Goal: Transaction & Acquisition: Purchase product/service

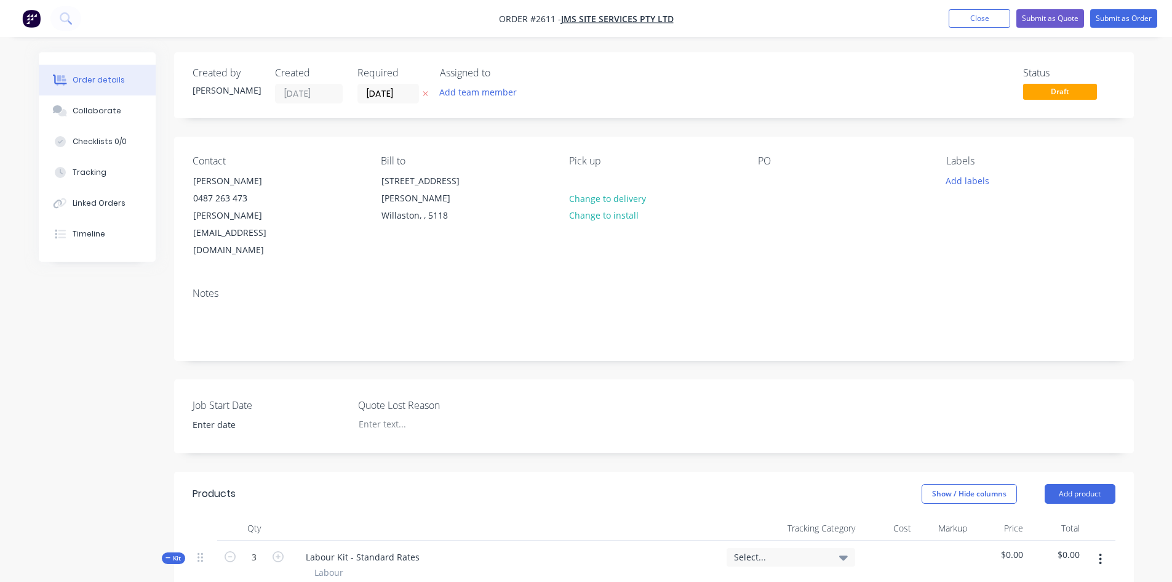
scroll to position [308, 0]
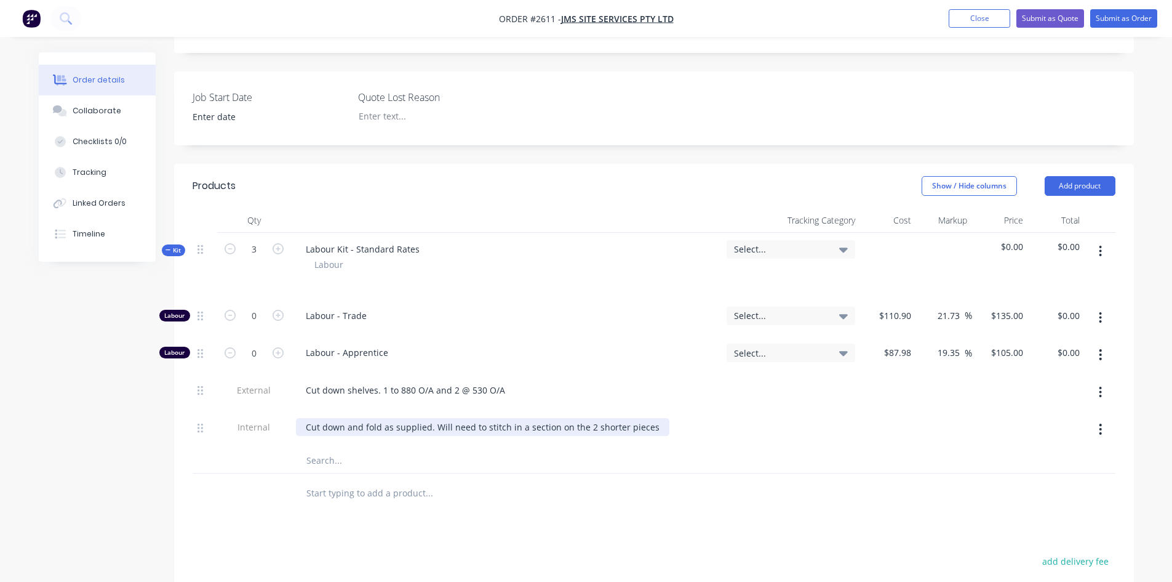
click at [652, 418] on div "Cut down and fold as supplied. Will need to stitch in a section on the 2 shorte…" at bounding box center [483, 427] width 374 height 18
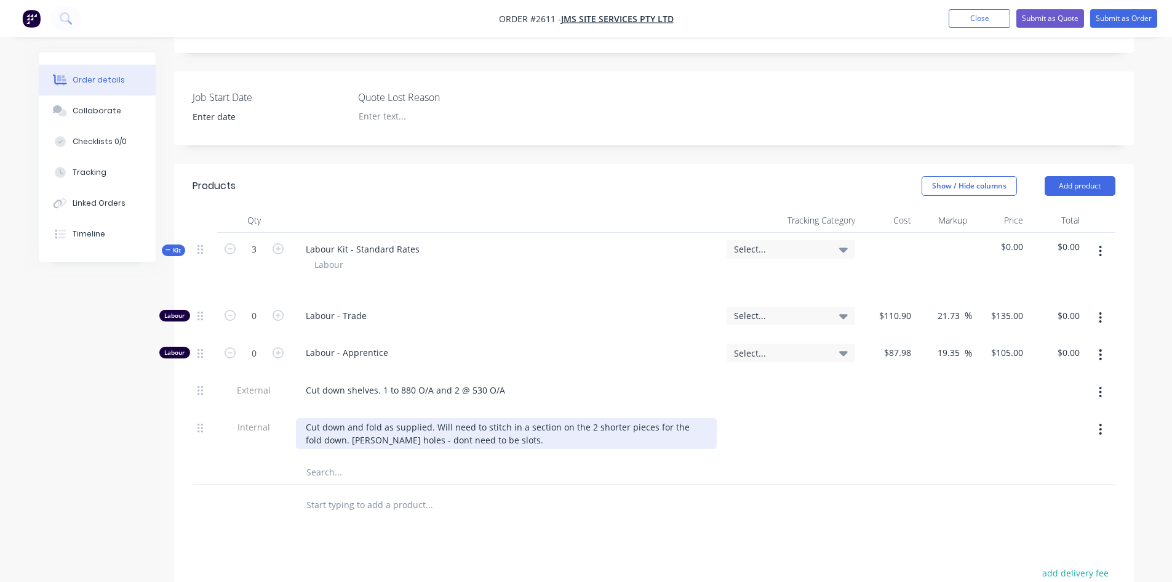
click at [386, 418] on div "Cut down and fold as supplied. Will need to stitch in a section on the 2 shorte…" at bounding box center [506, 433] width 421 height 31
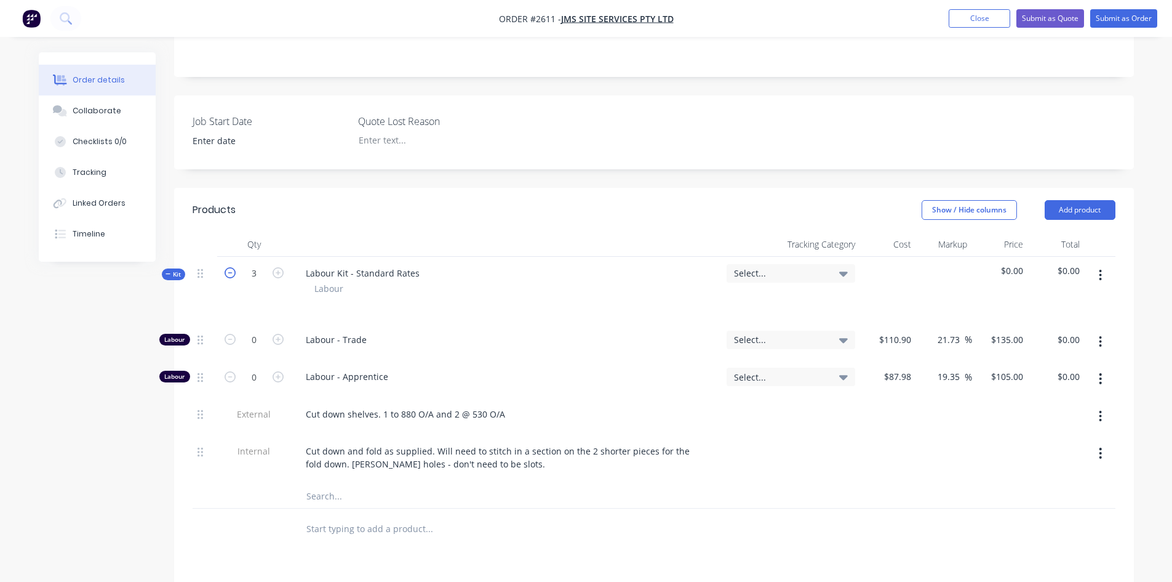
click at [231, 267] on icon "button" at bounding box center [230, 272] width 11 height 11
type input "1"
click at [231, 267] on icon "button" at bounding box center [230, 272] width 11 height 11
click at [274, 334] on icon "button" at bounding box center [278, 339] width 11 height 11
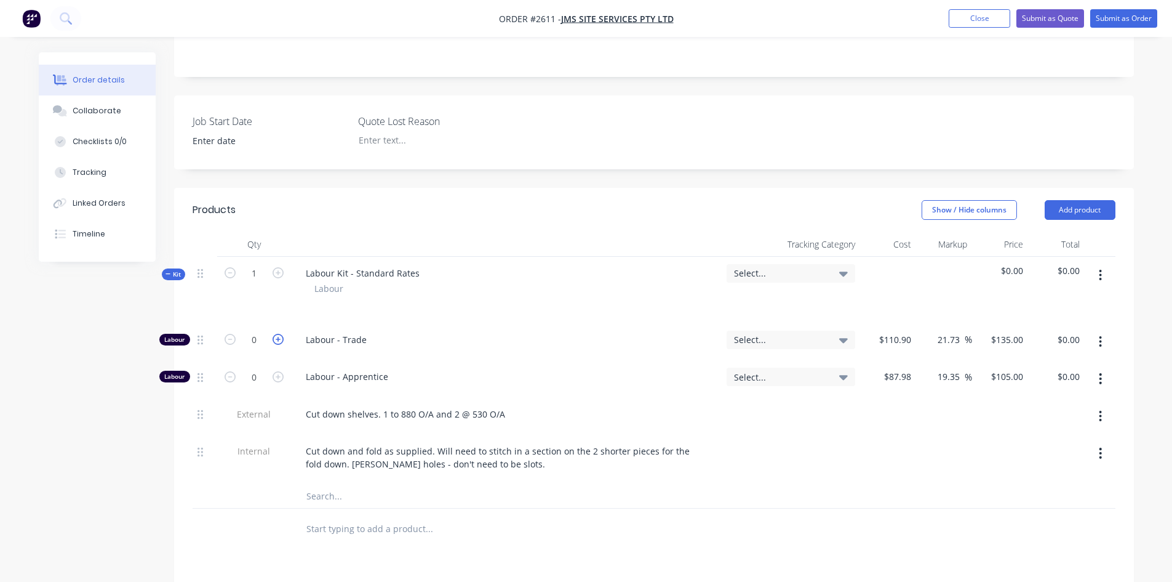
type input "1"
type input "$135.00"
click at [274, 334] on icon "button" at bounding box center [278, 339] width 11 height 11
type input "2"
type input "$270.00"
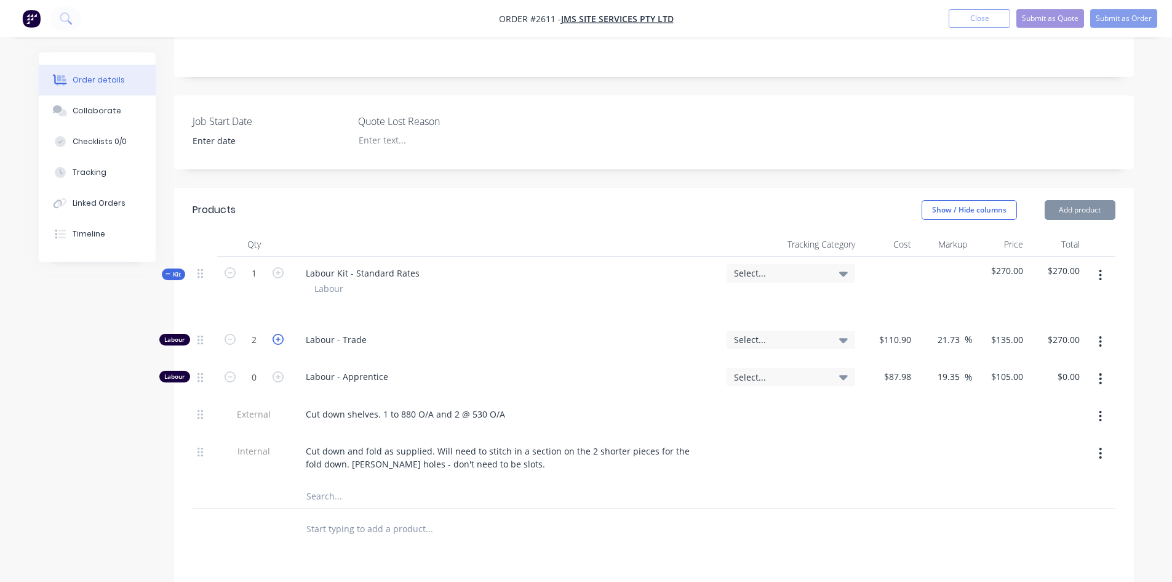
click at [274, 334] on icon "button" at bounding box center [278, 339] width 11 height 11
type input "3"
type input "$405.00"
click at [234, 267] on icon "button" at bounding box center [230, 272] width 11 height 11
click at [907, 508] on div at bounding box center [654, 528] width 923 height 40
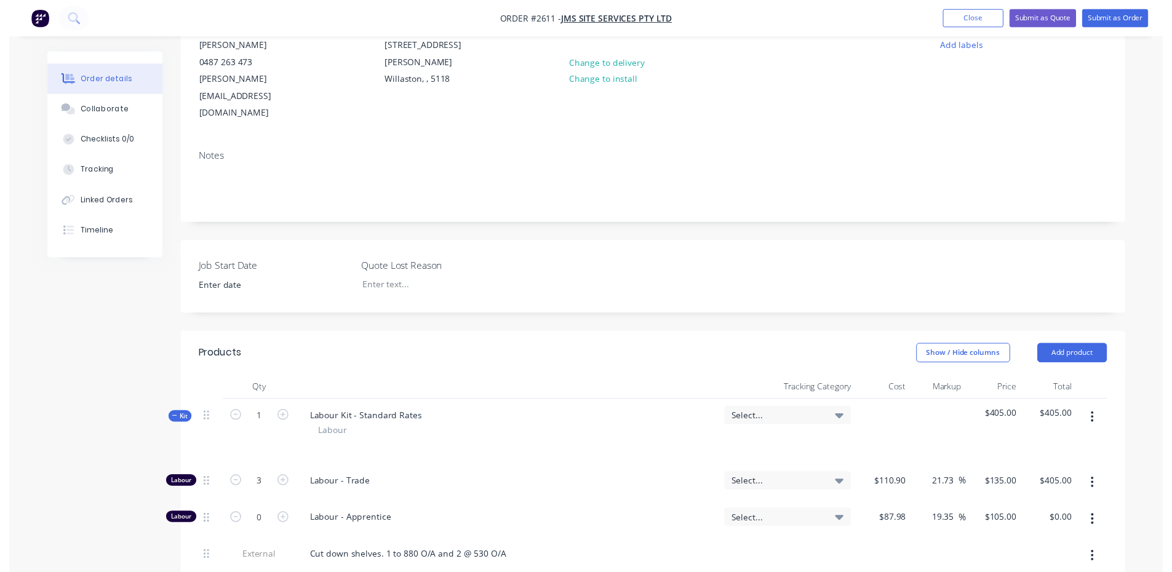
scroll to position [0, 0]
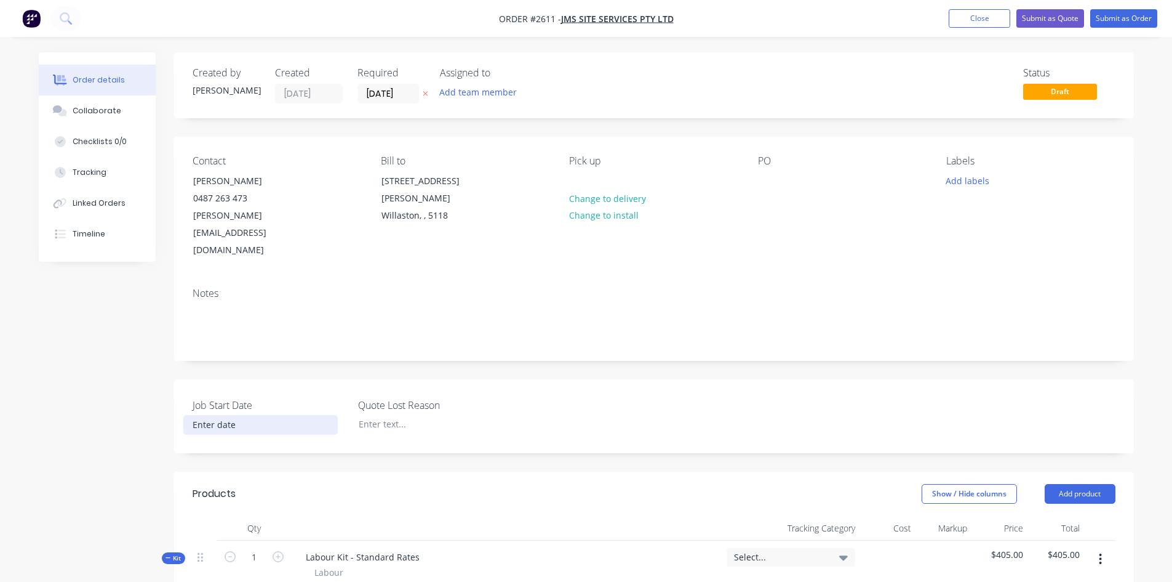
click at [238, 415] on input at bounding box center [260, 424] width 153 height 18
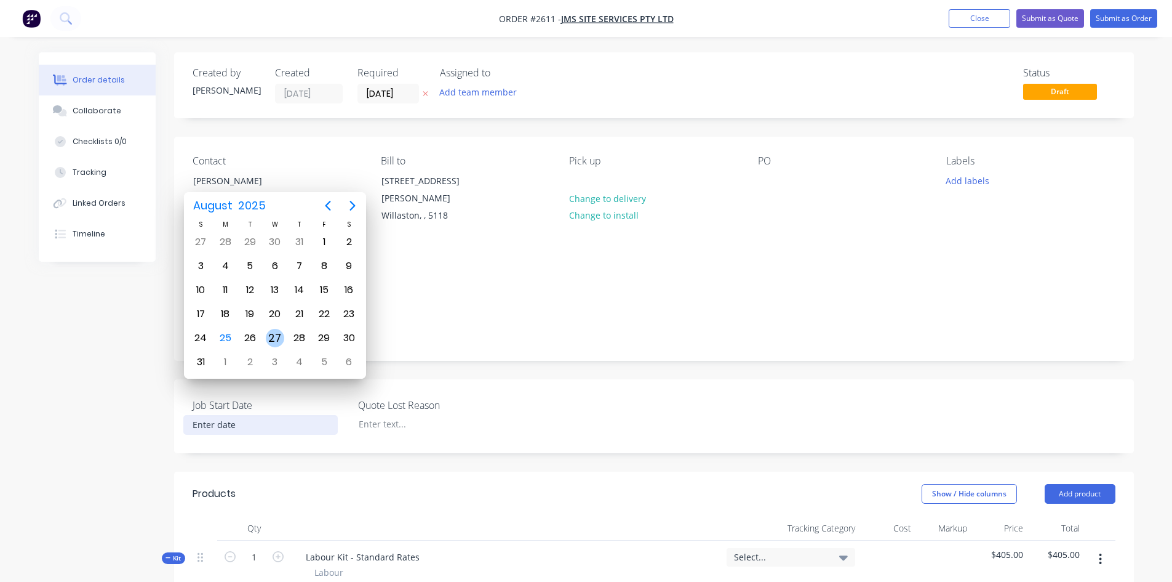
click at [269, 339] on div "27" at bounding box center [275, 338] width 18 height 18
type input "[DATE]"
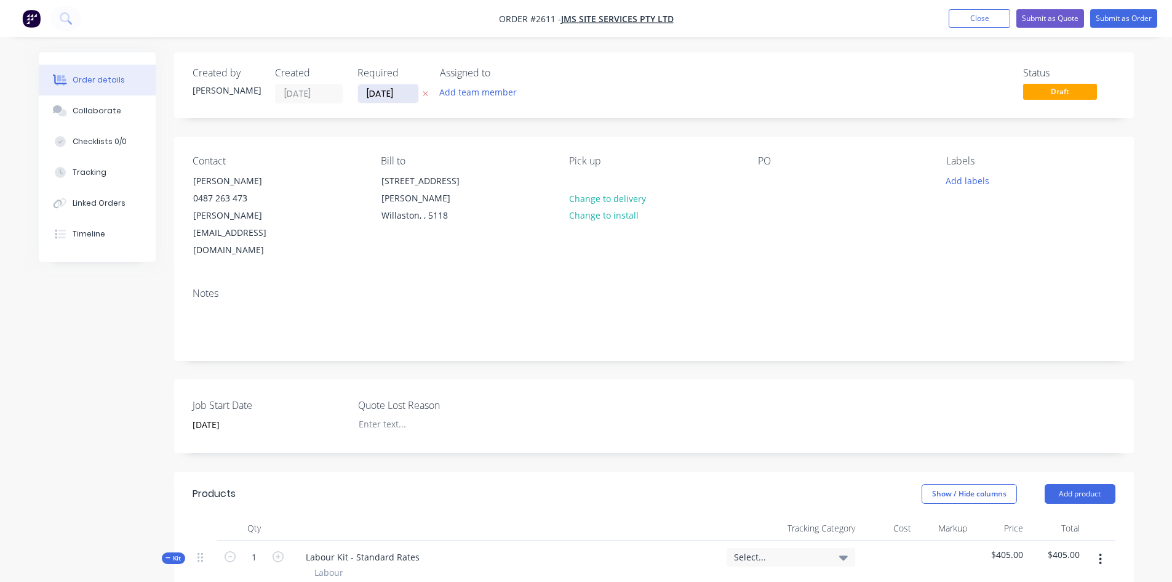
click at [401, 92] on input "[DATE]" at bounding box center [388, 93] width 60 height 18
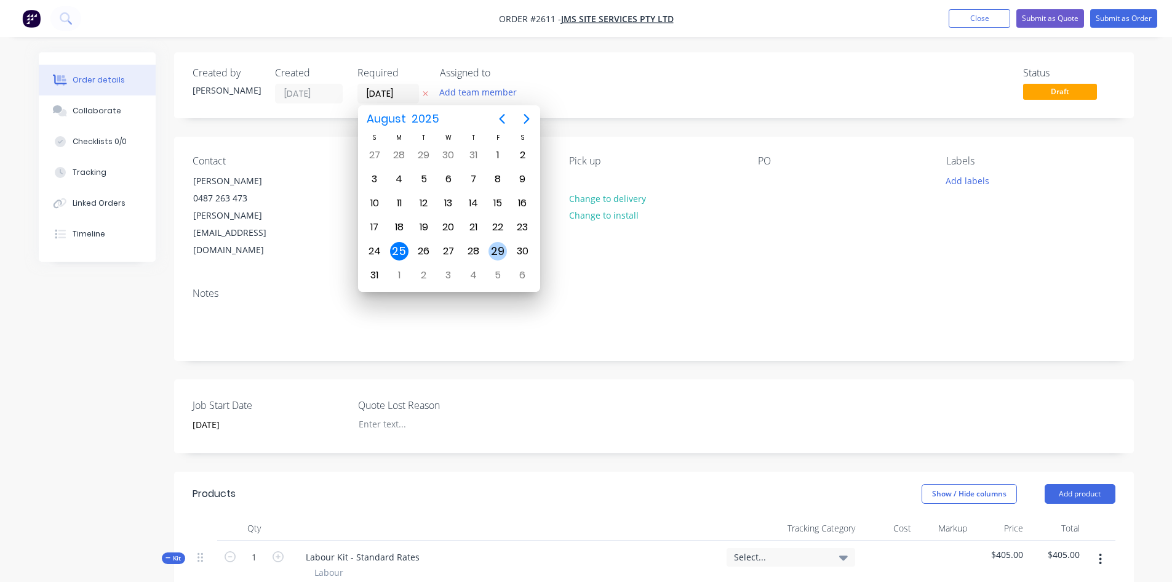
click at [500, 248] on div "29" at bounding box center [498, 251] width 18 height 18
type input "[DATE]"
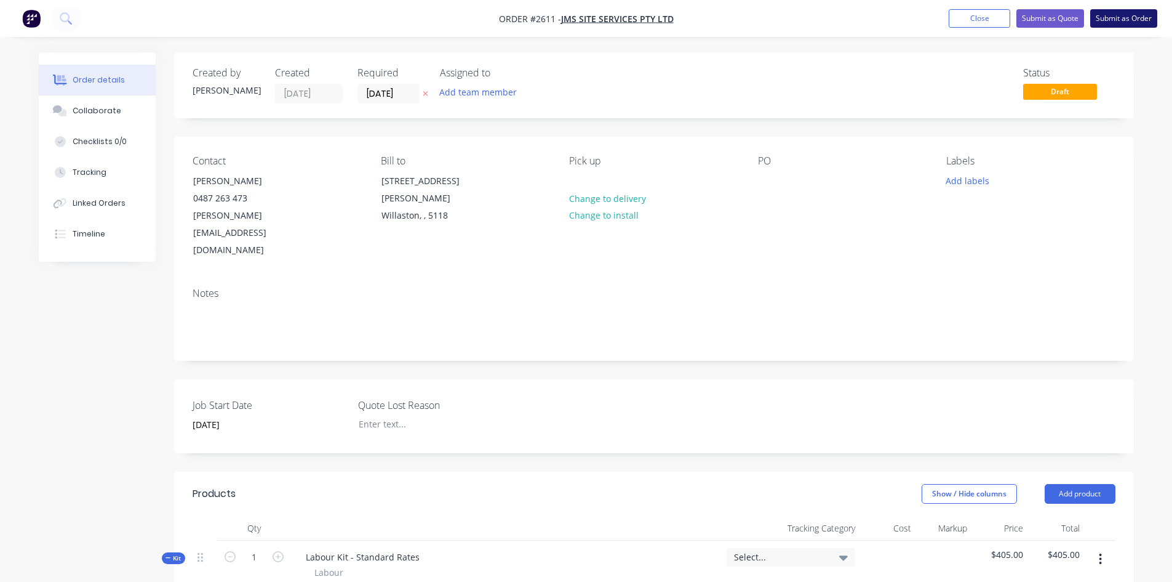
click at [1134, 18] on button "Submit as Order" at bounding box center [1124, 18] width 67 height 18
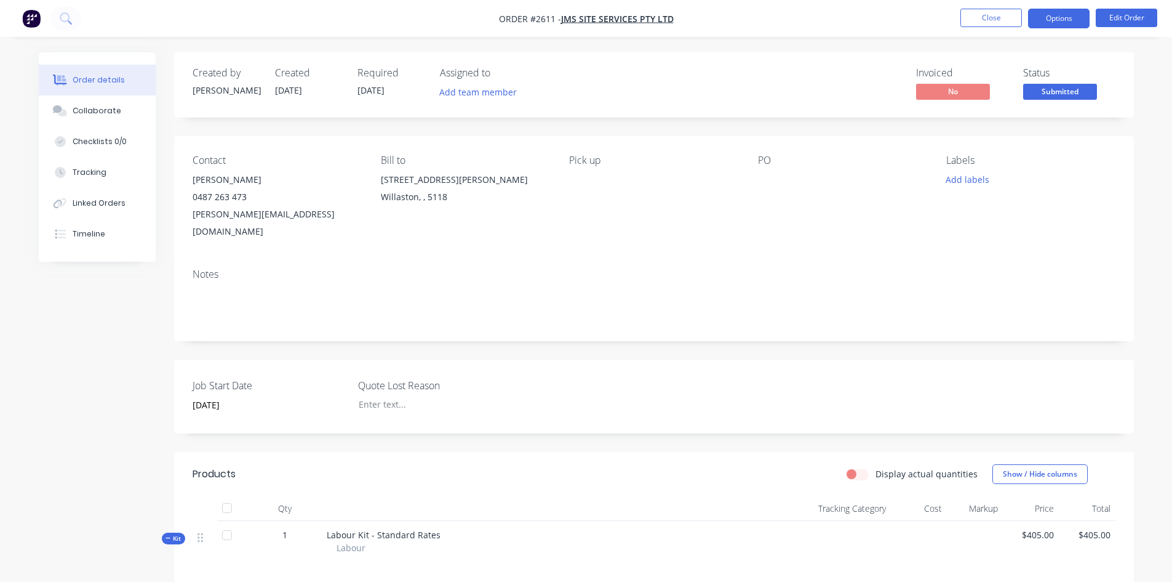
click at [1054, 22] on button "Options" at bounding box center [1059, 19] width 62 height 20
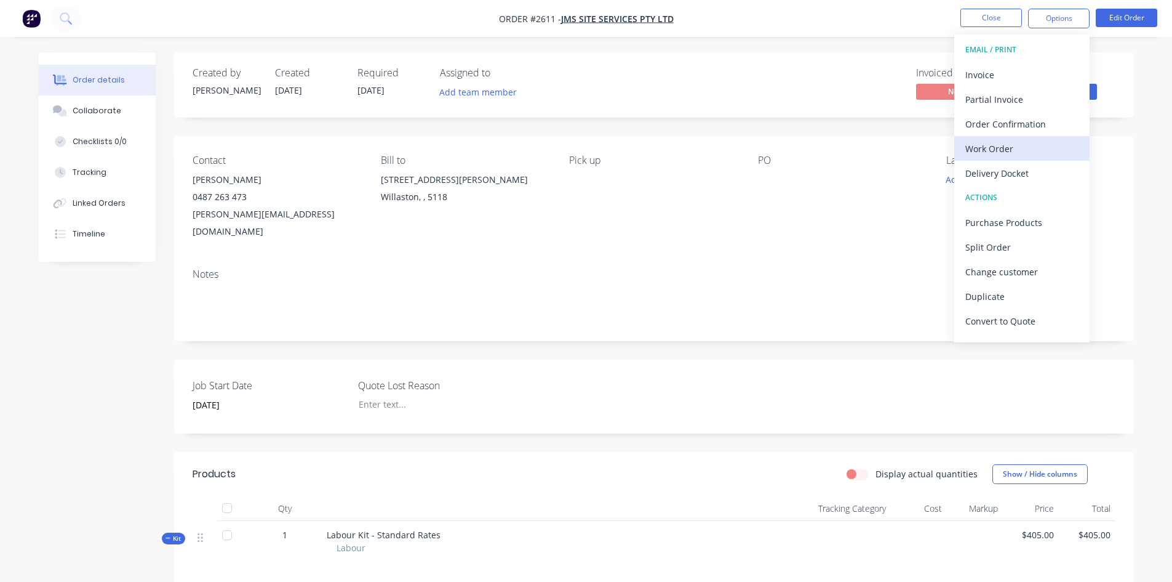
click at [1027, 148] on div "Work Order" at bounding box center [1022, 149] width 113 height 18
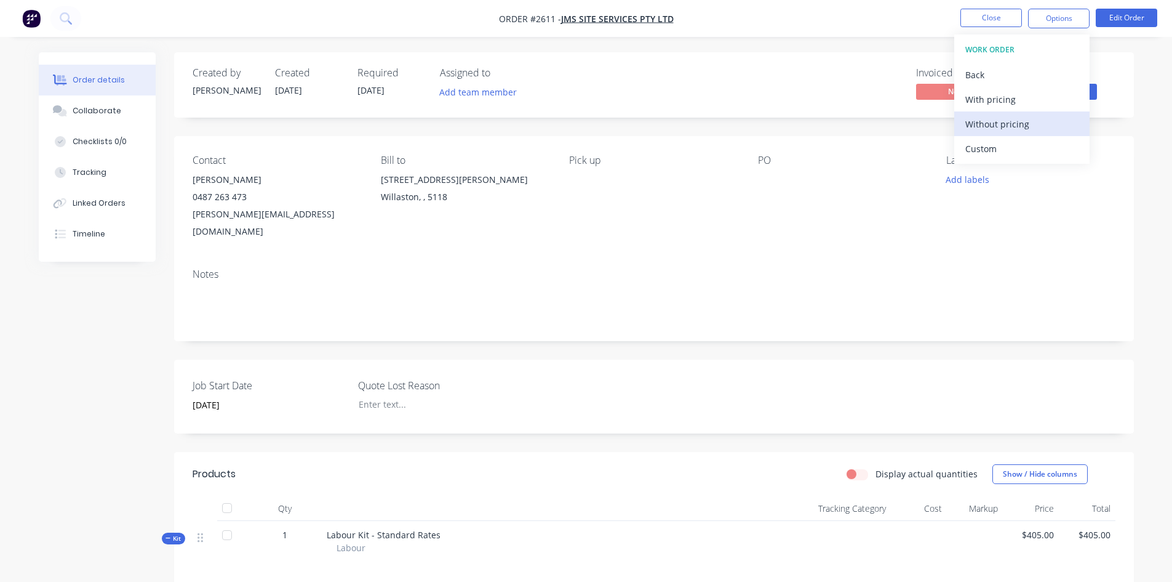
click at [1014, 125] on div "Without pricing" at bounding box center [1022, 124] width 113 height 18
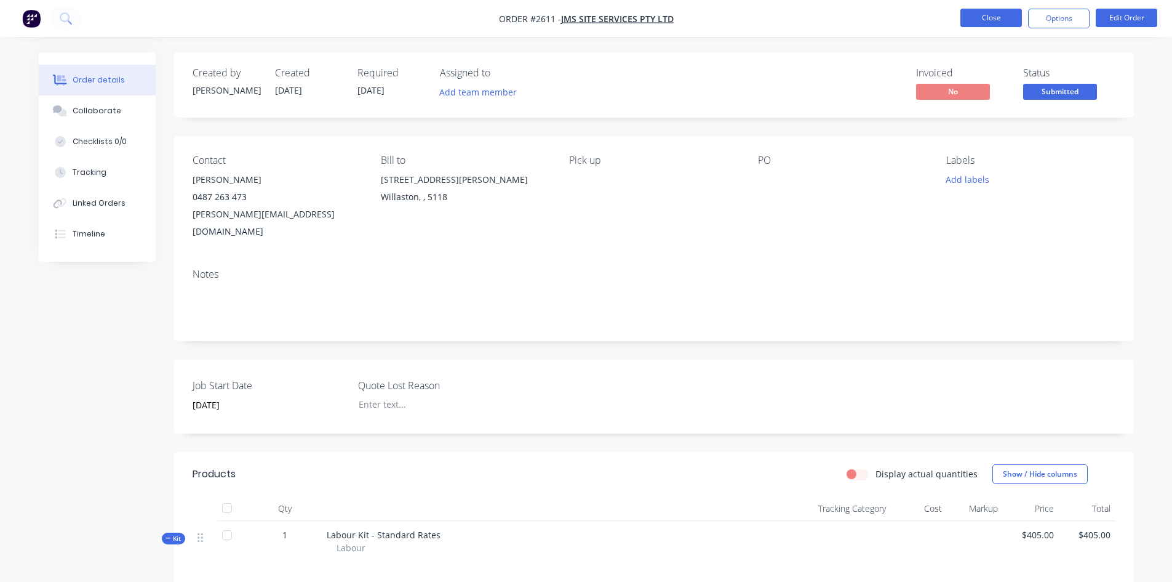
click at [988, 17] on button "Close" at bounding box center [992, 18] width 62 height 18
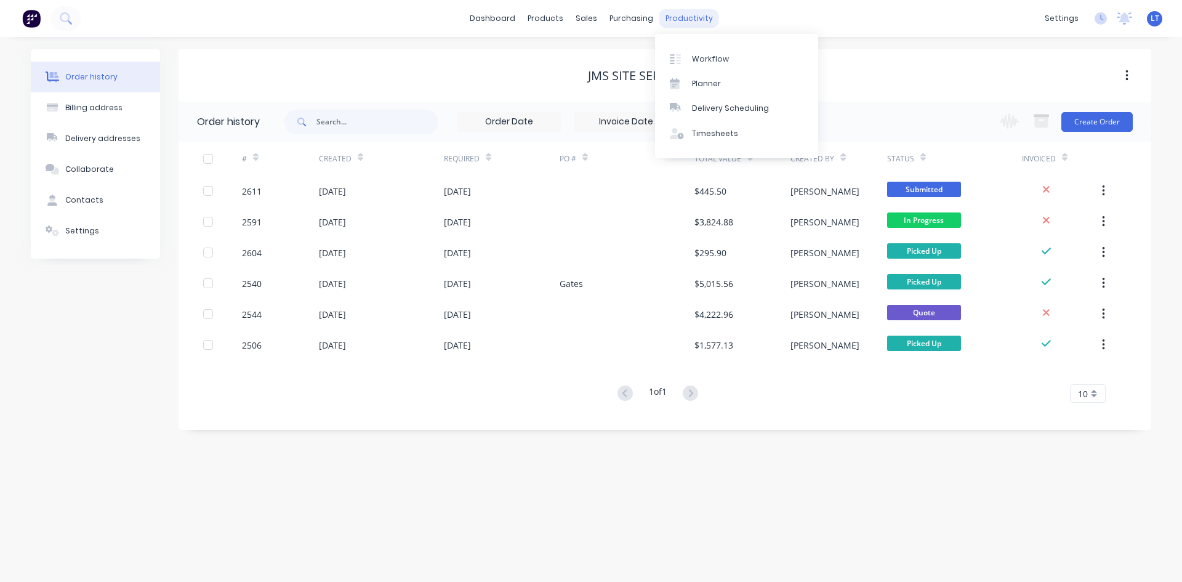
click at [676, 20] on div "productivity" at bounding box center [689, 18] width 60 height 18
click at [716, 62] on div "Workflow" at bounding box center [710, 59] width 37 height 11
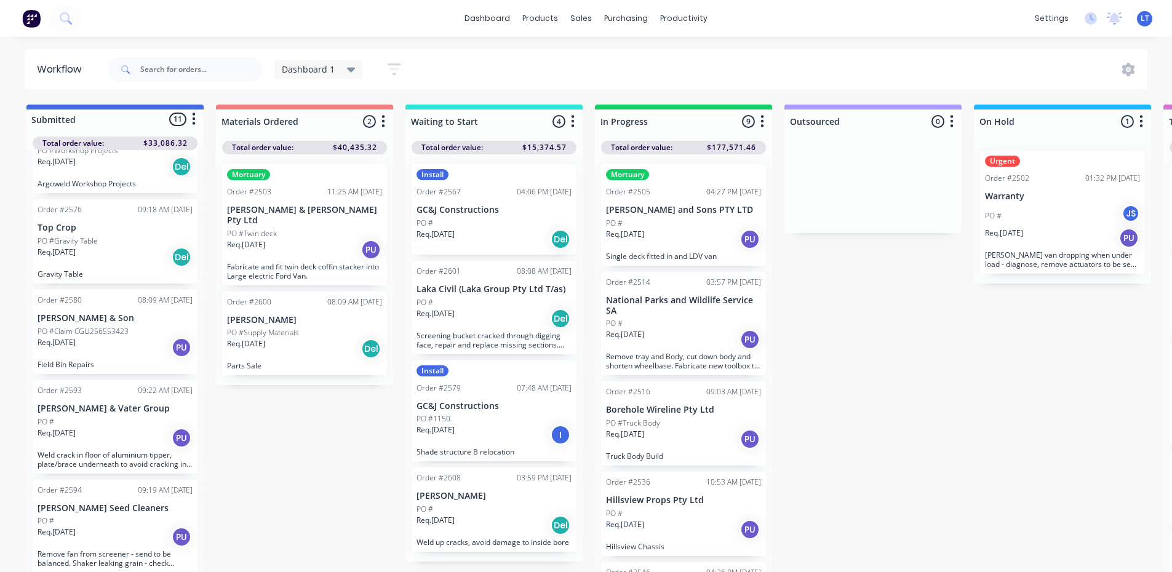
scroll to position [308, 0]
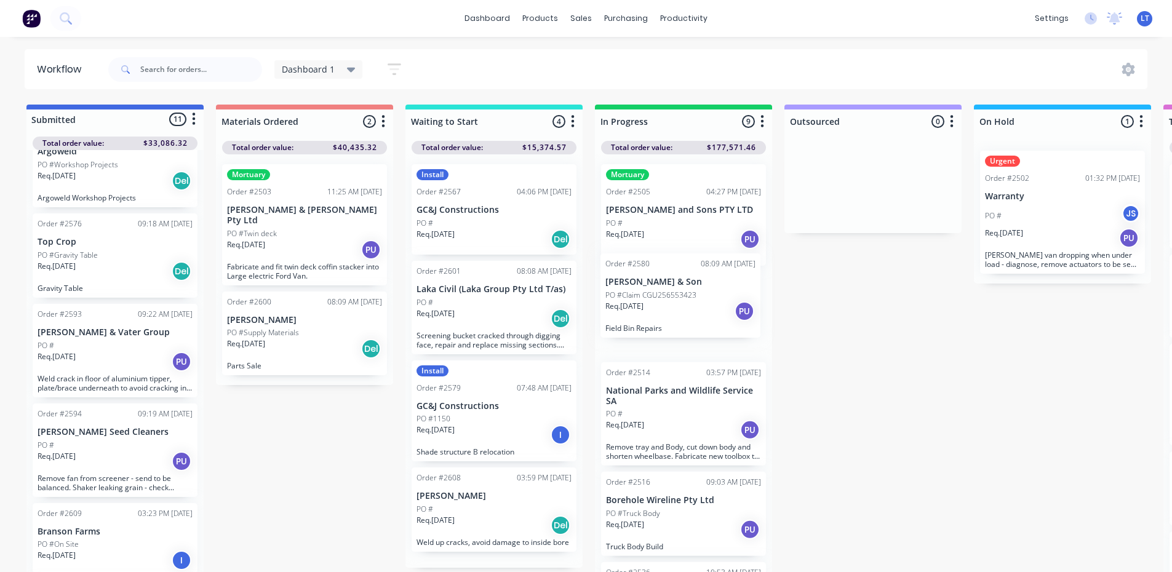
drag, startPoint x: 84, startPoint y: 347, endPoint x: 662, endPoint y: 294, distance: 581.0
click at [662, 294] on div "Submitted 11 Status colour #4169E1 hex #4169E1 Save Cancel Summaries Total orde…" at bounding box center [1017, 342] width 2052 height 474
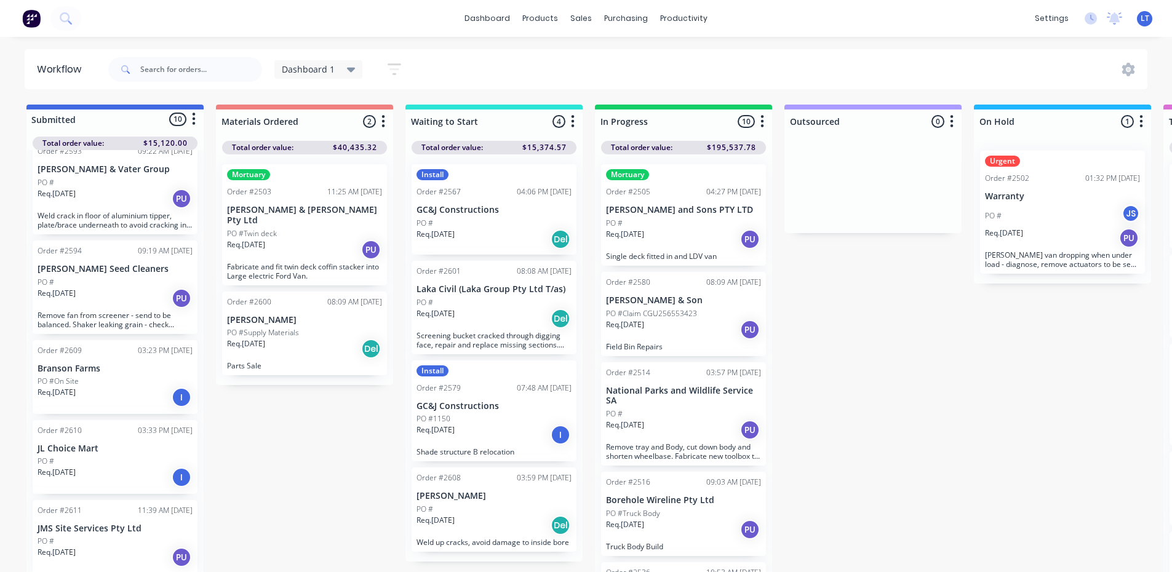
scroll to position [16, 0]
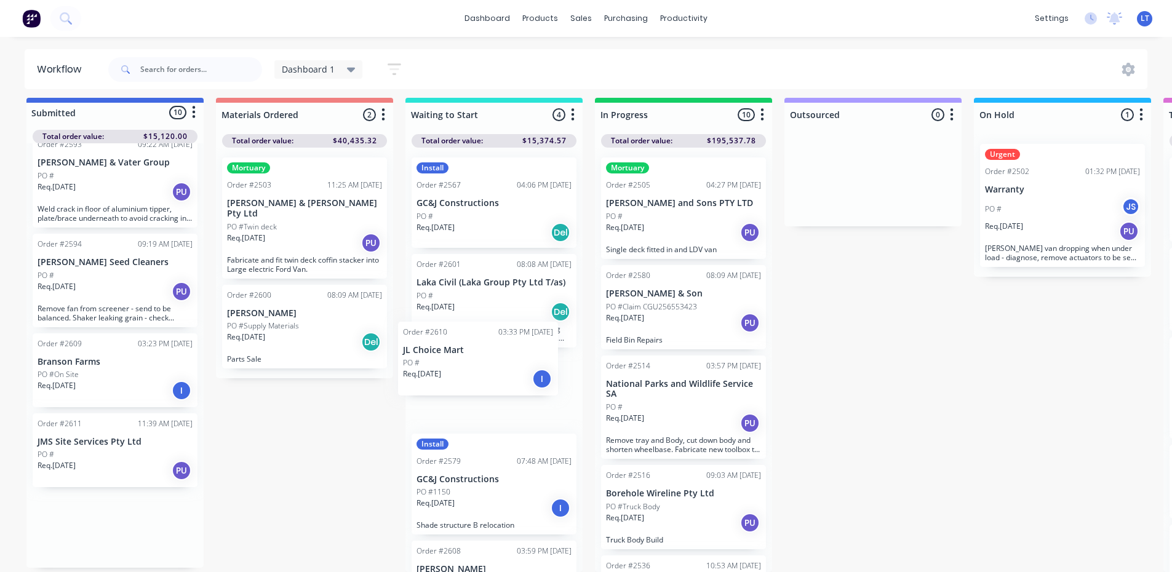
drag, startPoint x: 117, startPoint y: 442, endPoint x: 494, endPoint y: 363, distance: 385.4
click at [494, 363] on div "Submitted 10 Status colour #4169E1 hex #4169E1 Save Cancel Summaries Total orde…" at bounding box center [1017, 335] width 2052 height 474
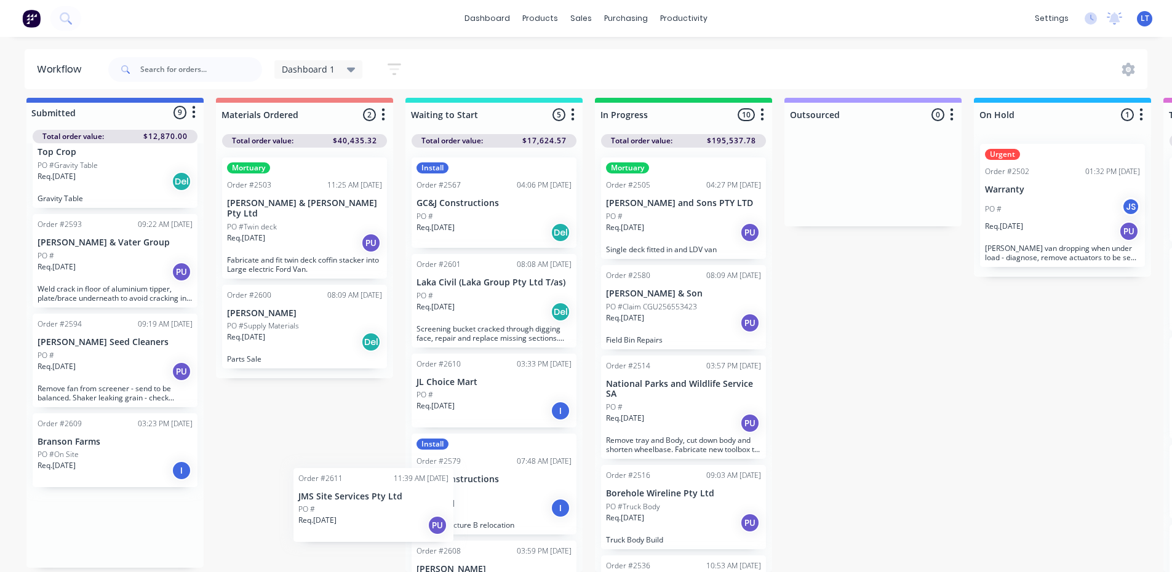
scroll to position [9, 0]
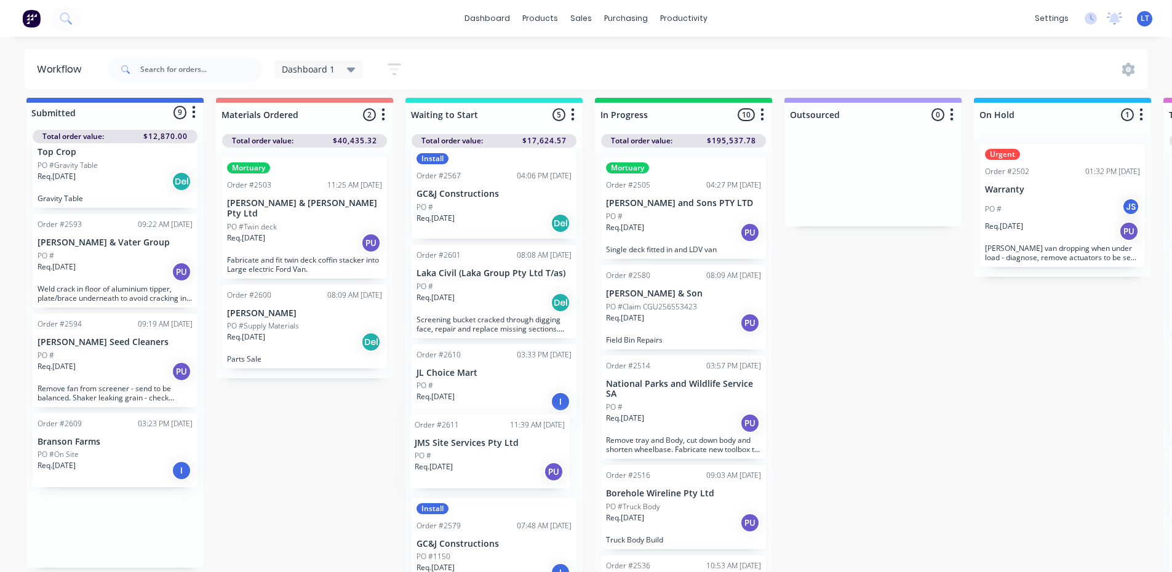
drag, startPoint x: 106, startPoint y: 530, endPoint x: 492, endPoint y: 461, distance: 392.1
click at [492, 461] on div "Submitted 9 Status colour #4169E1 hex #4169E1 Save Cancel Summaries Total order…" at bounding box center [1017, 335] width 2052 height 474
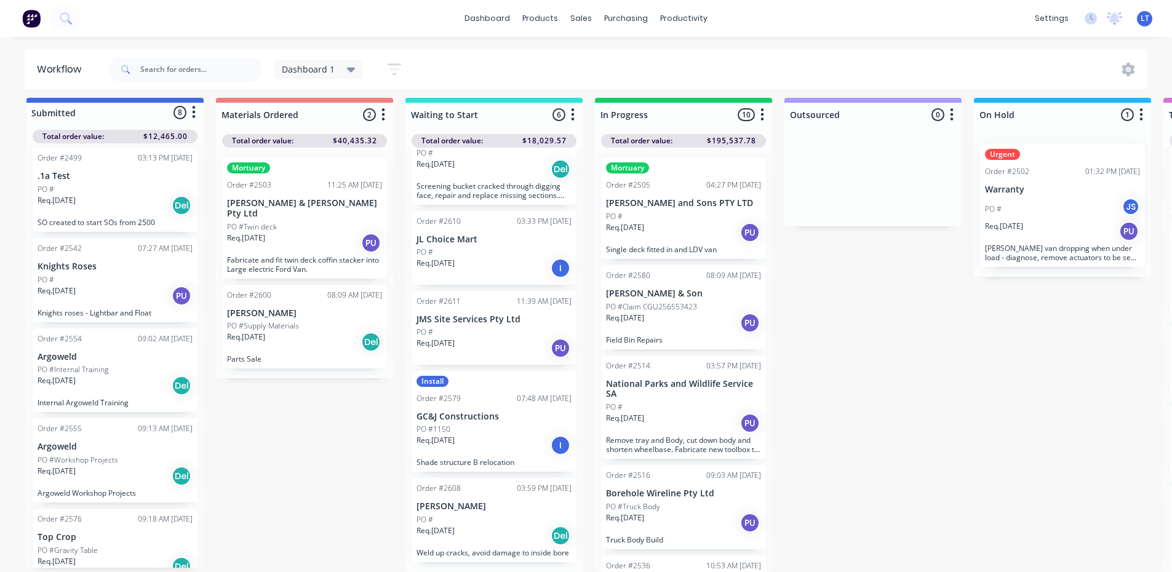
scroll to position [0, 0]
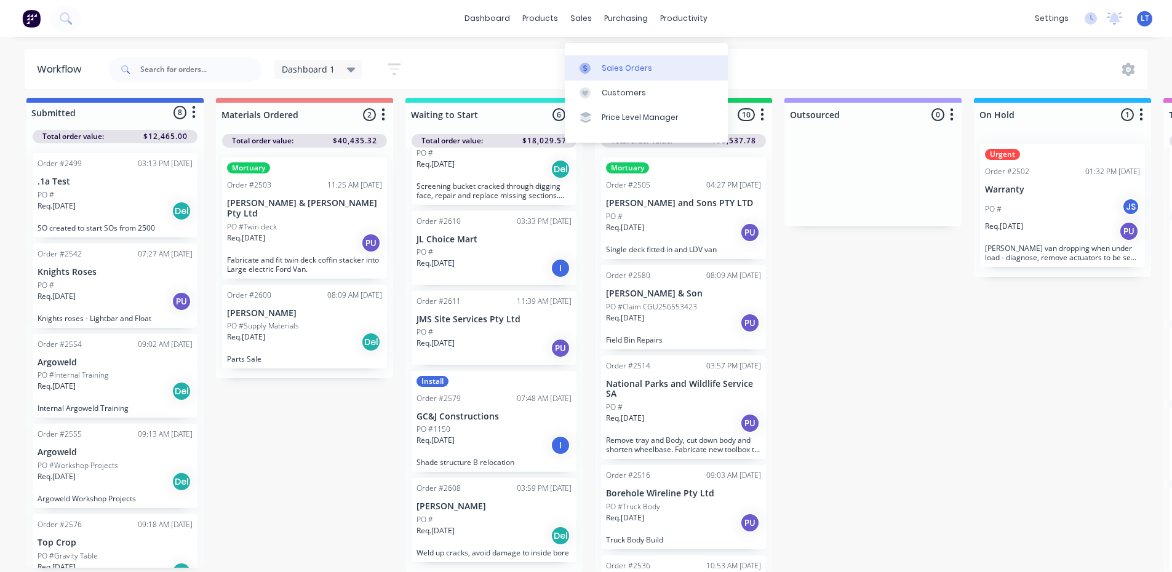
click at [637, 64] on div "Sales Orders" at bounding box center [627, 68] width 50 height 11
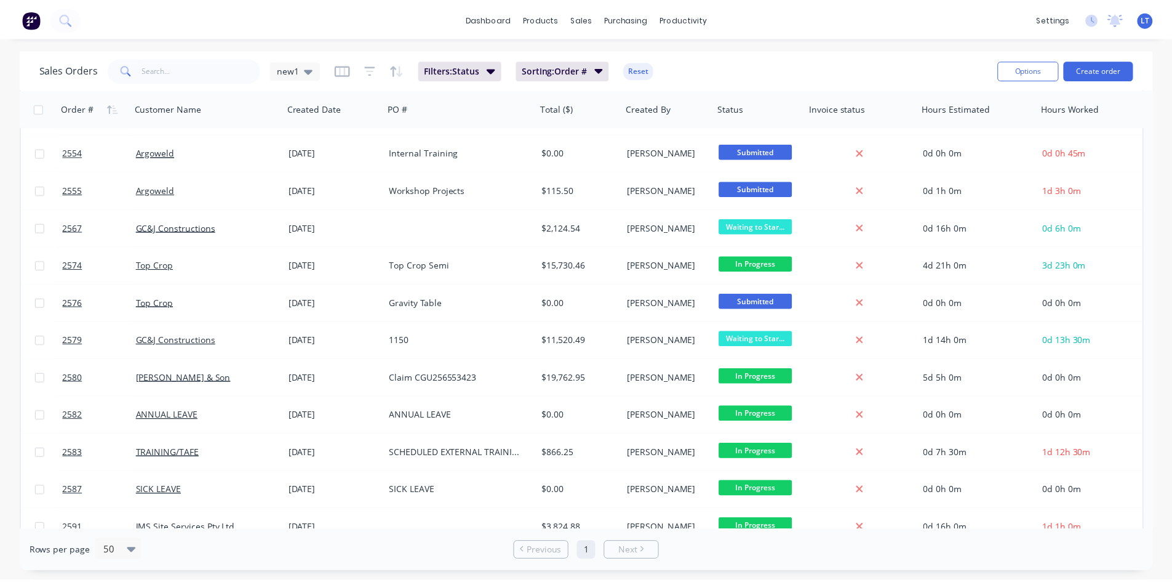
scroll to position [723, 0]
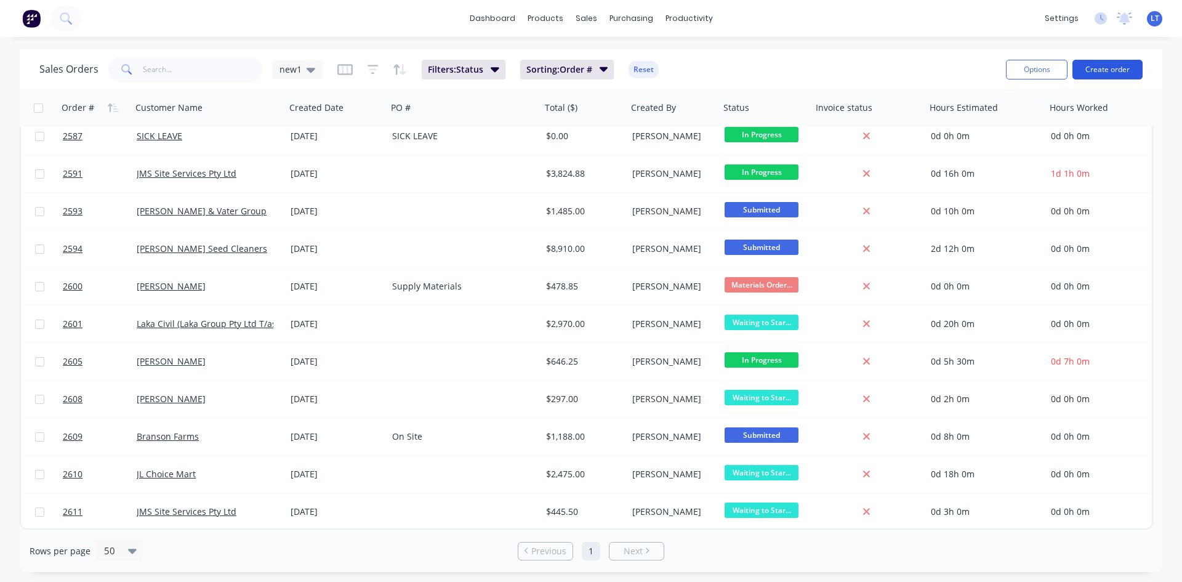
click at [1098, 71] on button "Create order" at bounding box center [1107, 70] width 70 height 20
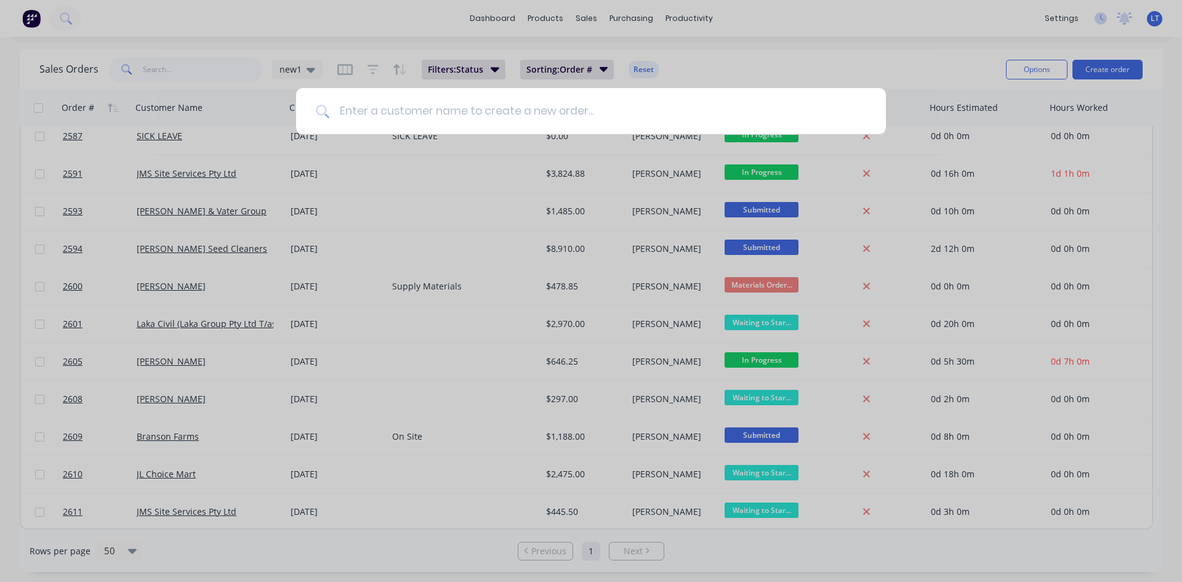
click at [573, 106] on input at bounding box center [597, 111] width 537 height 46
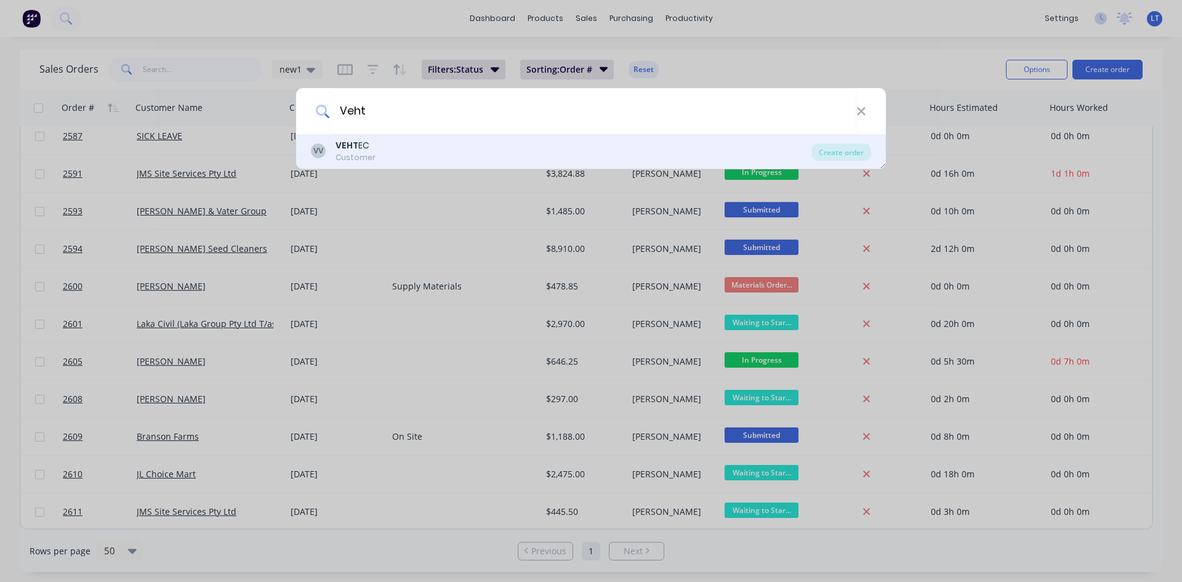
type input "Veht"
click at [356, 159] on div "Customer" at bounding box center [355, 157] width 40 height 11
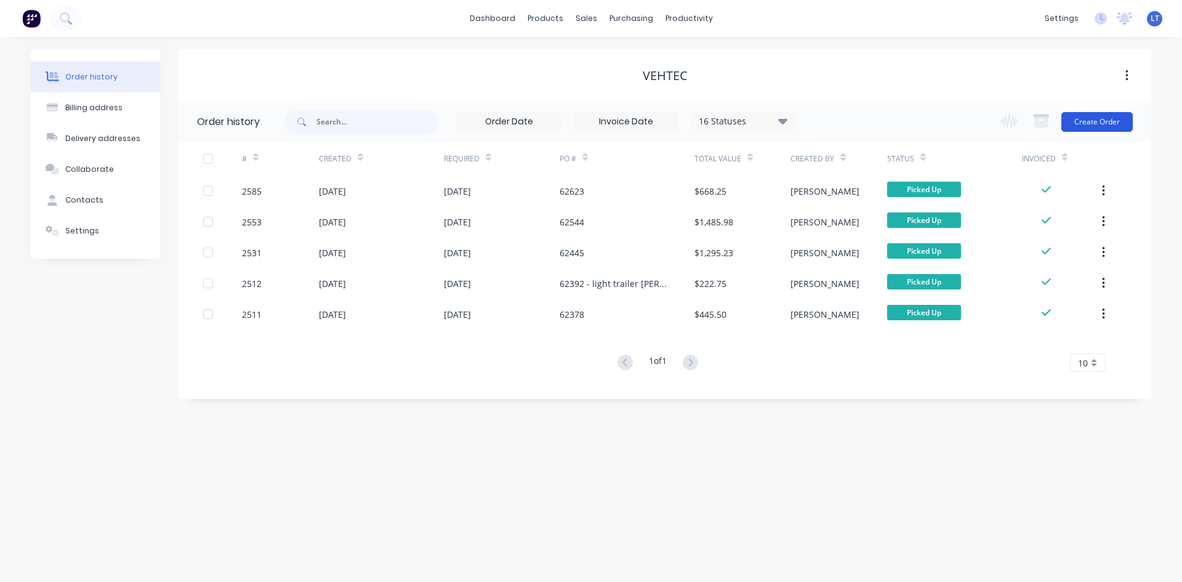
click at [1093, 116] on button "Create Order" at bounding box center [1096, 122] width 71 height 20
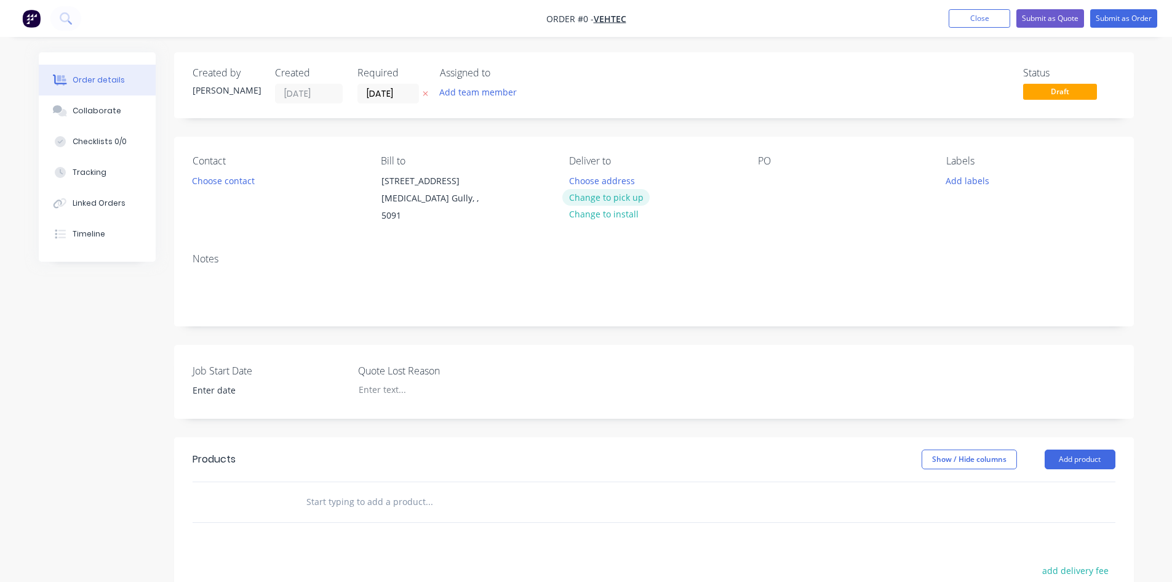
click at [596, 200] on button "Change to pick up" at bounding box center [605, 197] width 87 height 17
click at [232, 181] on button "Choose contact" at bounding box center [223, 180] width 76 height 17
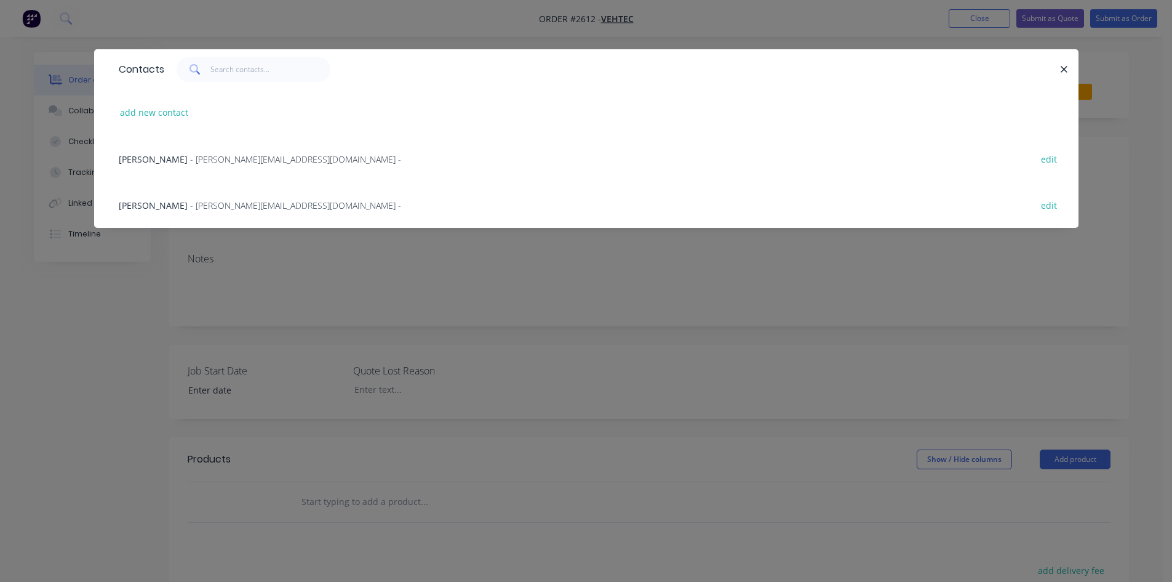
click at [174, 208] on span "[PERSON_NAME]" at bounding box center [153, 205] width 69 height 12
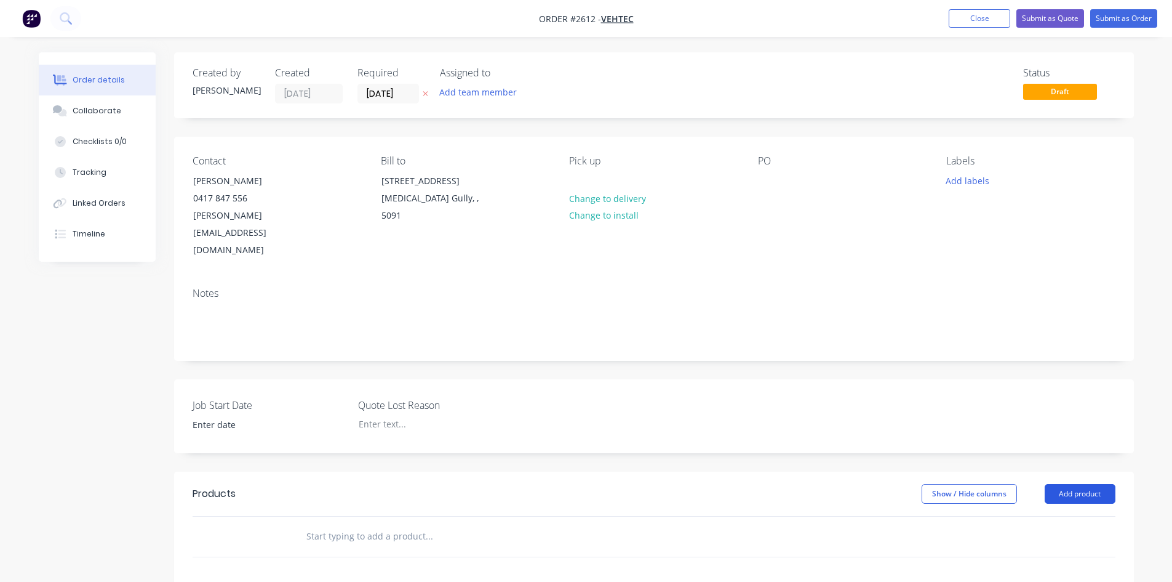
click at [1076, 484] on button "Add product" at bounding box center [1080, 494] width 71 height 20
click at [1044, 516] on div "Product catalogue" at bounding box center [1057, 525] width 95 height 18
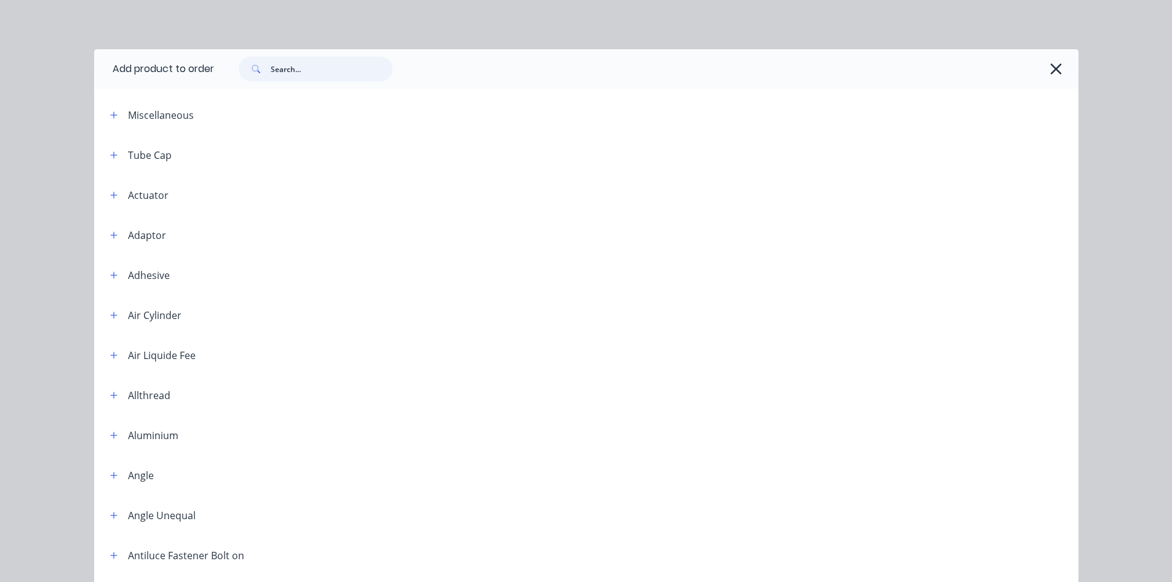
click at [312, 70] on input "text" at bounding box center [332, 69] width 122 height 25
type input "labour kit"
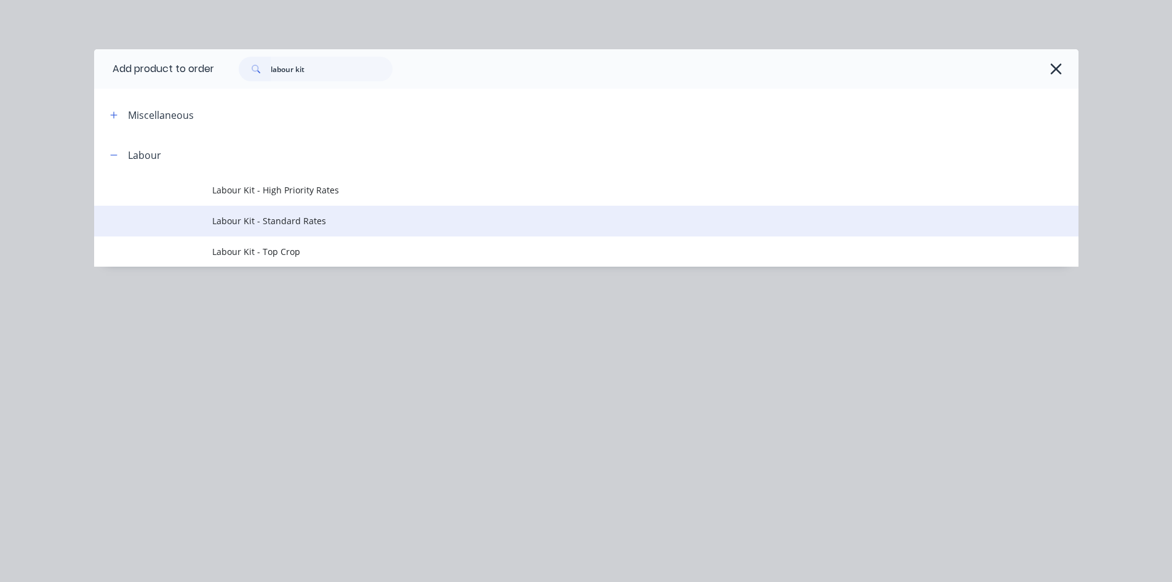
click at [295, 221] on span "Labour Kit - Standard Rates" at bounding box center [558, 220] width 693 height 13
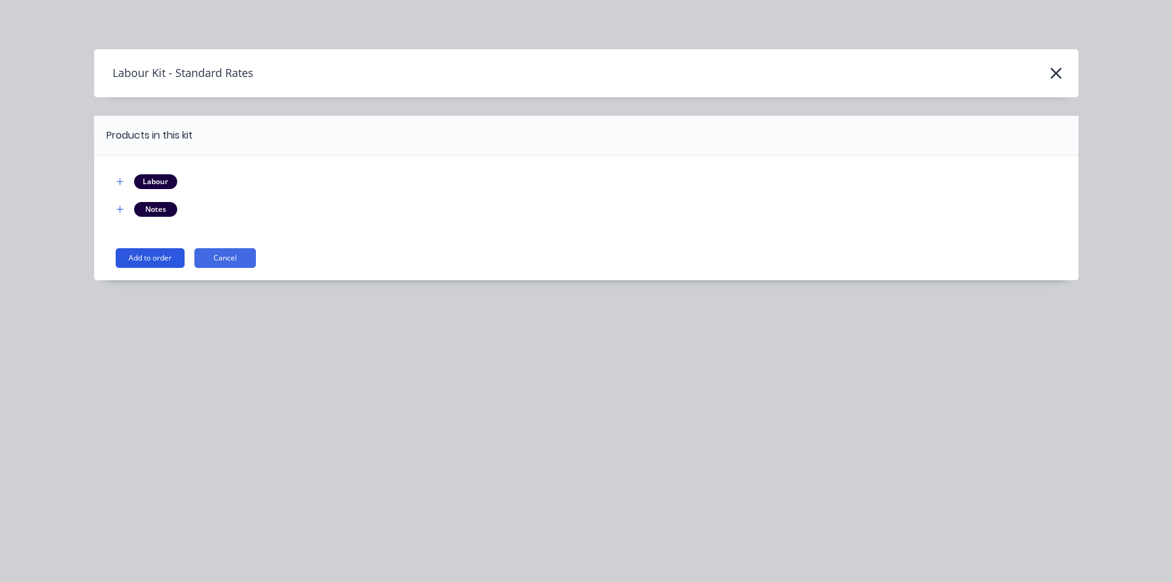
click at [156, 254] on button "Add to order" at bounding box center [150, 258] width 69 height 20
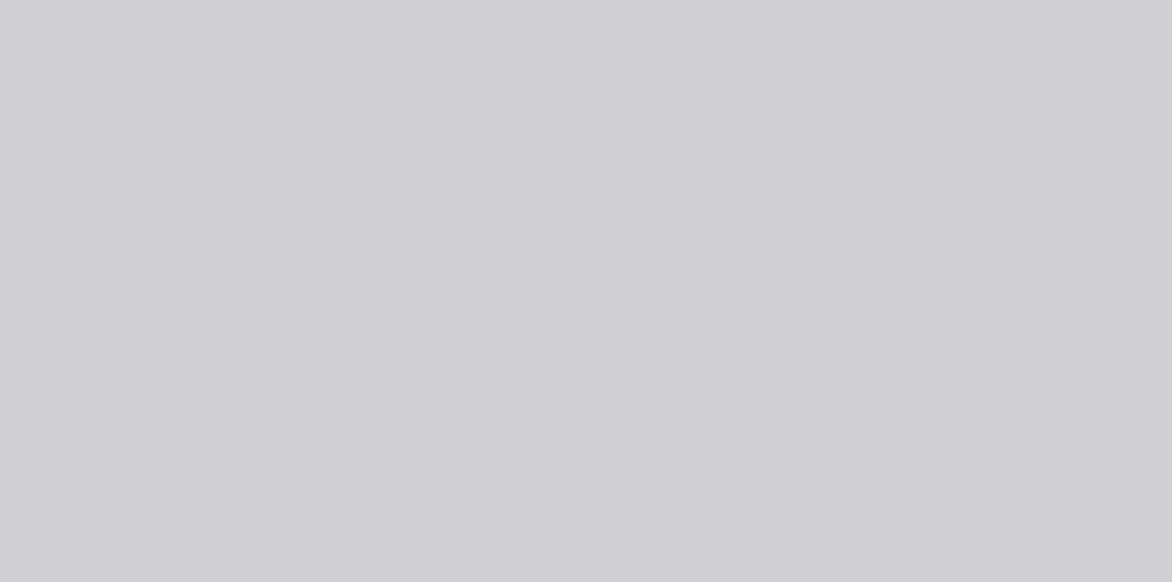
type input "$110.90"
type input "21.73"
type input "$135.00"
type input "$87.98"
type input "19.35"
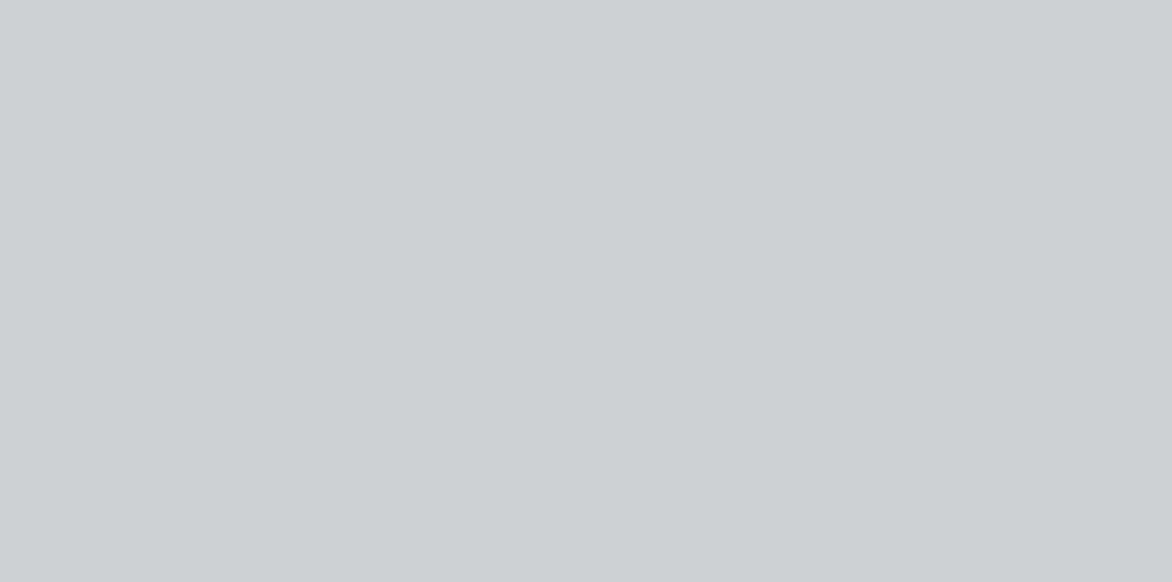
type input "$105.00"
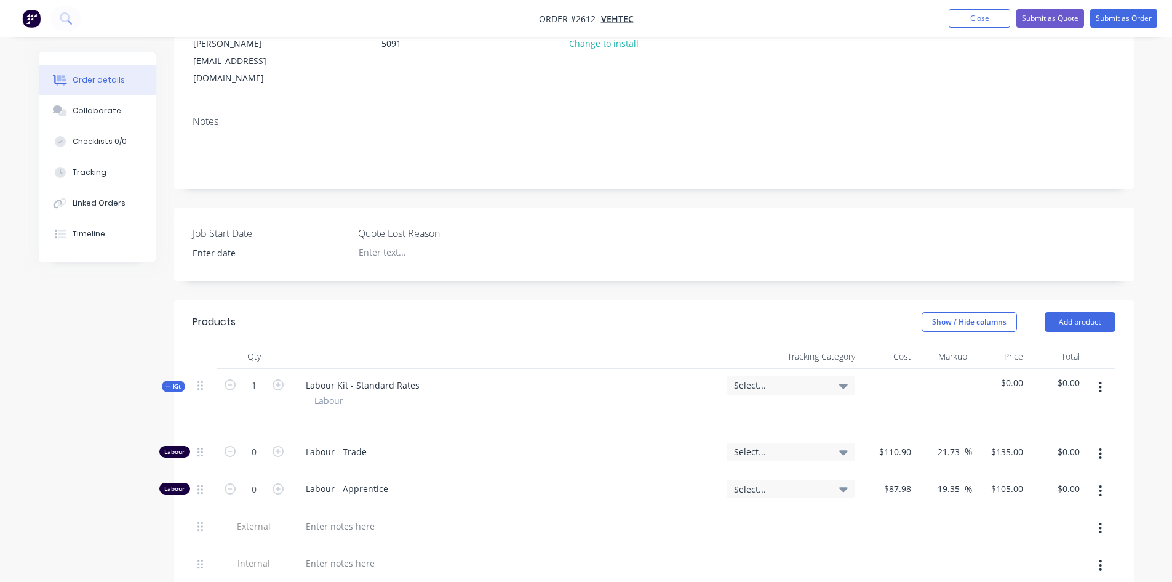
scroll to position [185, 0]
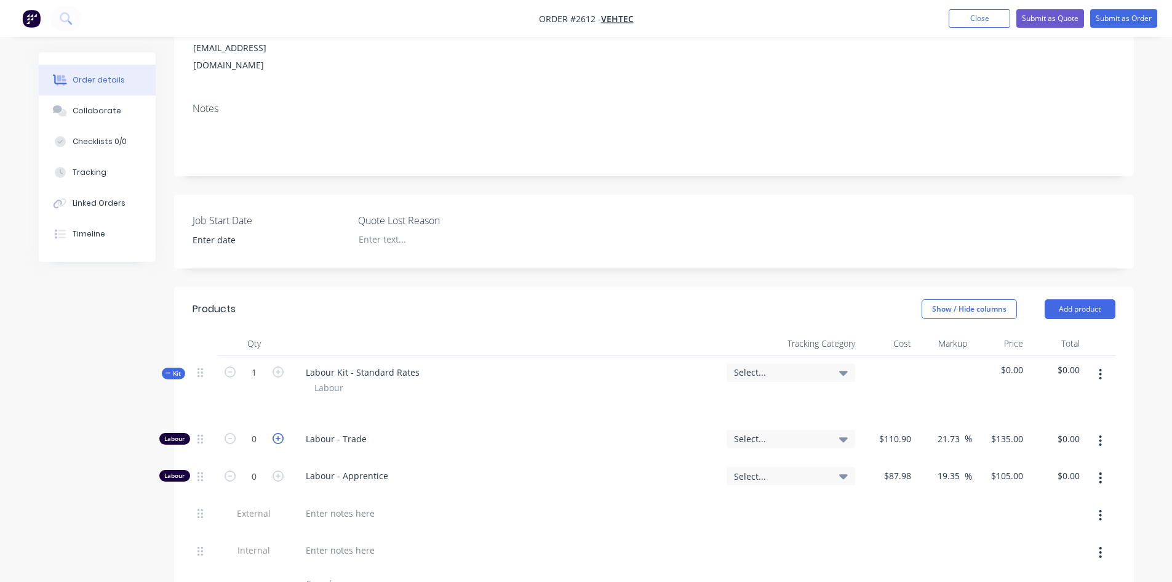
click at [278, 433] on icon "button" at bounding box center [278, 438] width 11 height 11
type input "1"
type input "$135.00"
click at [278, 433] on icon "button" at bounding box center [278, 438] width 11 height 11
type input "2"
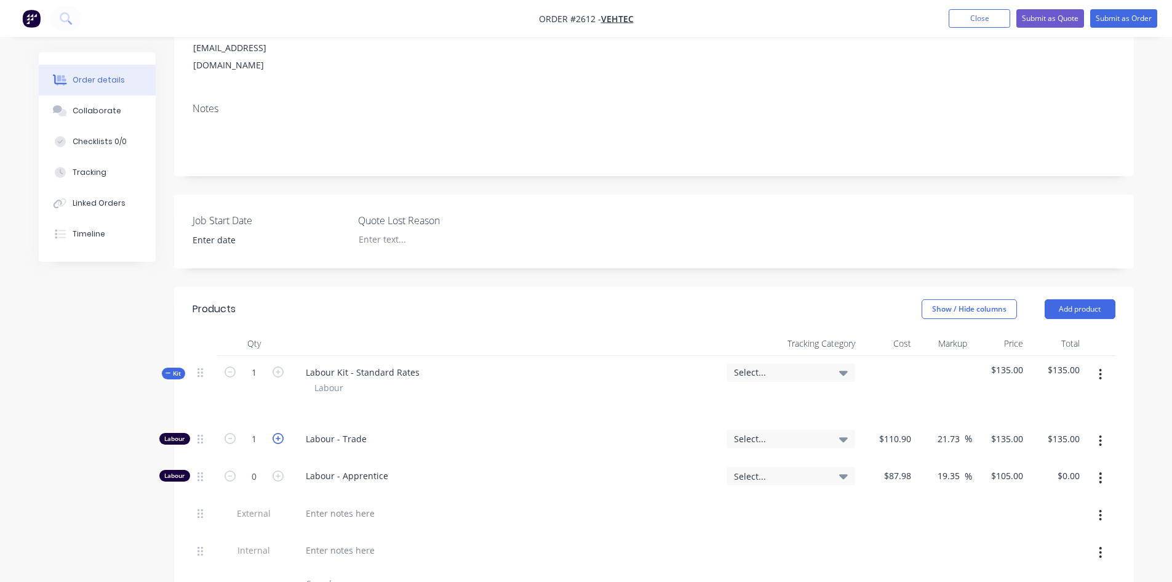
type input "$270.00"
click at [278, 433] on icon "button" at bounding box center [278, 438] width 11 height 11
type input "3"
type input "$405.00"
click at [278, 433] on icon "button" at bounding box center [278, 438] width 11 height 11
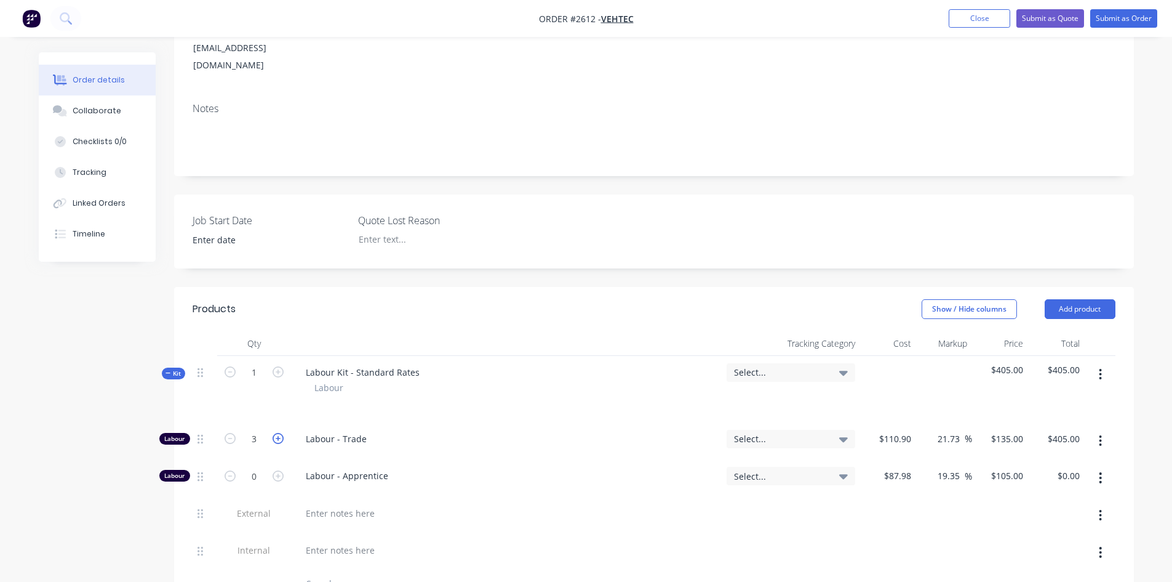
type input "4"
type input "$540.00"
click at [278, 433] on icon "button" at bounding box center [278, 438] width 11 height 11
type input "5"
type input "$675.00"
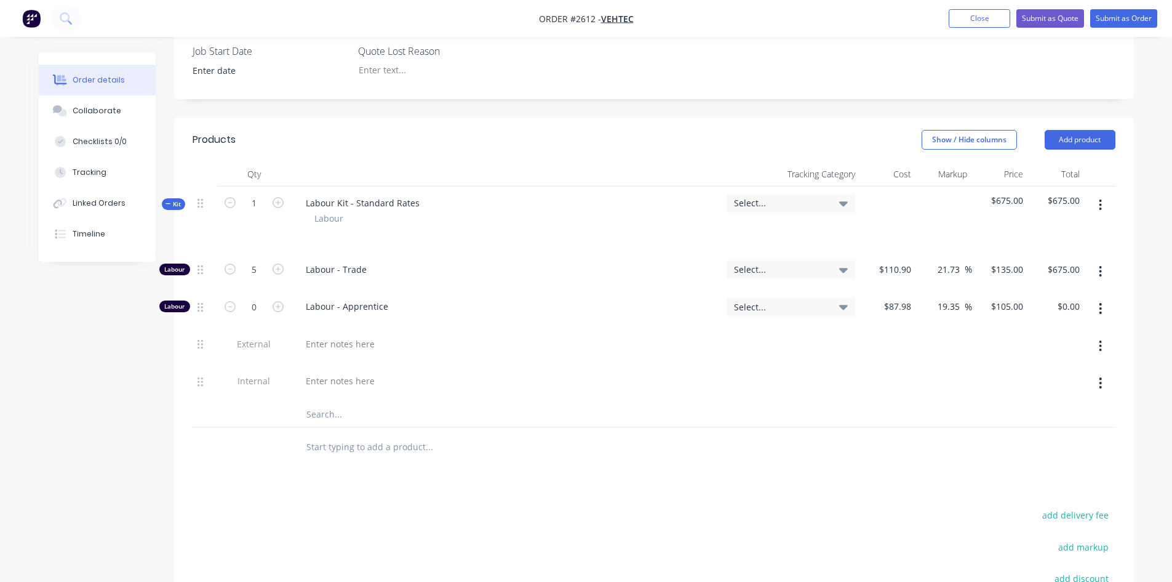
scroll to position [369, 0]
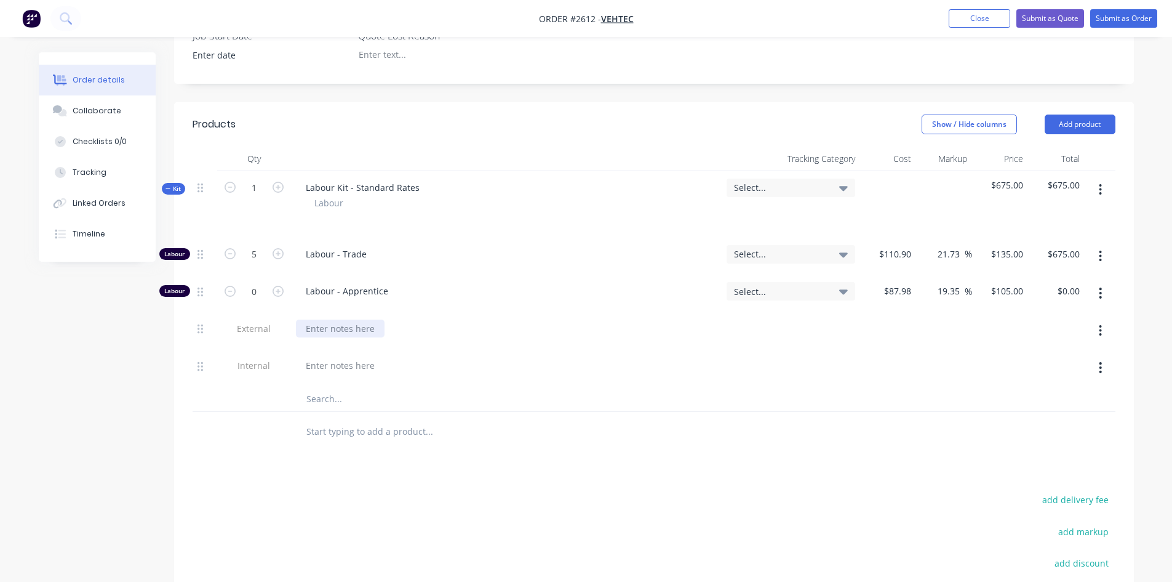
click at [362, 319] on div at bounding box center [340, 328] width 89 height 18
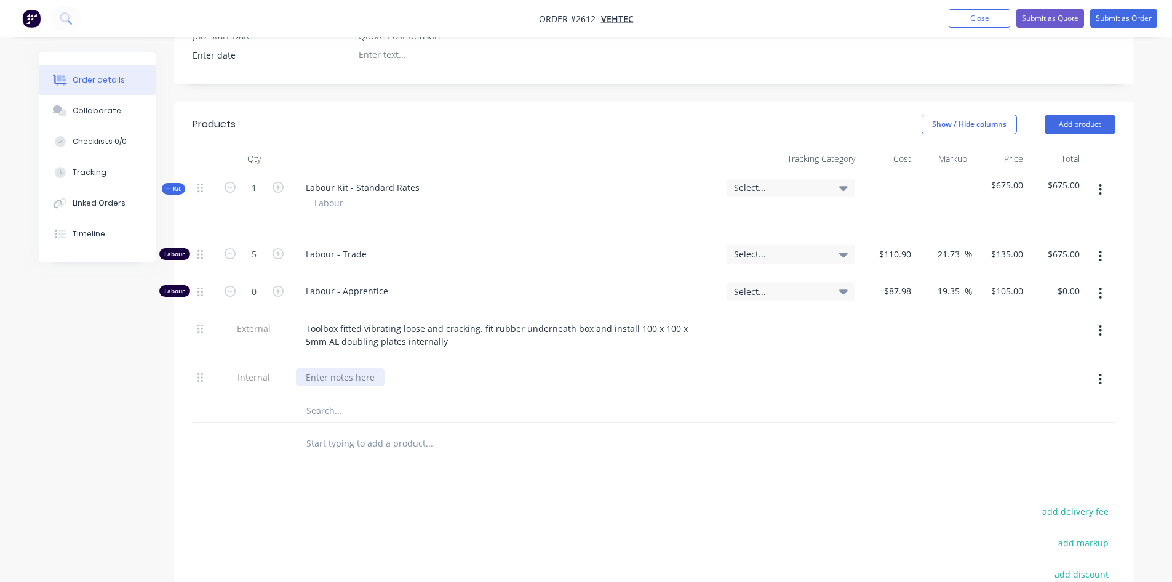
click at [346, 368] on div at bounding box center [340, 377] width 89 height 18
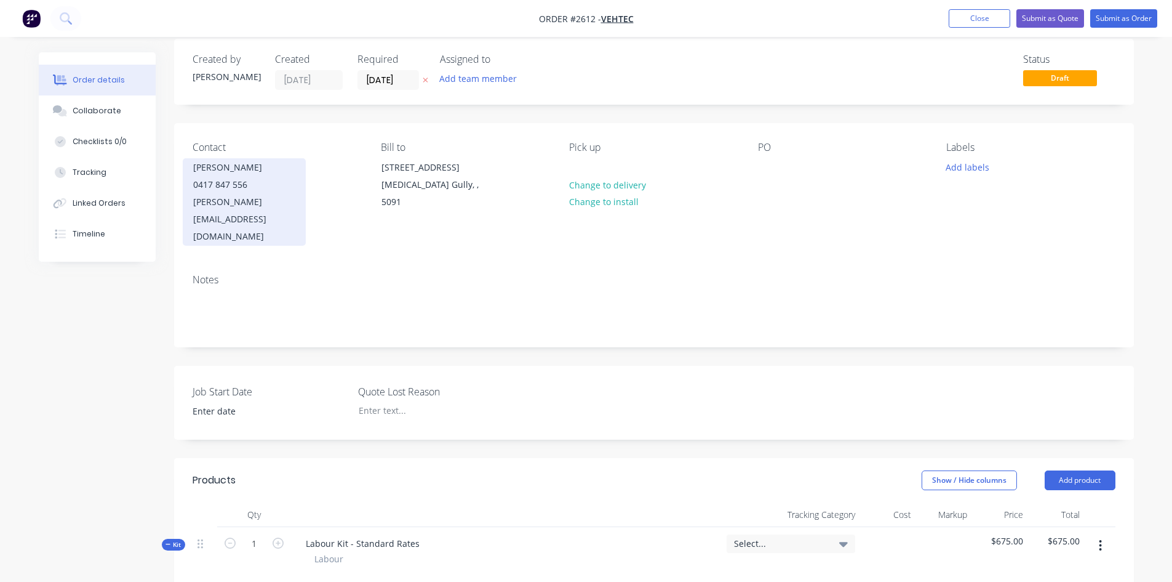
scroll to position [0, 0]
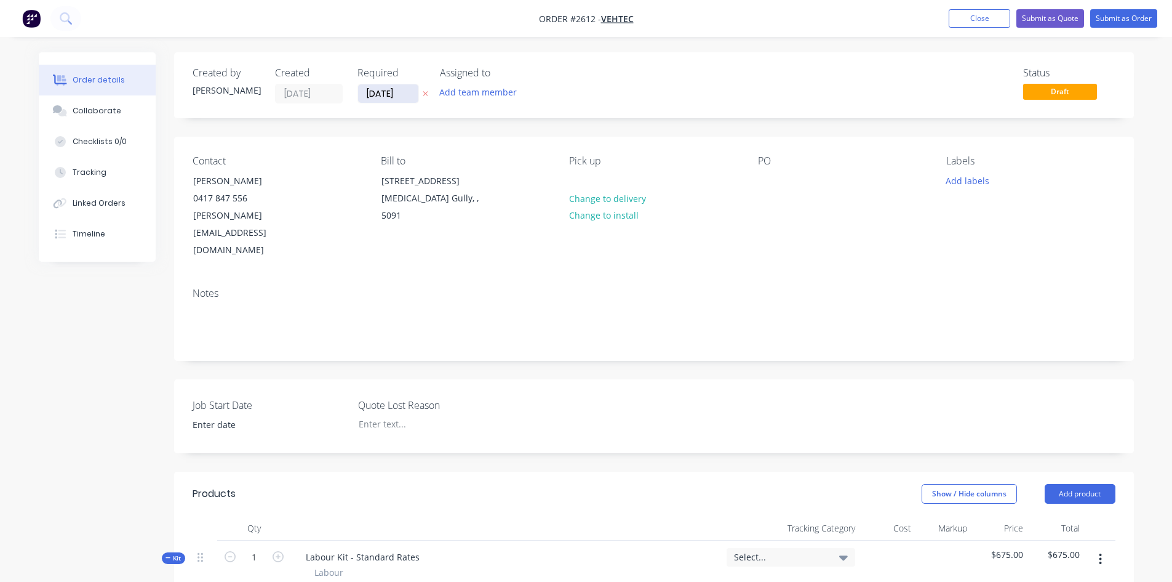
click at [382, 97] on input "[DATE]" at bounding box center [388, 93] width 60 height 18
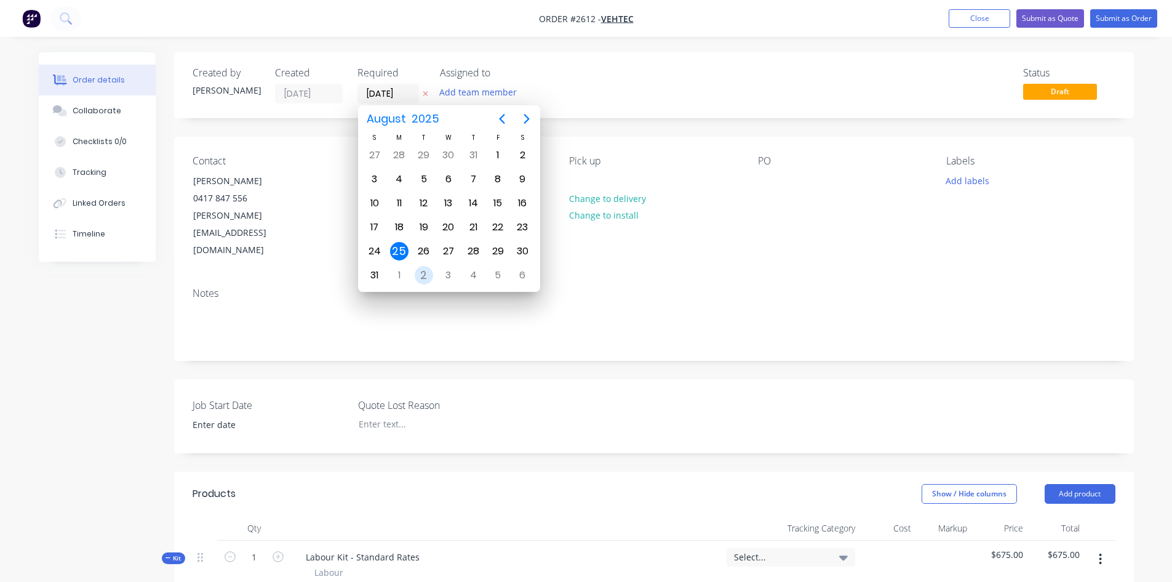
click at [422, 268] on div "2" at bounding box center [424, 275] width 18 height 18
type input "[DATE]"
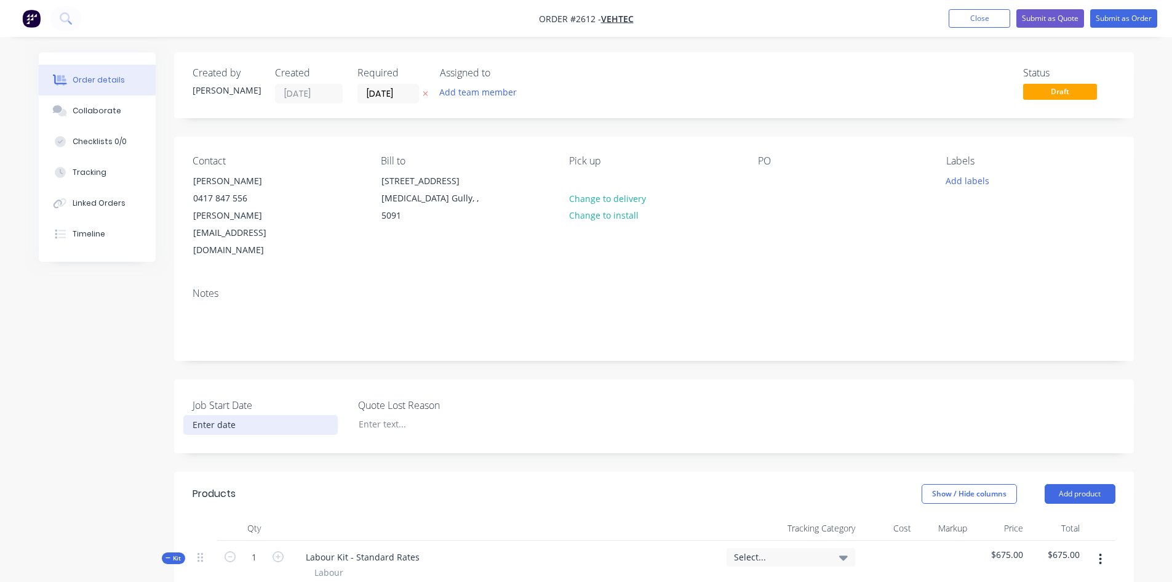
click at [222, 415] on input at bounding box center [260, 424] width 153 height 18
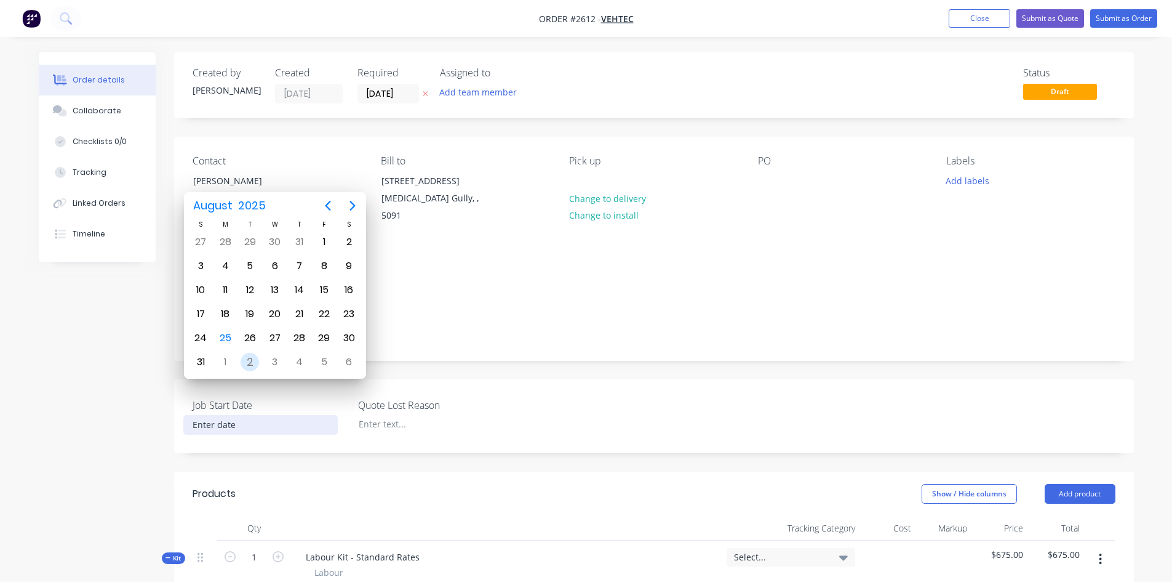
click at [249, 356] on div "2" at bounding box center [250, 362] width 18 height 18
type input "[DATE]"
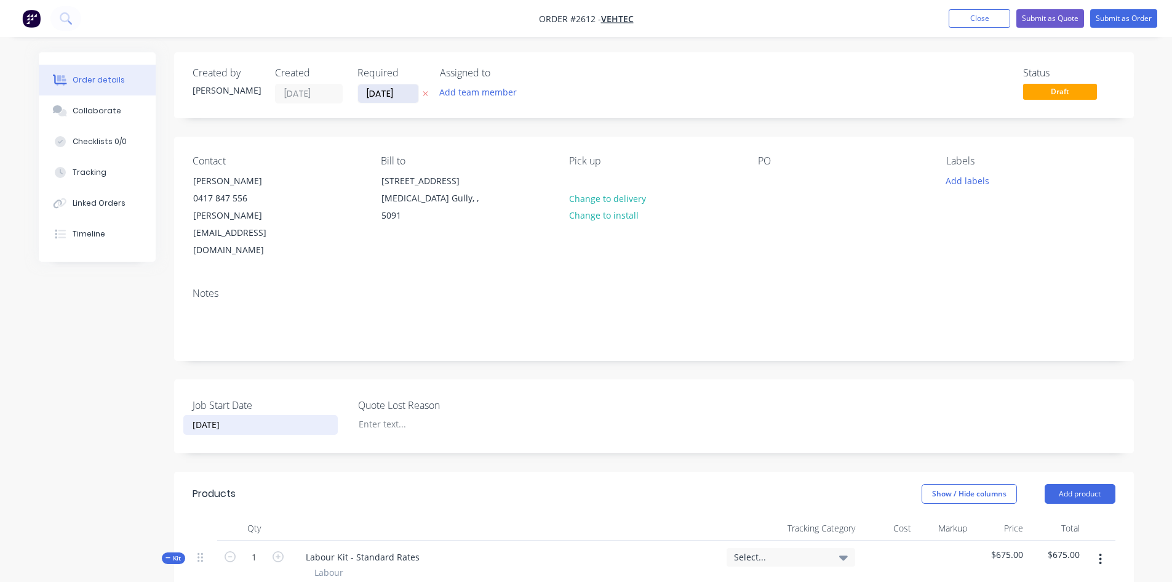
click at [407, 94] on input "[DATE]" at bounding box center [388, 93] width 60 height 18
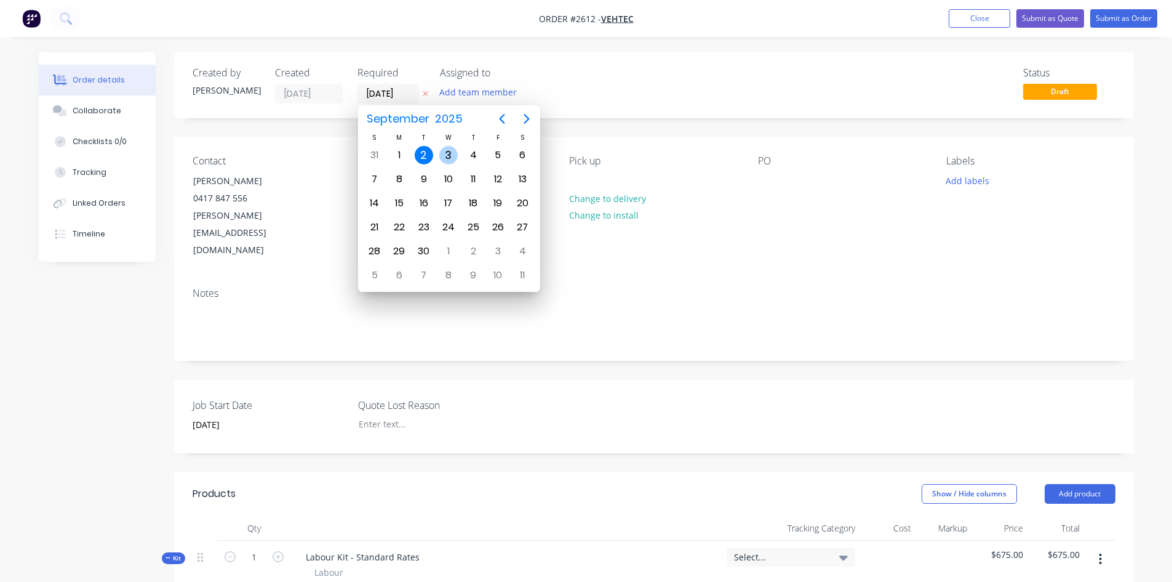
click at [442, 153] on div "3" at bounding box center [448, 155] width 18 height 18
type input "[DATE]"
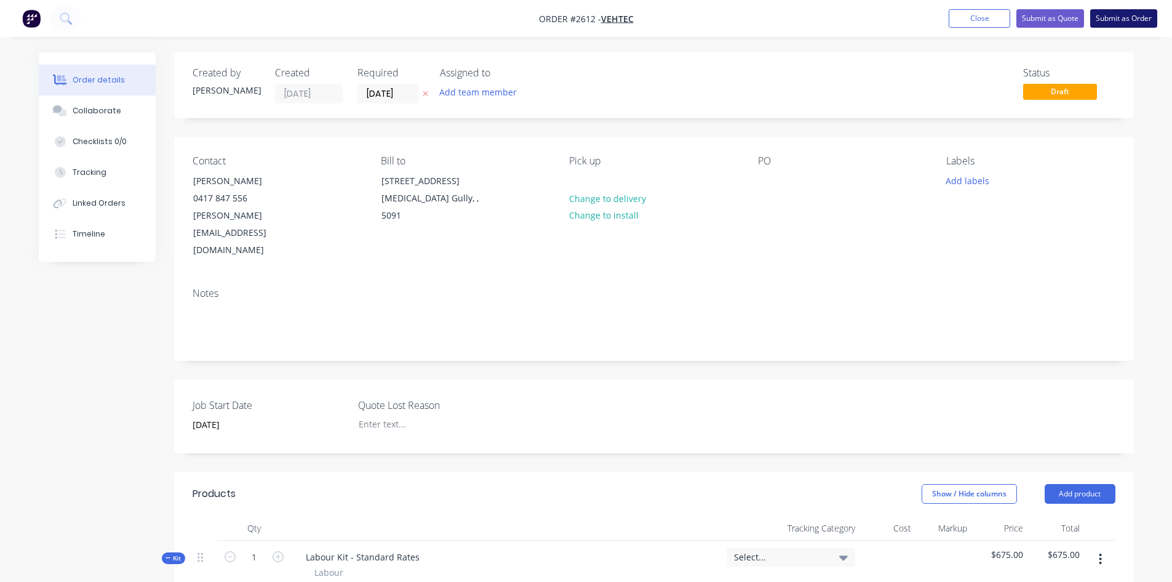
click at [1110, 14] on button "Submit as Order" at bounding box center [1124, 18] width 67 height 18
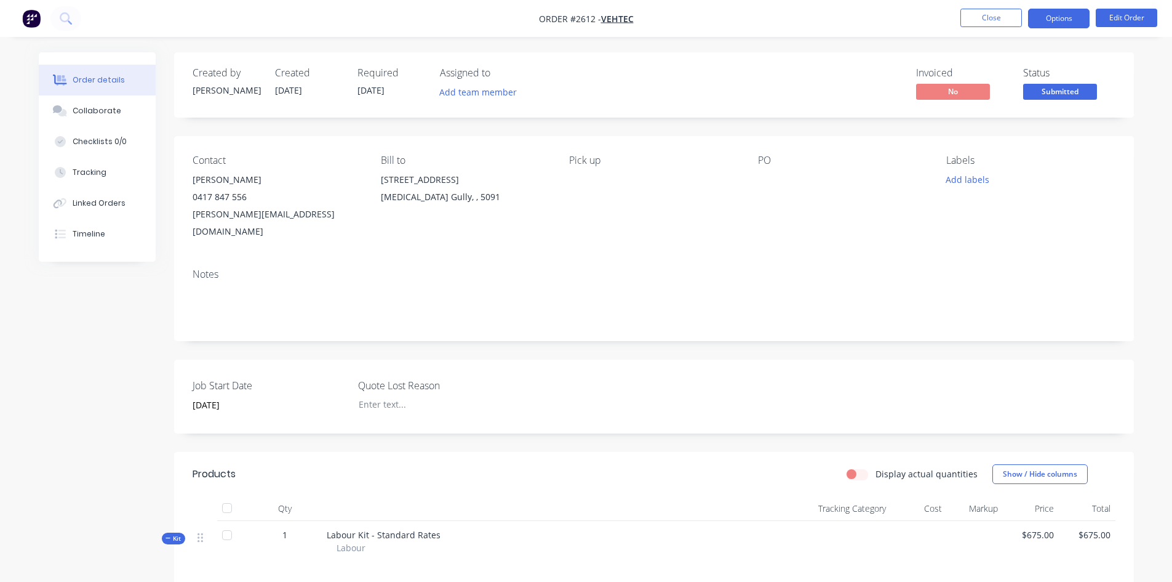
click at [1043, 15] on button "Options" at bounding box center [1059, 19] width 62 height 20
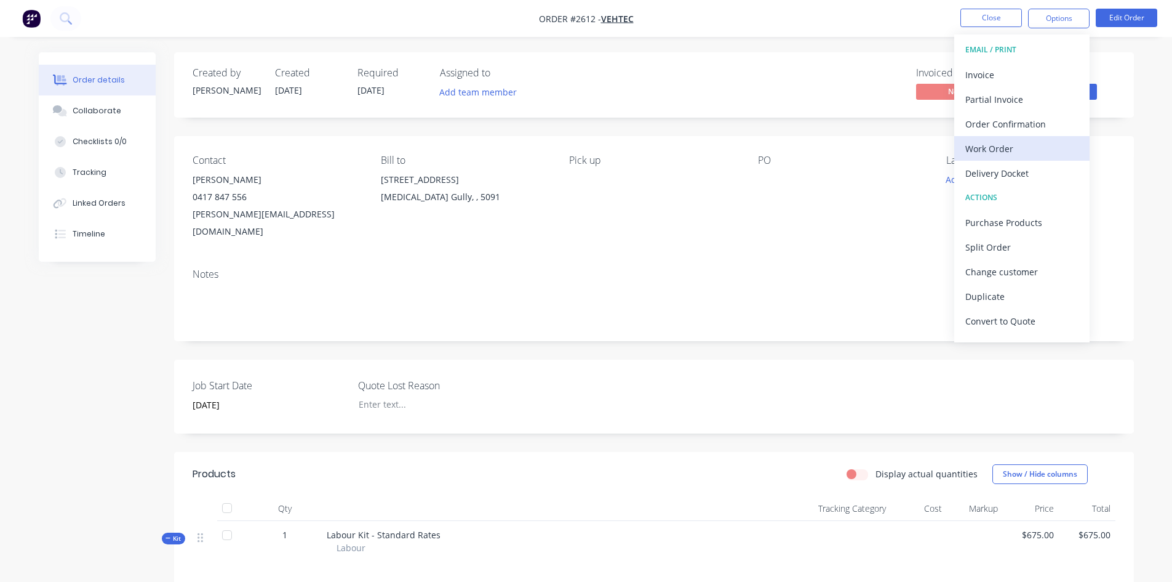
click at [1006, 155] on div "Work Order" at bounding box center [1022, 149] width 113 height 18
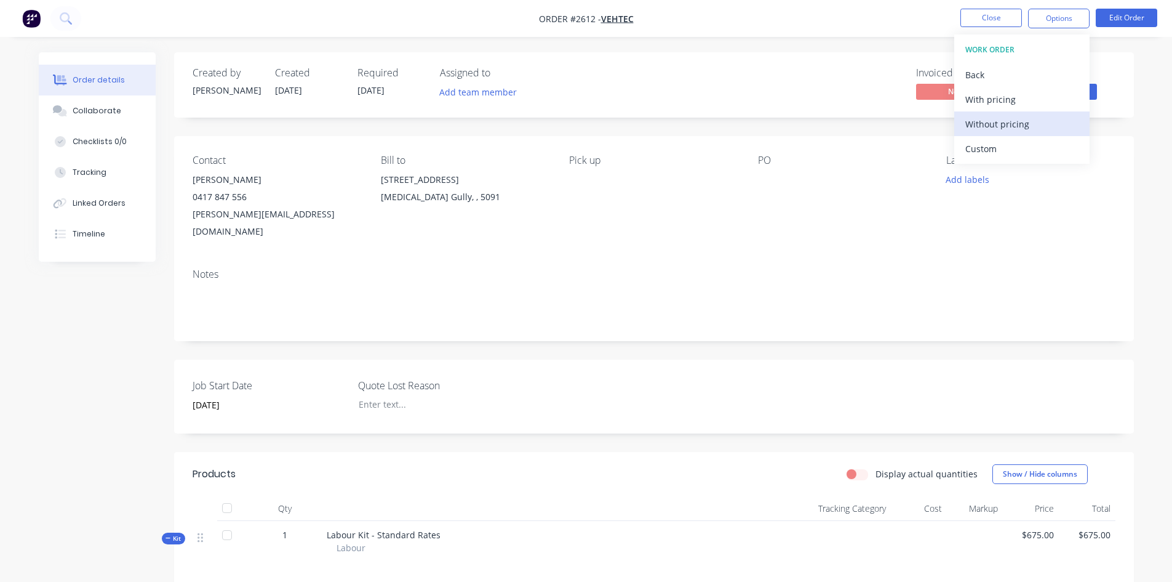
click at [1009, 126] on div "Without pricing" at bounding box center [1022, 124] width 113 height 18
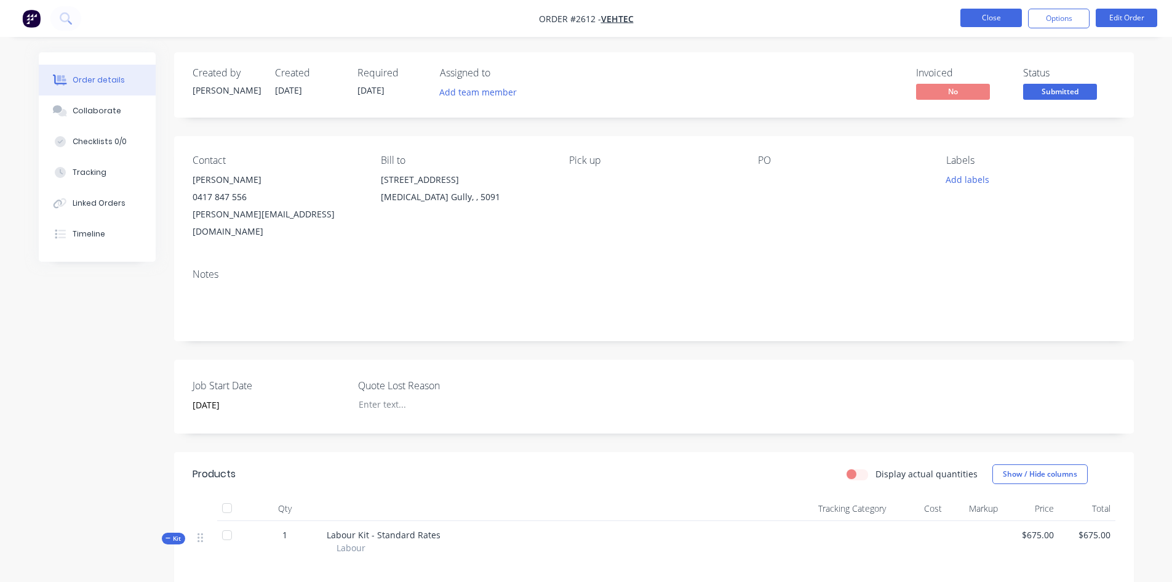
click at [1018, 22] on button "Close" at bounding box center [992, 18] width 62 height 18
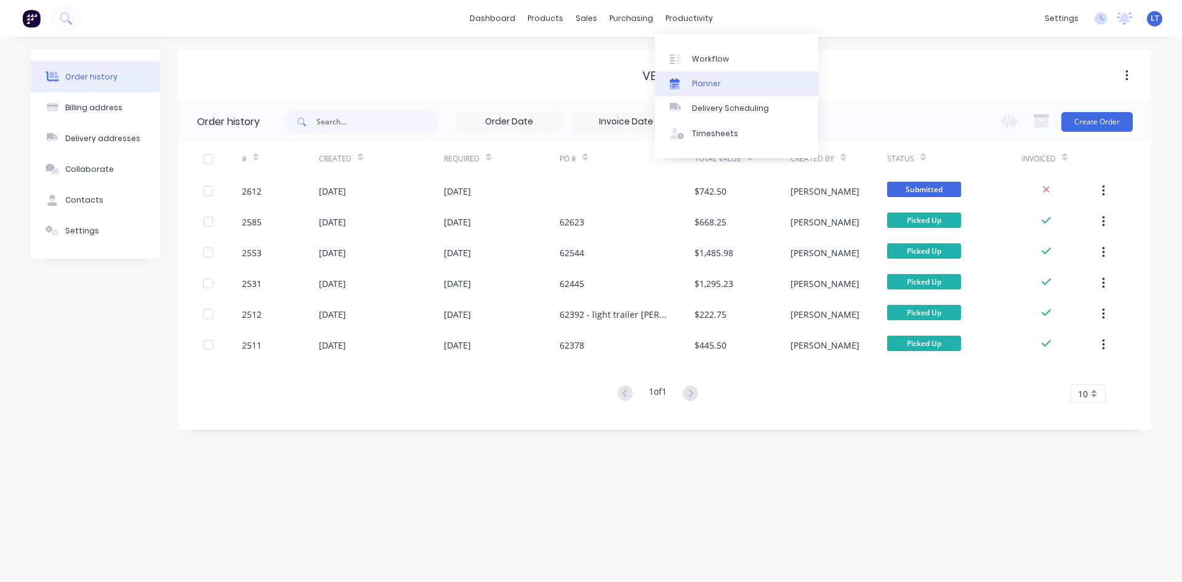
click at [700, 81] on div "Planner" at bounding box center [706, 83] width 29 height 11
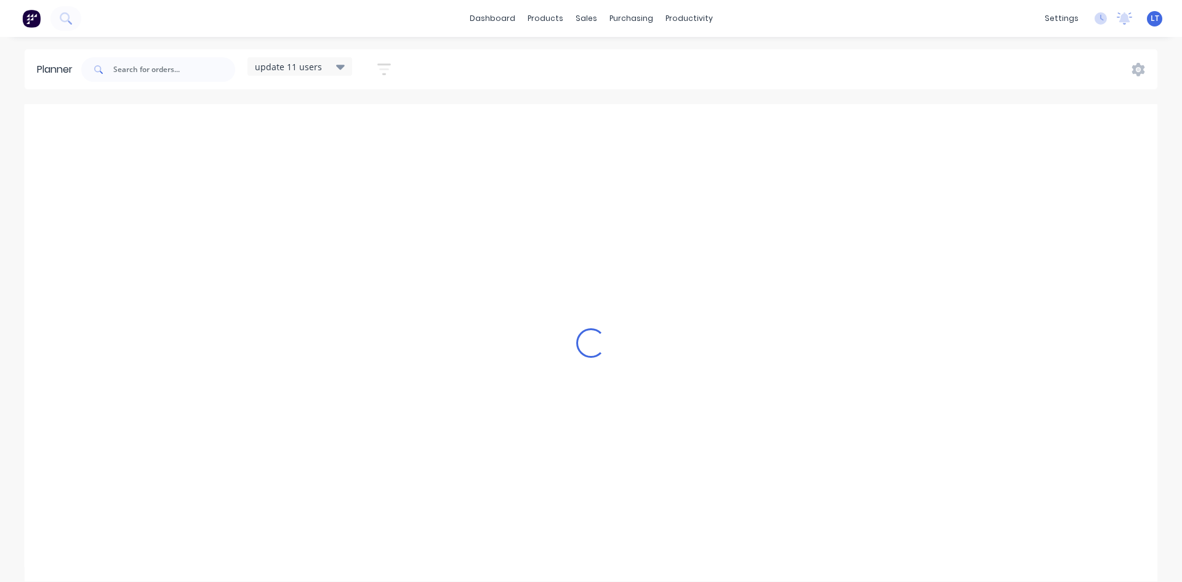
scroll to position [0, 1]
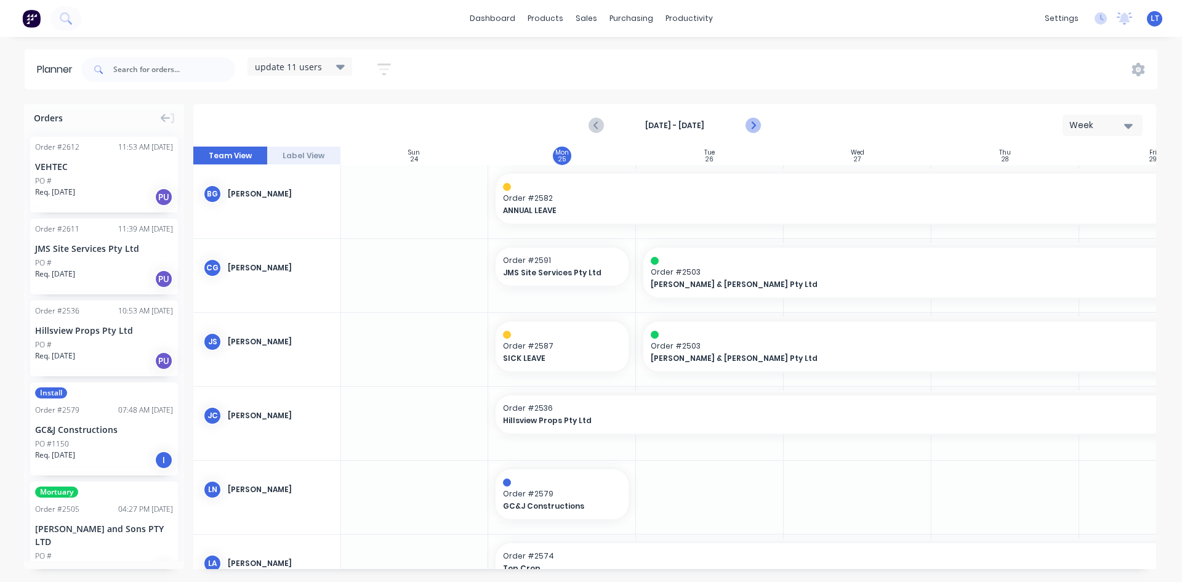
click at [750, 121] on icon "Next page" at bounding box center [753, 126] width 6 height 10
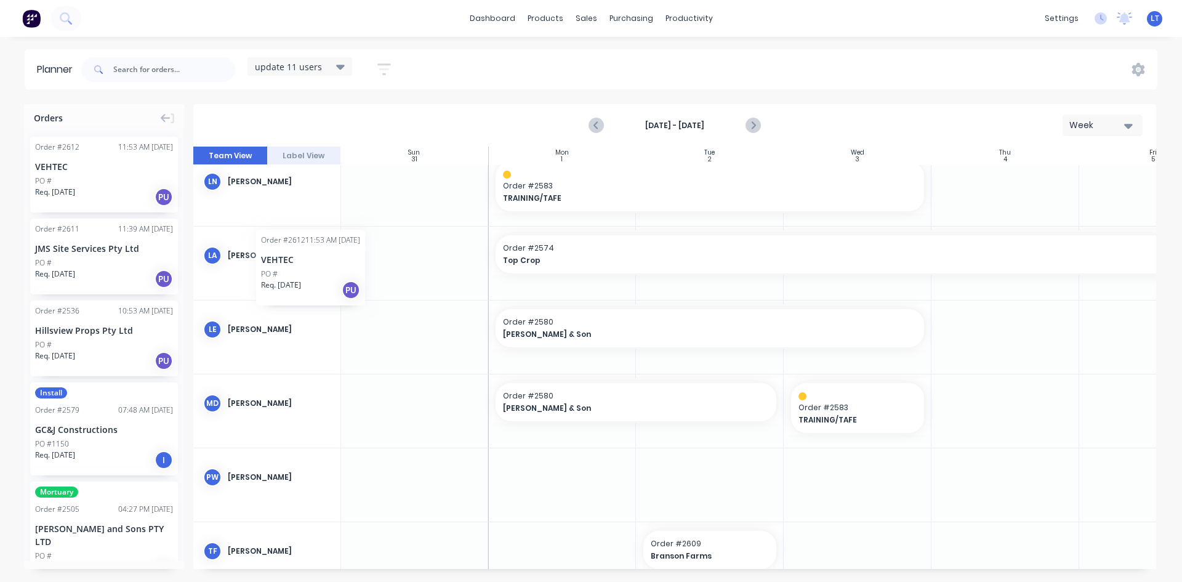
scroll to position [308, 0]
drag, startPoint x: 96, startPoint y: 185, endPoint x: 710, endPoint y: 513, distance: 695.8
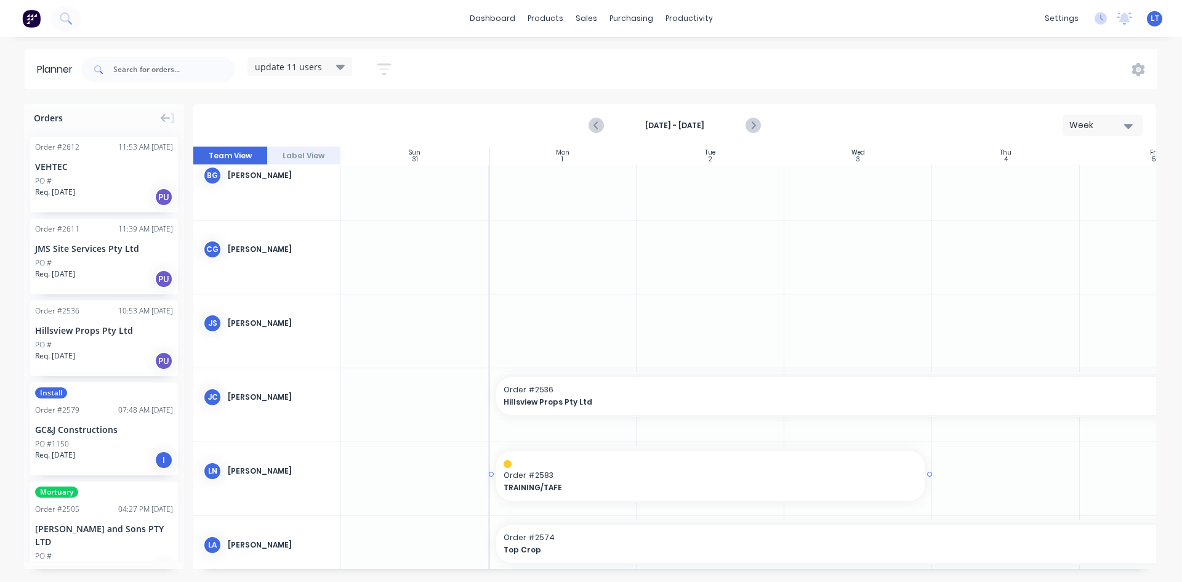
scroll to position [0, 0]
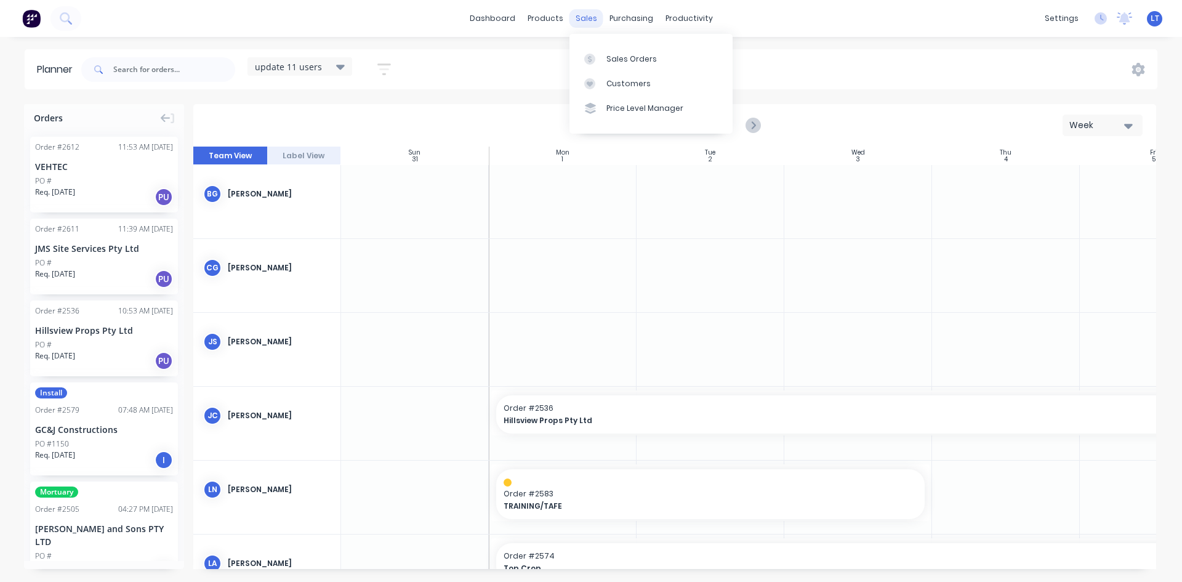
click at [587, 25] on div "sales" at bounding box center [586, 18] width 34 height 18
click at [57, 165] on div "VEHTEC" at bounding box center [104, 166] width 138 height 13
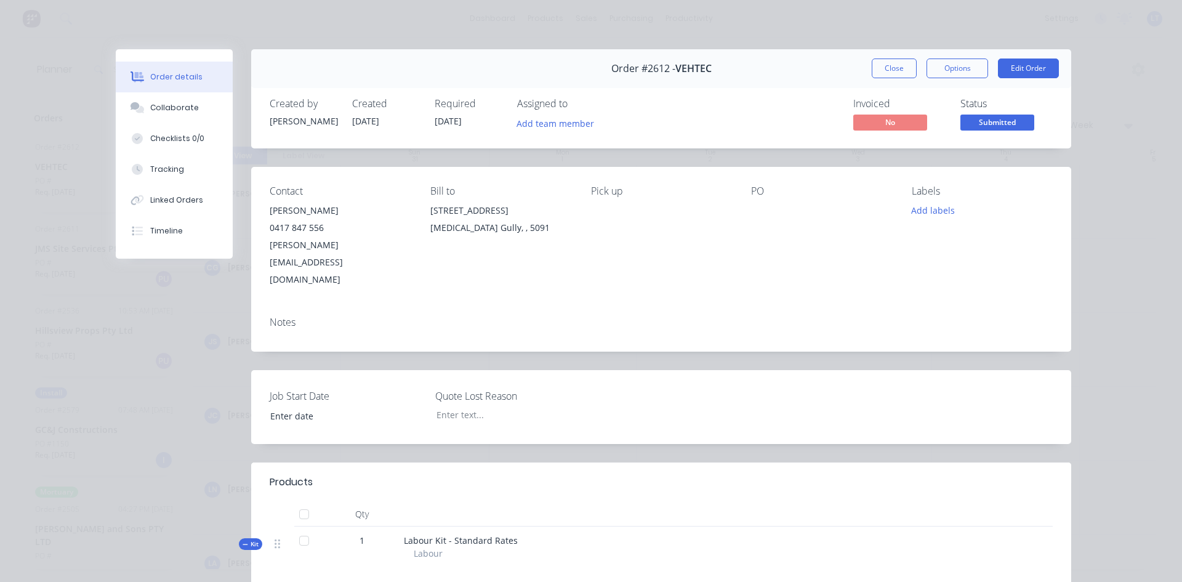
type input "[DATE]"
click at [1025, 73] on button "Edit Order" at bounding box center [1028, 68] width 61 height 20
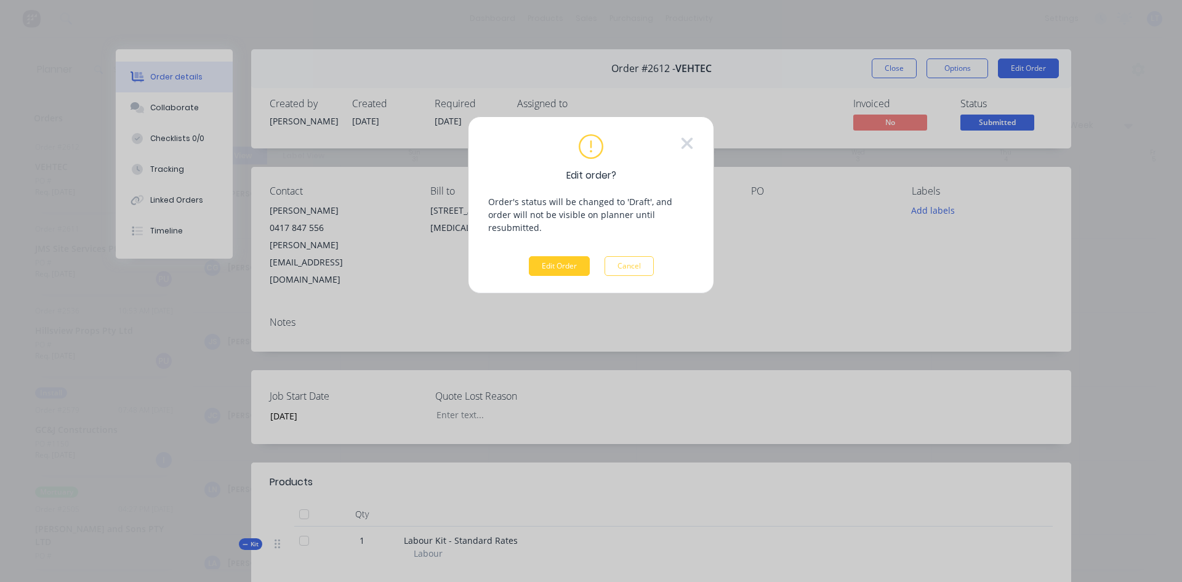
click at [558, 256] on button "Edit Order" at bounding box center [559, 266] width 61 height 20
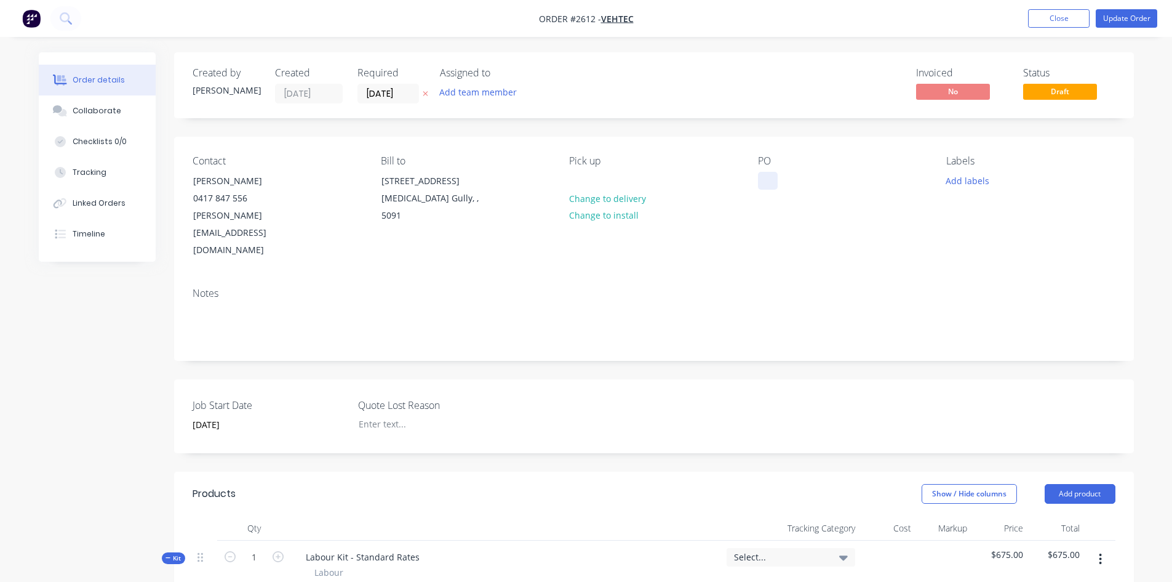
click at [770, 179] on div at bounding box center [768, 181] width 20 height 18
click at [790, 183] on div "PO" at bounding box center [842, 207] width 169 height 104
click at [770, 178] on div at bounding box center [768, 181] width 20 height 18
click at [1118, 20] on button "Update Order" at bounding box center [1127, 18] width 62 height 18
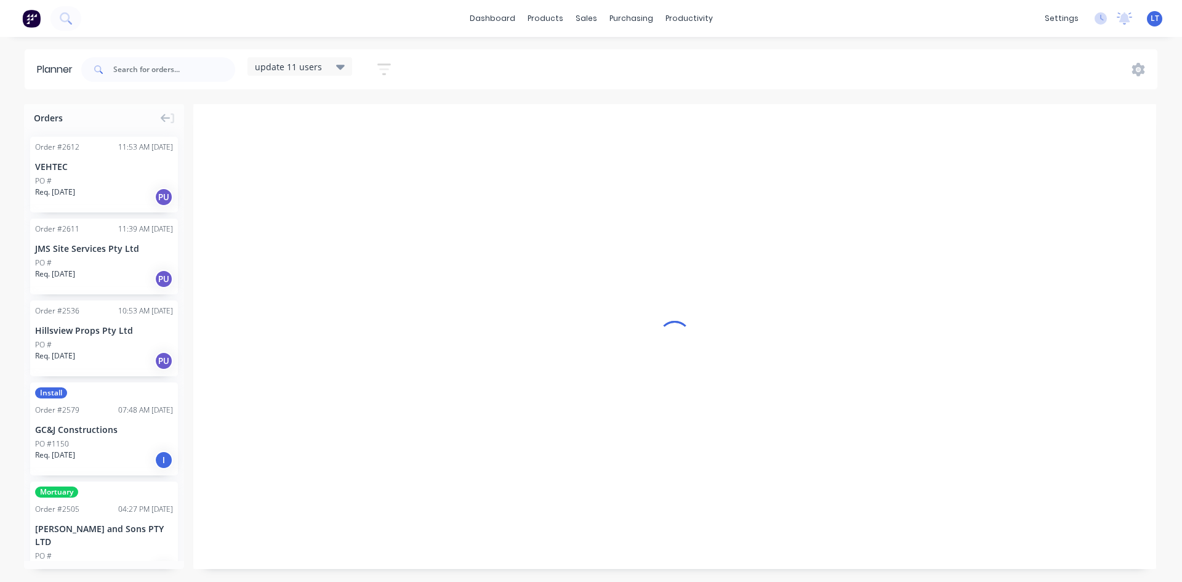
scroll to position [0, 1]
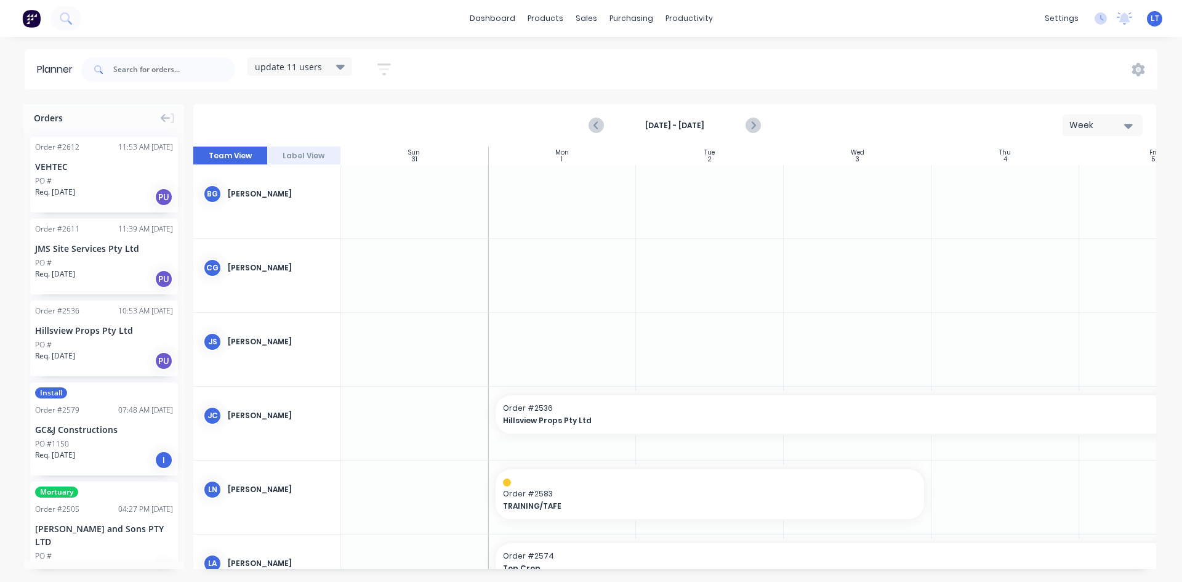
click at [65, 167] on div "VEHTEC" at bounding box center [104, 166] width 138 height 13
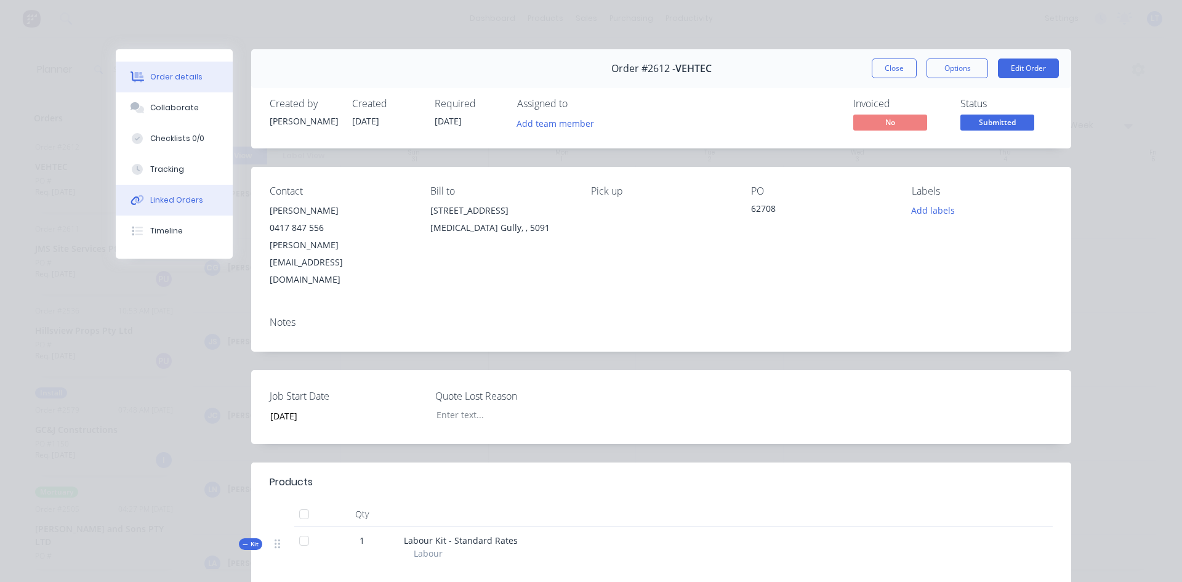
click at [164, 205] on div "Linked Orders" at bounding box center [176, 199] width 53 height 11
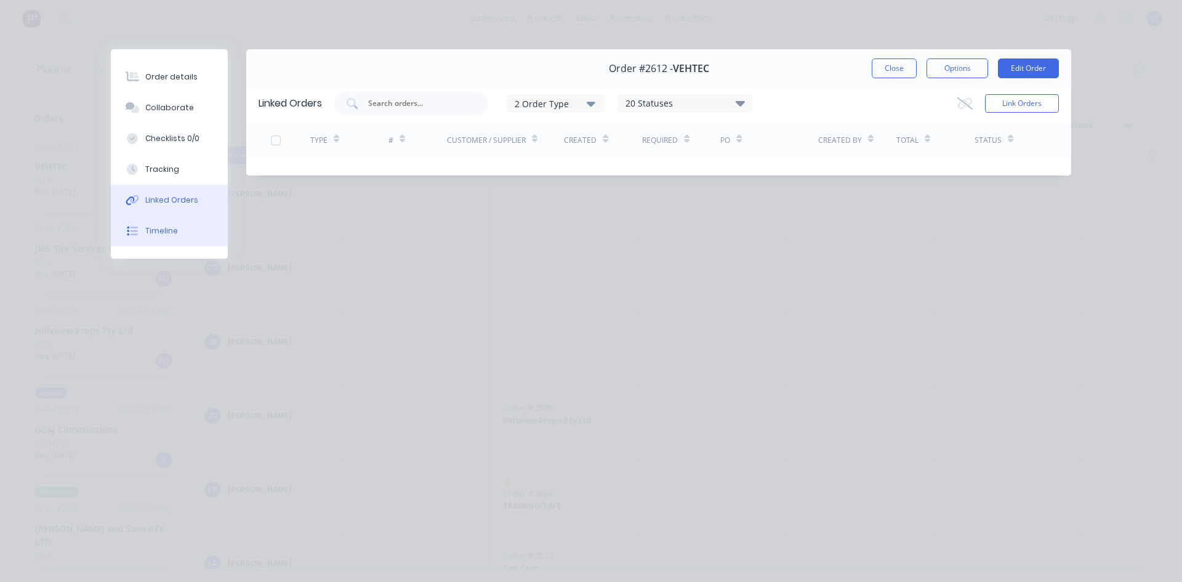
click at [173, 234] on div "Timeline" at bounding box center [161, 230] width 33 height 11
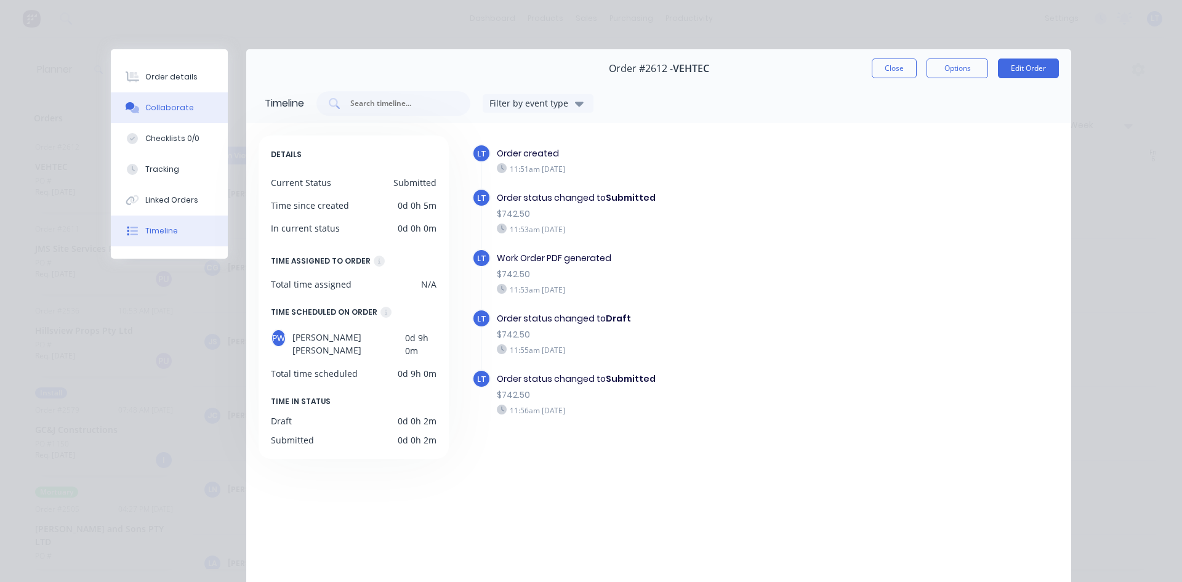
click at [168, 102] on div "Collaborate" at bounding box center [169, 107] width 49 height 11
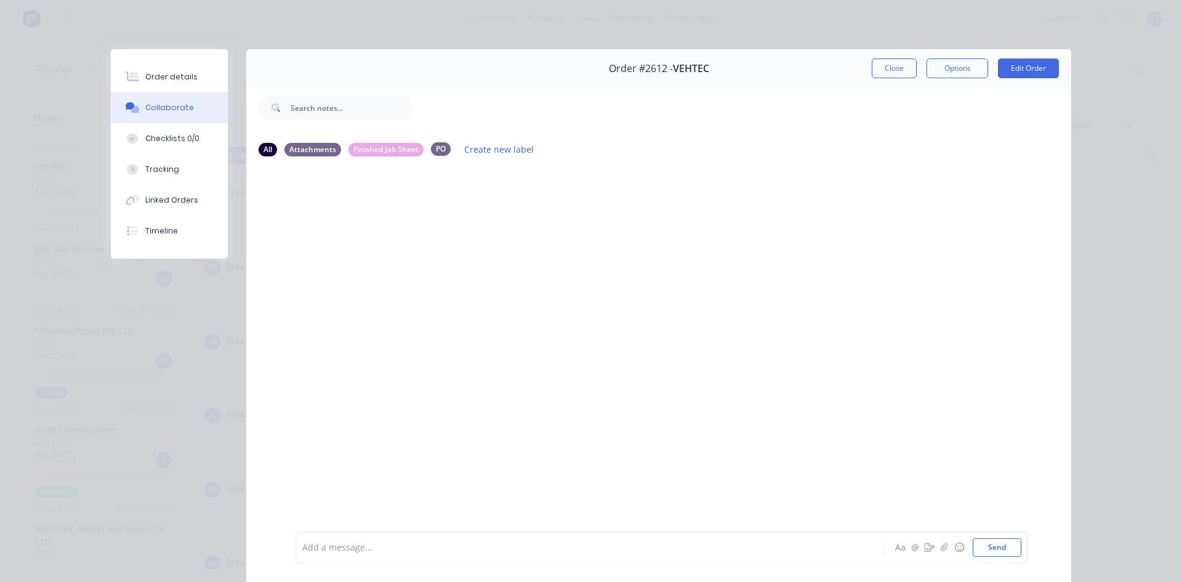
click at [436, 148] on div "PO" at bounding box center [441, 149] width 20 height 14
click at [940, 546] on icon "button" at bounding box center [943, 547] width 7 height 8
click at [987, 546] on button "Send" at bounding box center [996, 547] width 49 height 18
click at [899, 70] on button "Close" at bounding box center [893, 68] width 45 height 20
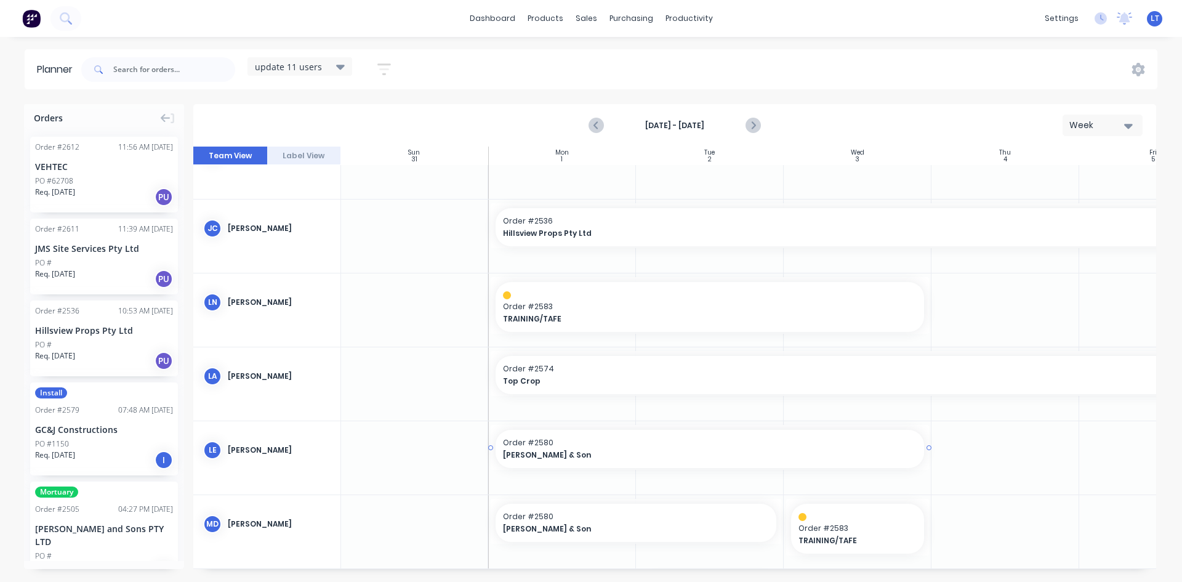
scroll to position [164, 1]
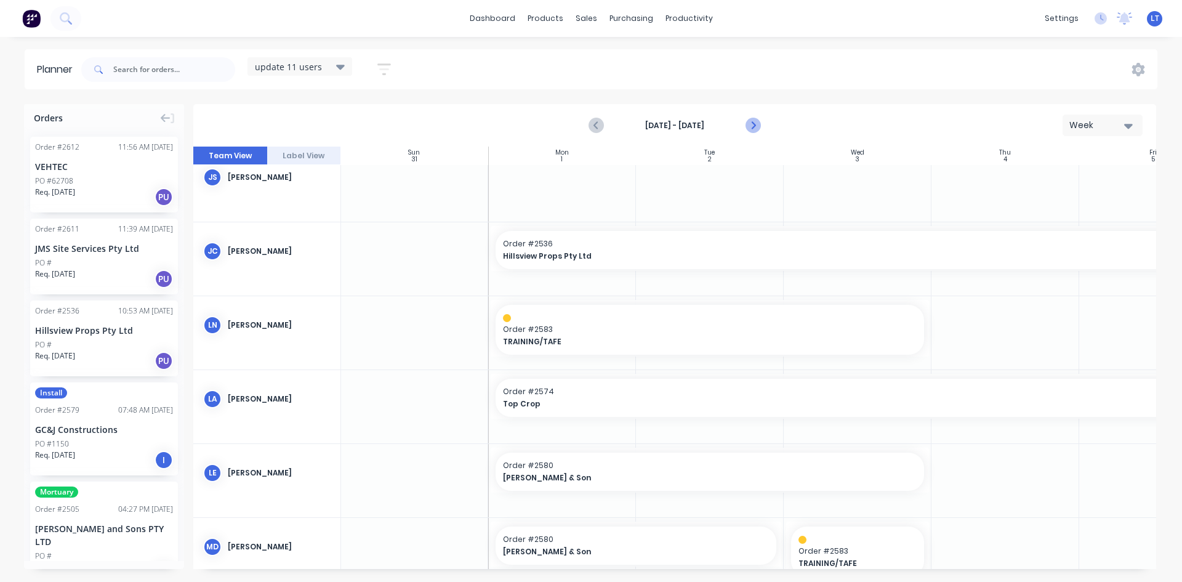
click at [751, 121] on icon "Next page" at bounding box center [752, 125] width 15 height 15
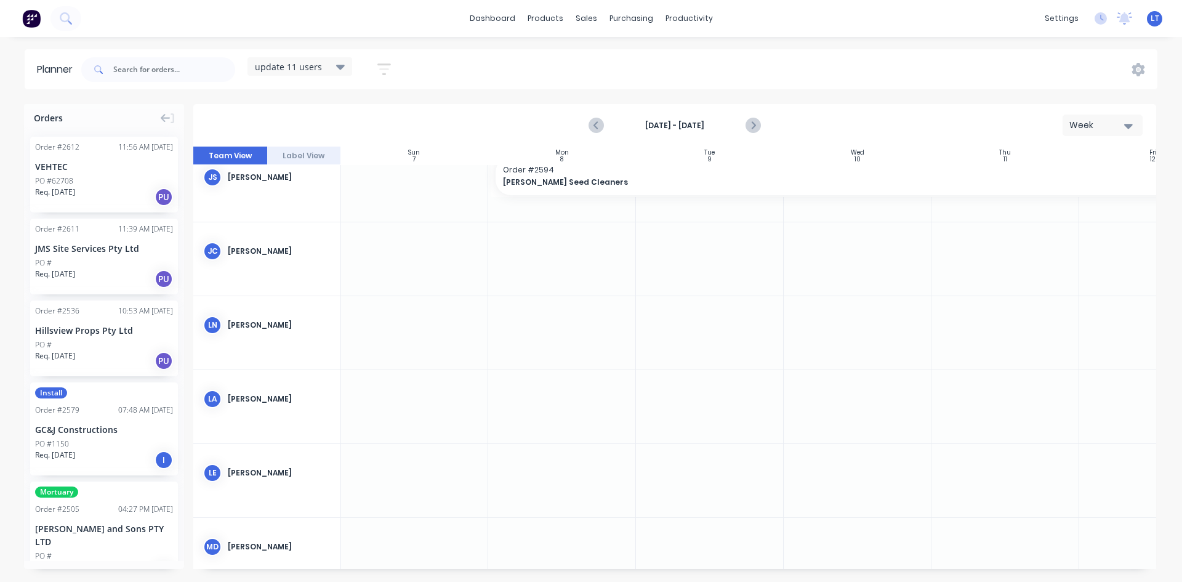
scroll to position [0, 1]
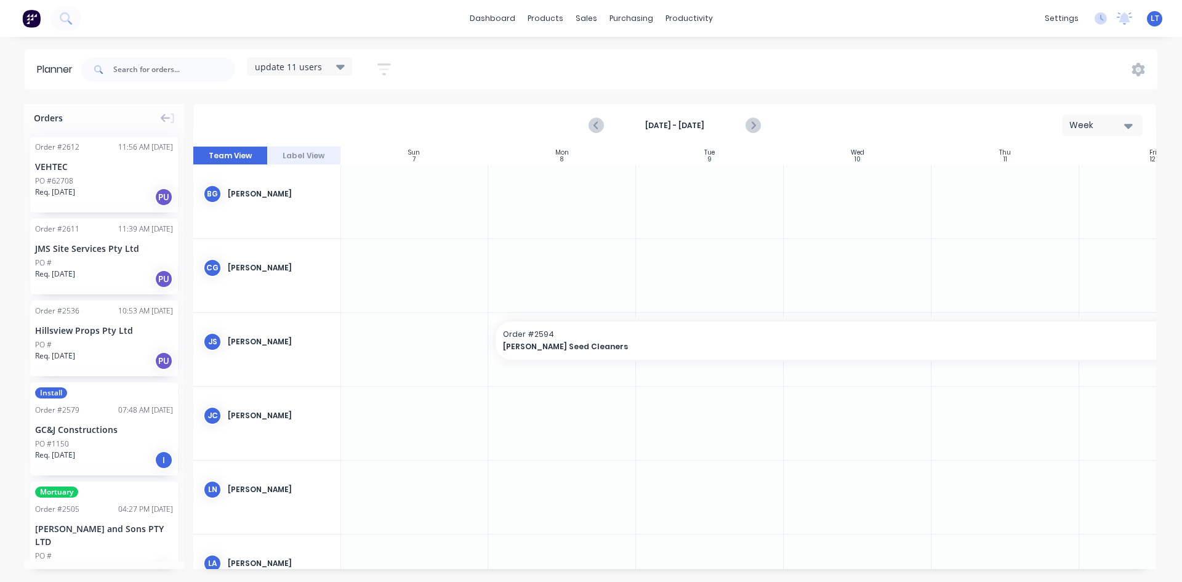
click at [584, 115] on div "[DATE] - [DATE] Week" at bounding box center [674, 125] width 960 height 40
click at [596, 130] on icon "Previous page" at bounding box center [596, 125] width 15 height 15
click at [594, 126] on icon "Previous page" at bounding box center [596, 125] width 15 height 15
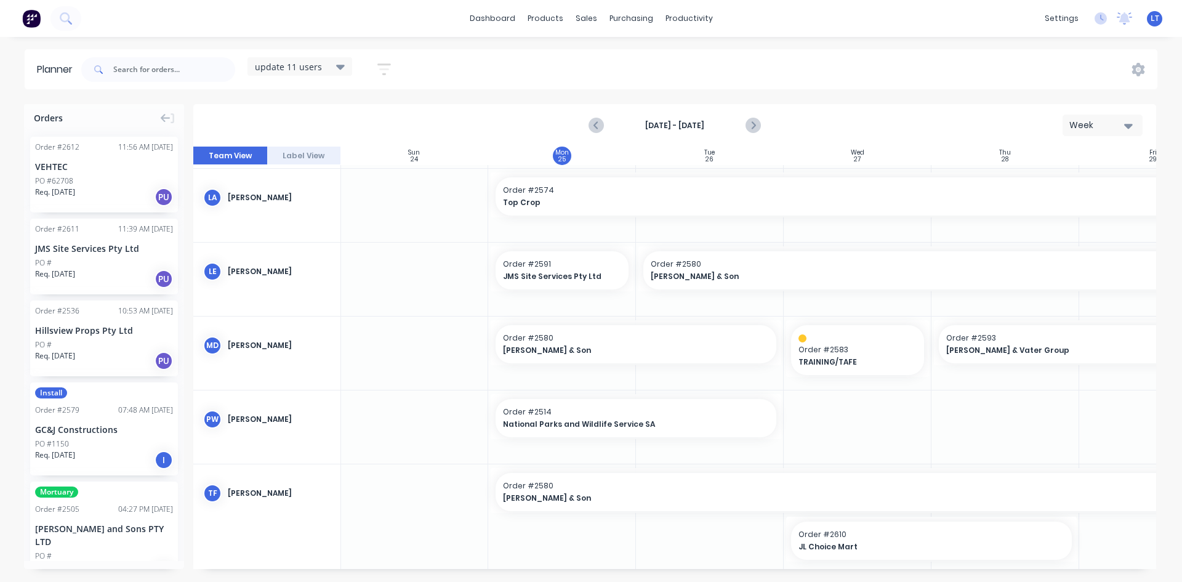
scroll to position [382, 1]
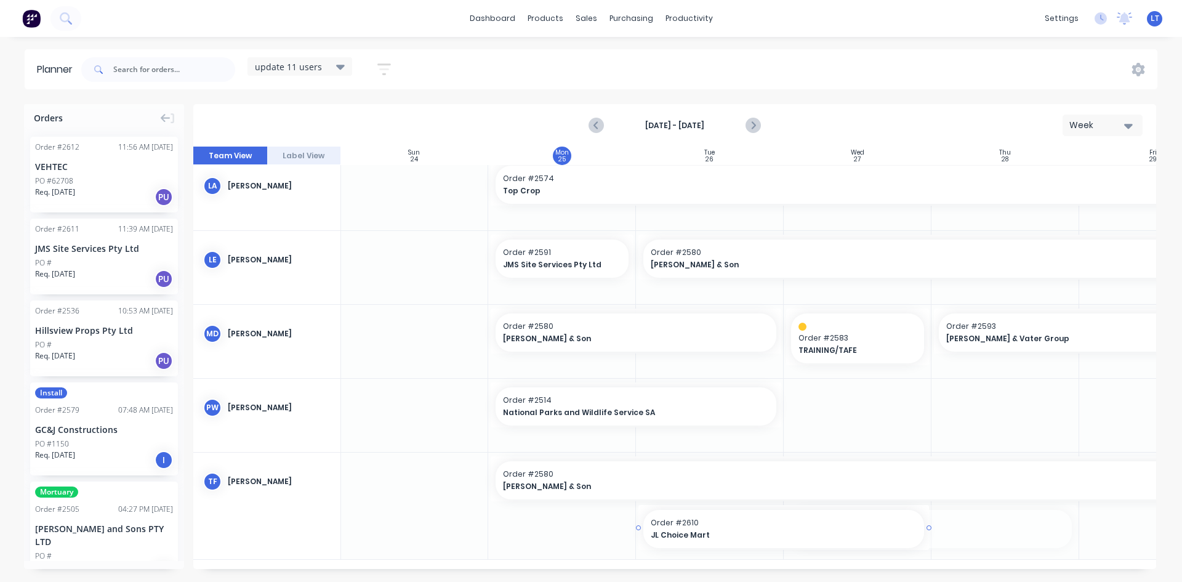
drag, startPoint x: 925, startPoint y: 527, endPoint x: 782, endPoint y: 542, distance: 144.2
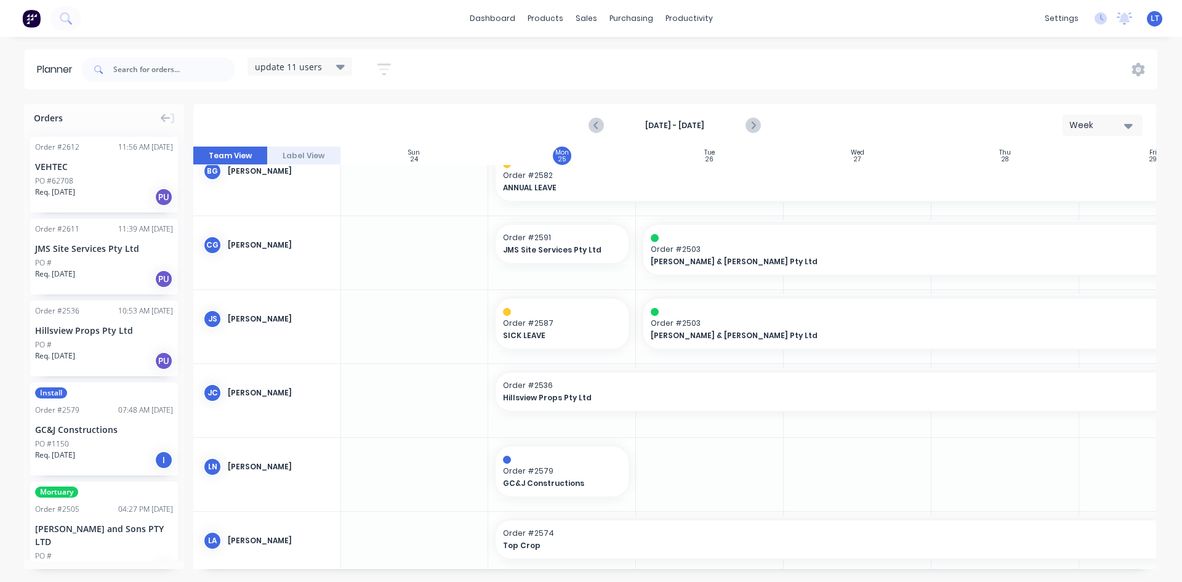
scroll to position [0, 1]
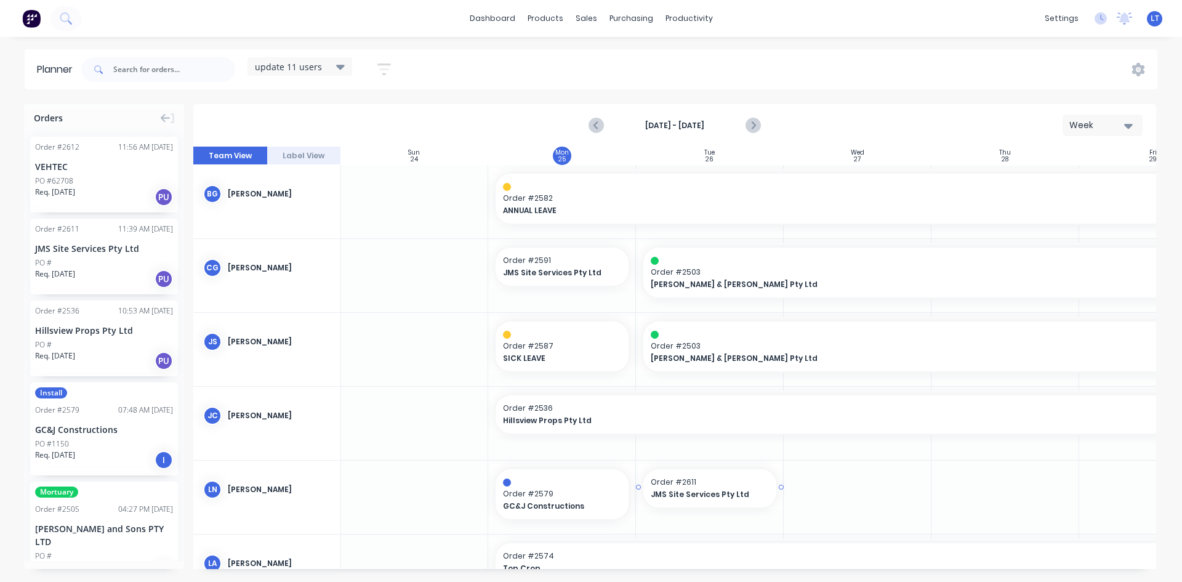
drag, startPoint x: 91, startPoint y: 255, endPoint x: 779, endPoint y: 495, distance: 728.7
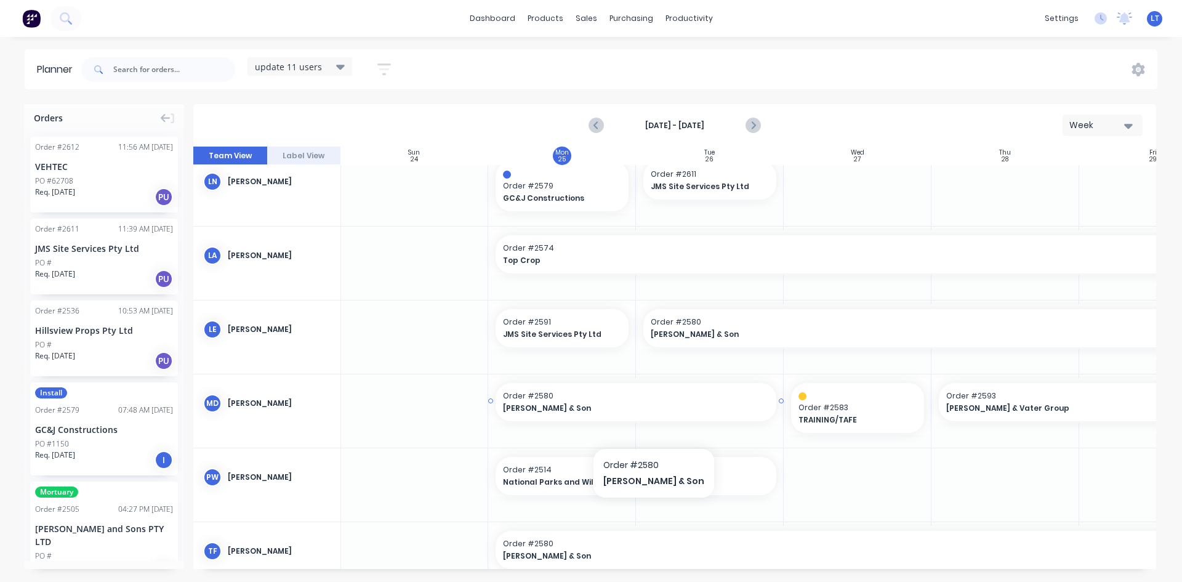
scroll to position [369, 1]
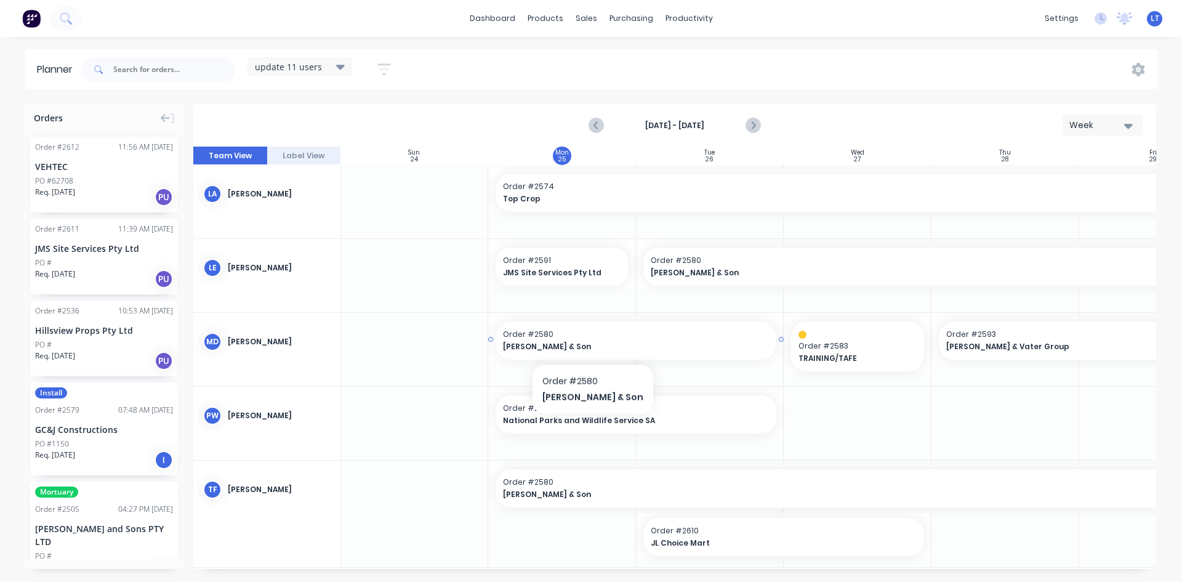
click at [575, 342] on span "[PERSON_NAME] & Son" at bounding box center [622, 346] width 239 height 11
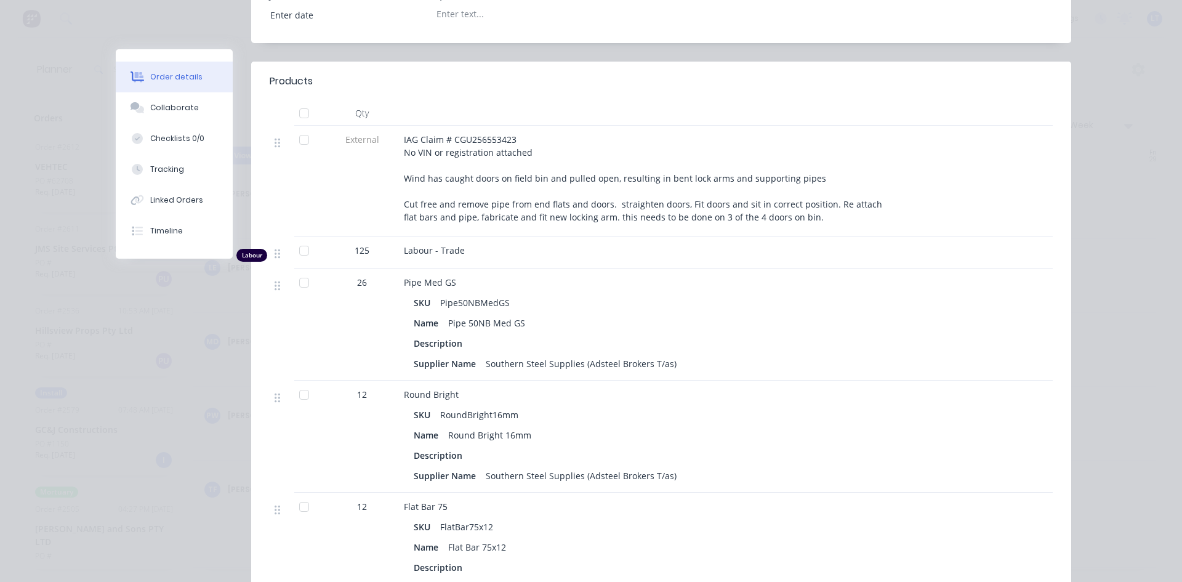
scroll to position [322, 0]
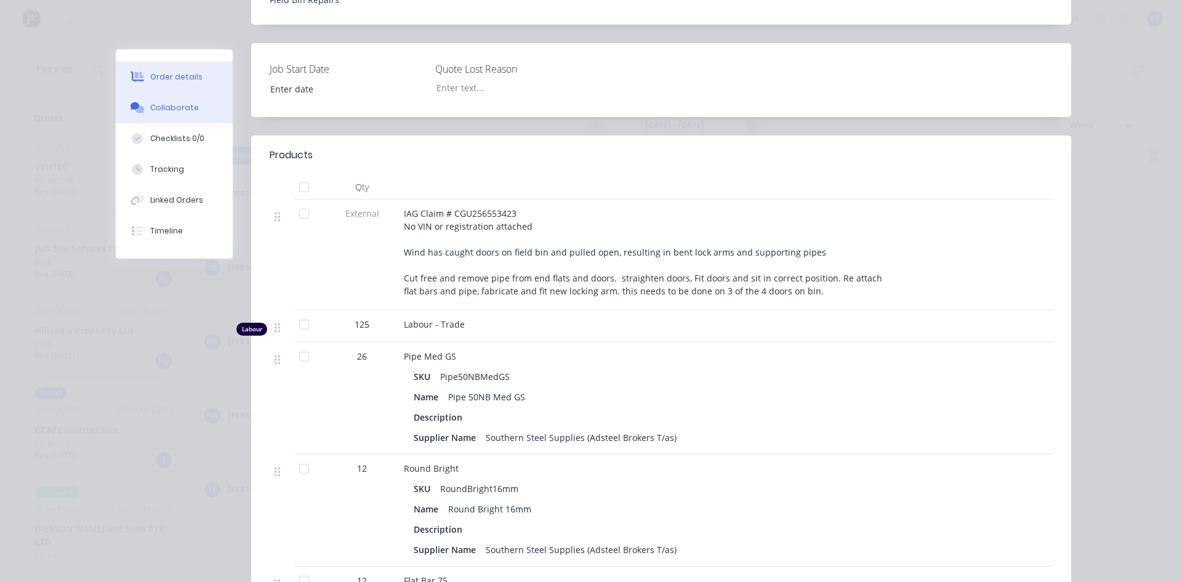
click at [176, 108] on div "Collaborate" at bounding box center [174, 107] width 49 height 11
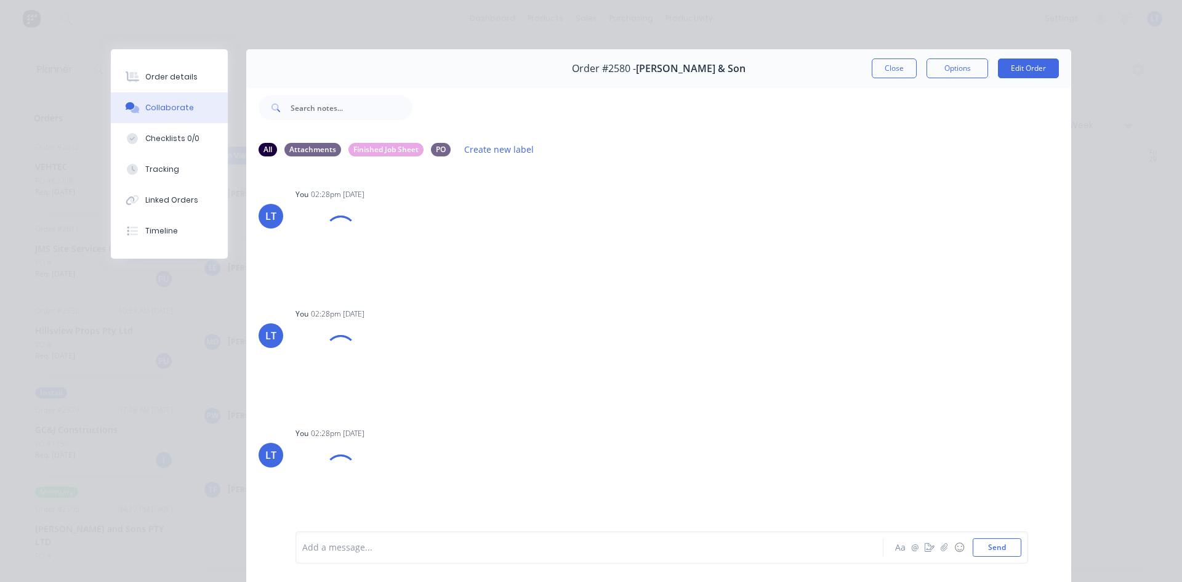
click at [420, 541] on div at bounding box center [572, 547] width 538 height 13
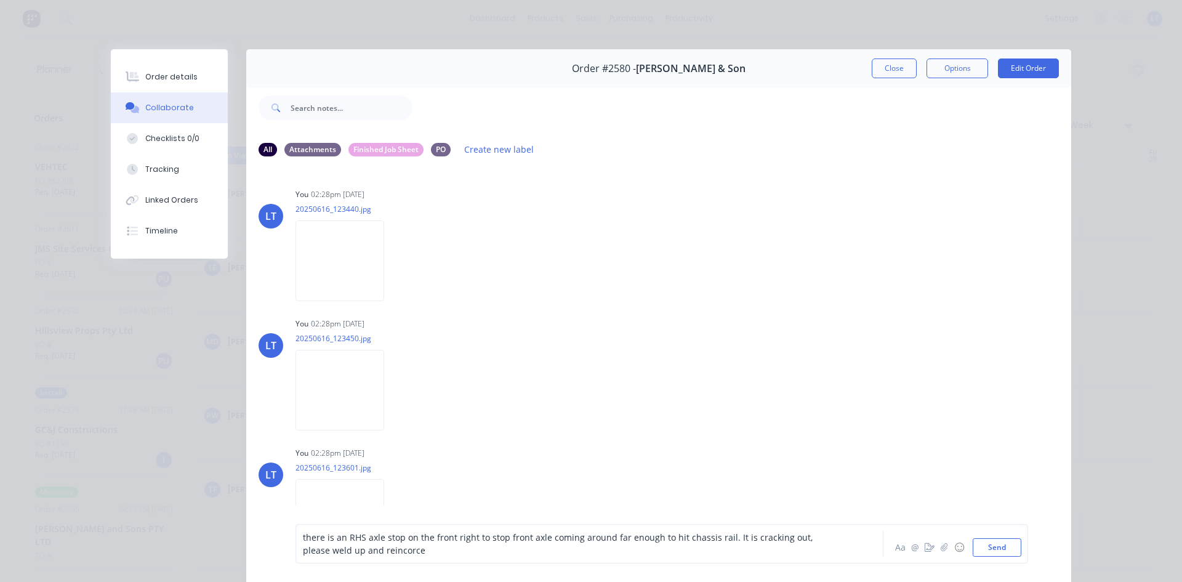
click at [359, 551] on span "there is an RHS axle stop on the front right to stop front axle coming around f…" at bounding box center [559, 543] width 512 height 25
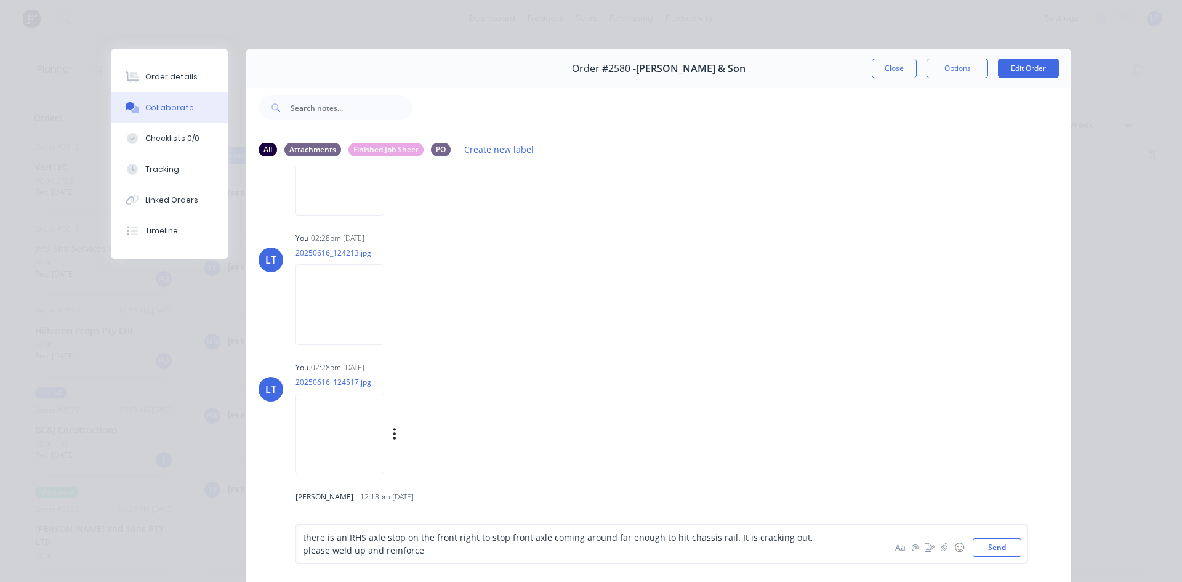
scroll to position [803, 0]
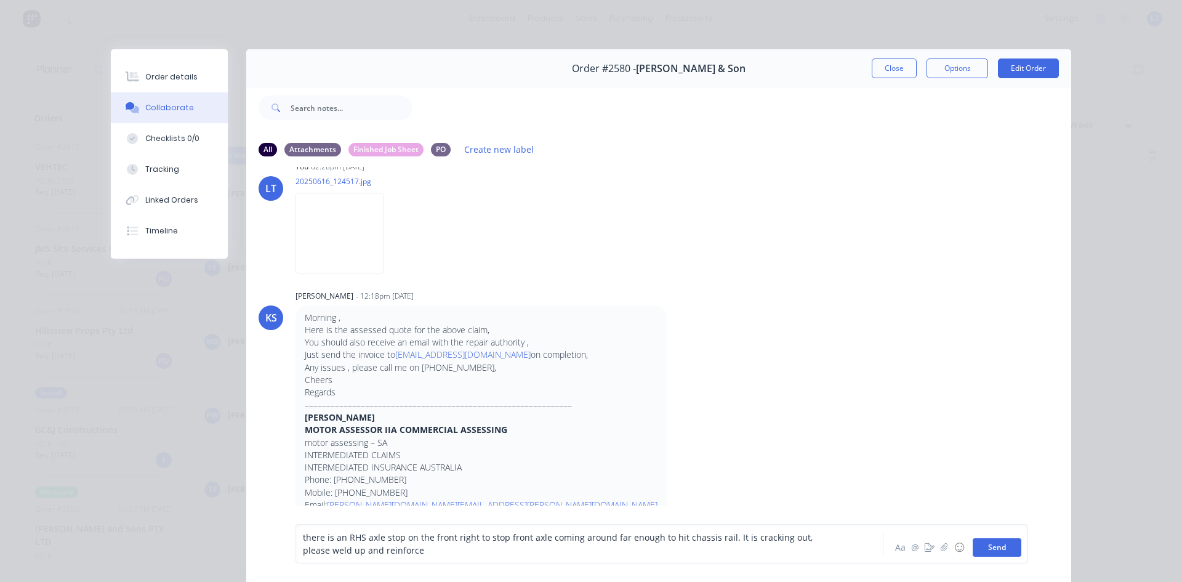
click at [998, 545] on button "Send" at bounding box center [996, 547] width 49 height 18
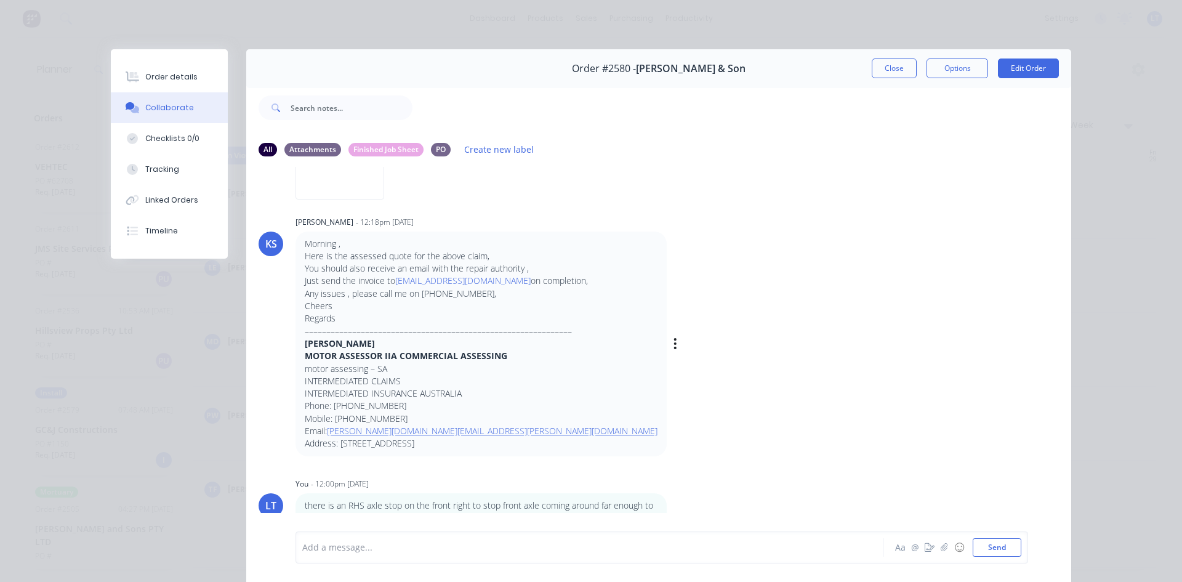
scroll to position [56, 0]
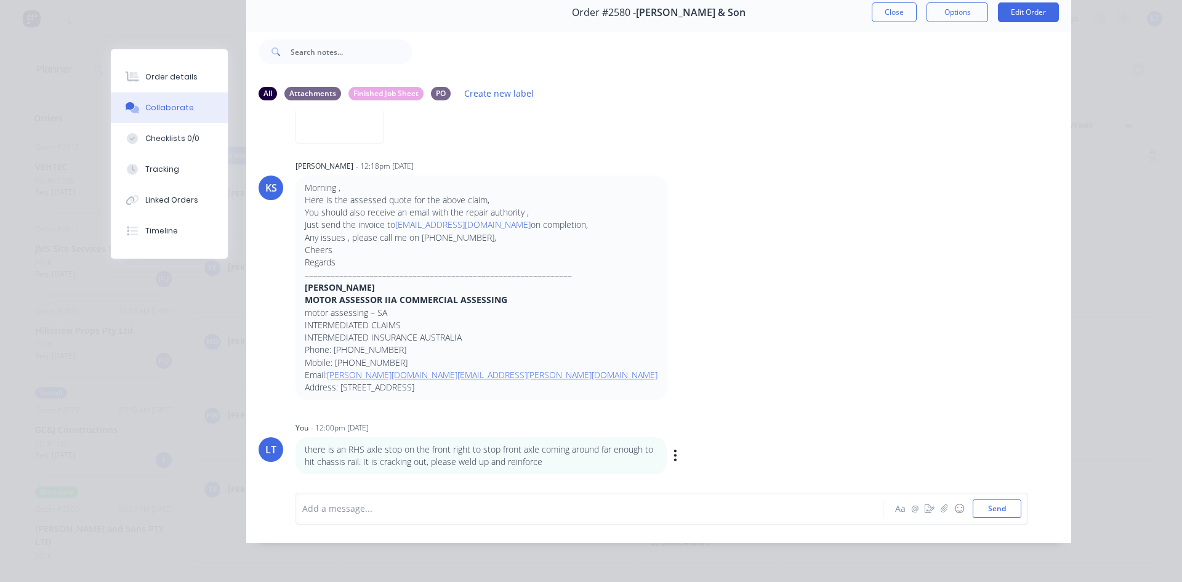
click at [442, 457] on p "there is an RHS axle stop on the front right to stop front axle coming around f…" at bounding box center [481, 455] width 353 height 25
click at [674, 456] on icon "button" at bounding box center [675, 455] width 2 height 11
click at [702, 442] on button "Edit" at bounding box center [720, 439] width 78 height 20
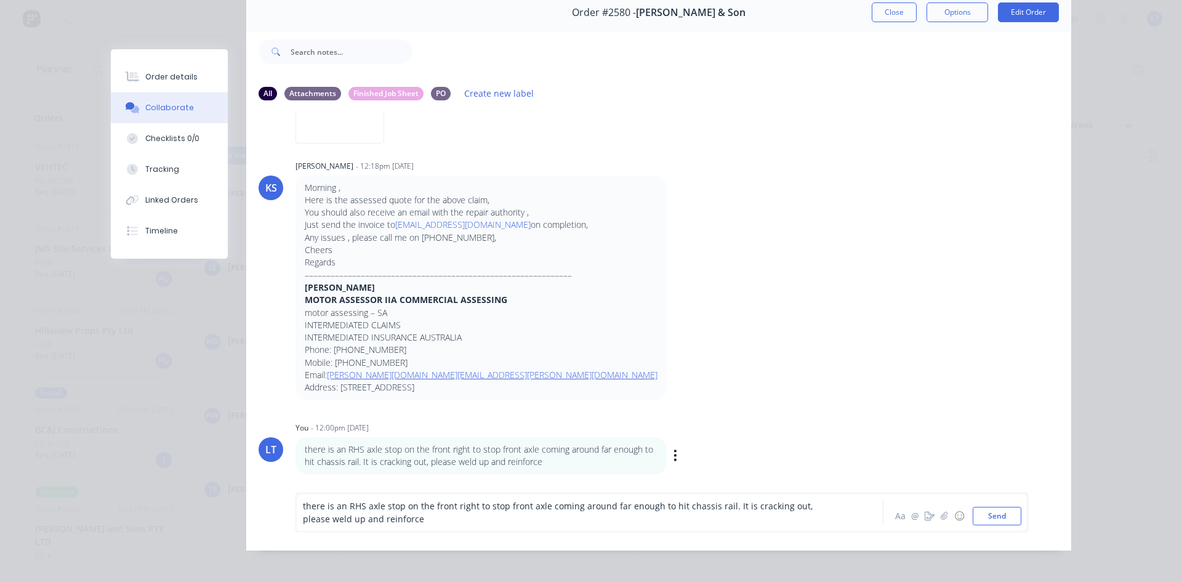
scroll to position [878, 0]
click at [303, 506] on span "there is an RHS axle stop on the front right to stop front axle coming around f…" at bounding box center [559, 512] width 512 height 25
click at [1013, 516] on button "Send" at bounding box center [996, 515] width 49 height 18
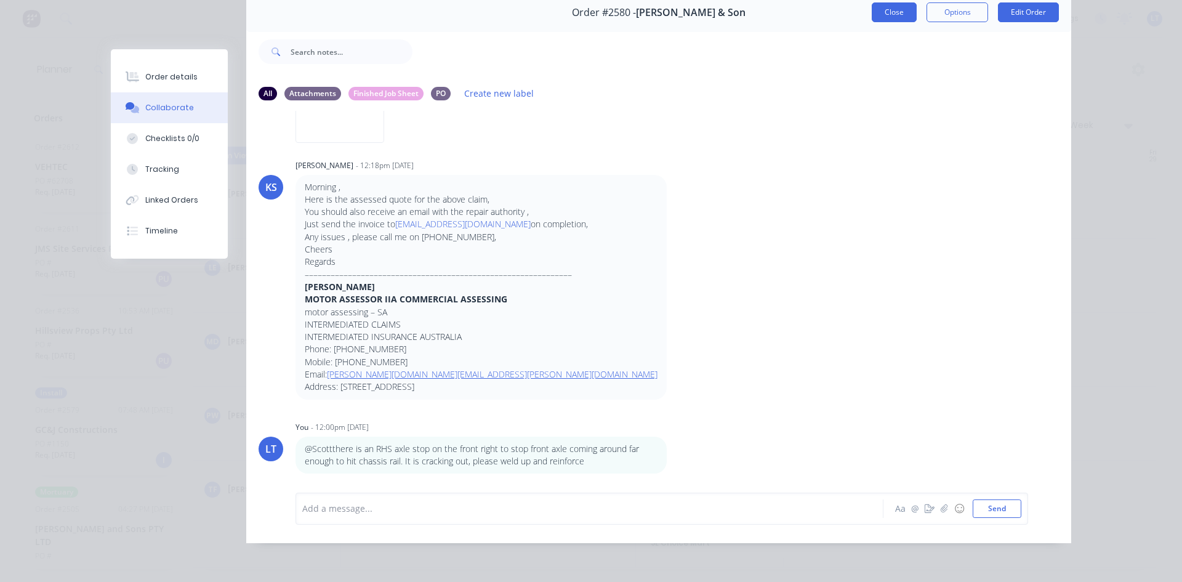
click at [893, 14] on button "Close" at bounding box center [893, 12] width 45 height 20
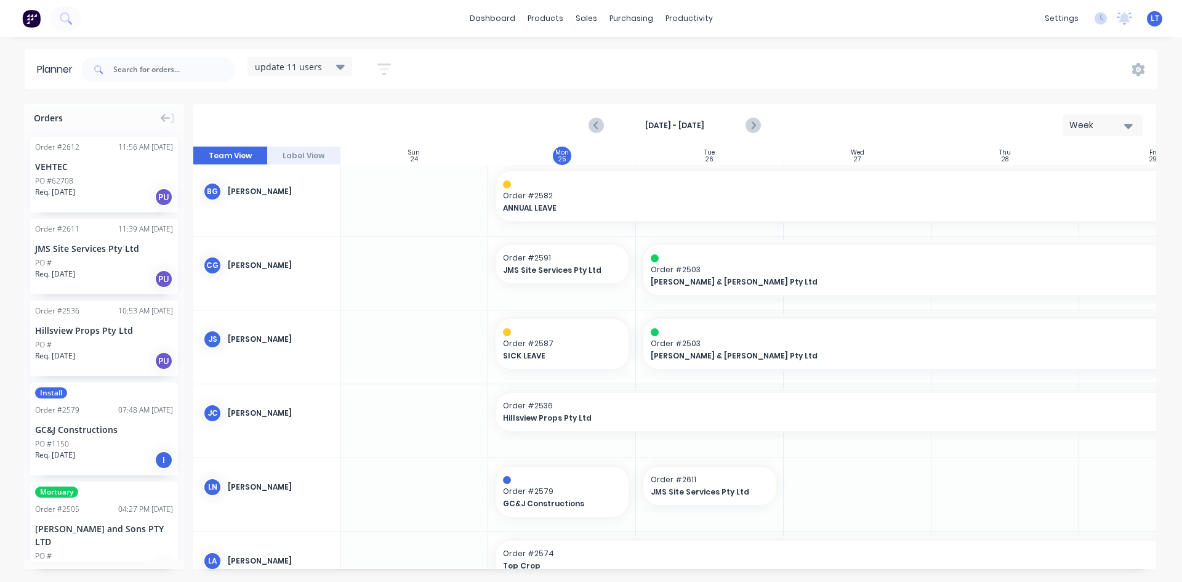
scroll to position [0, 1]
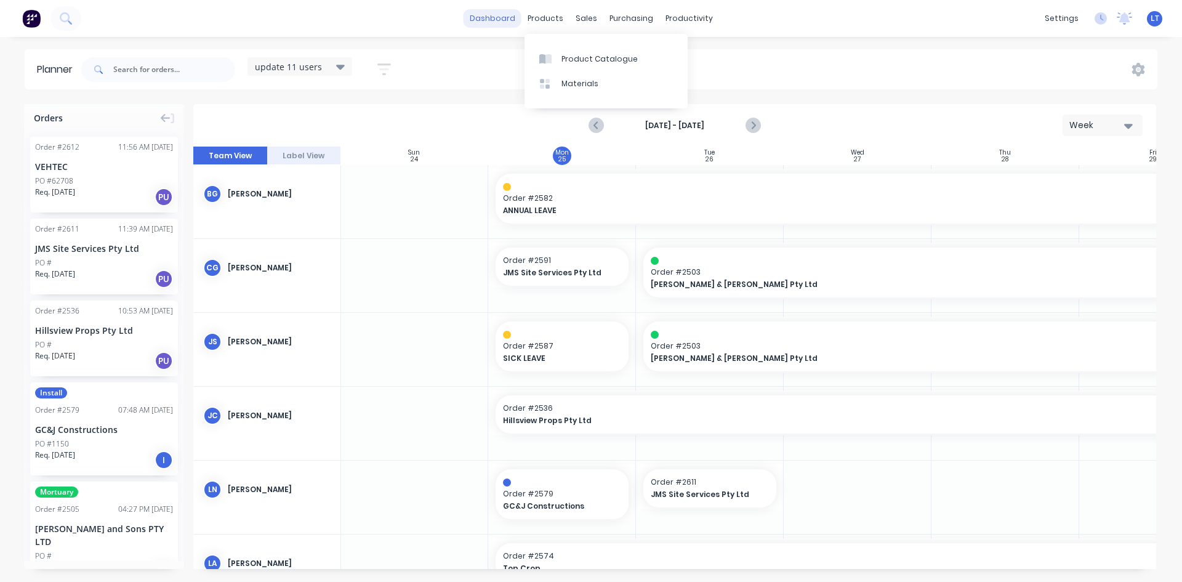
click at [504, 14] on link "dashboard" at bounding box center [492, 18] width 58 height 18
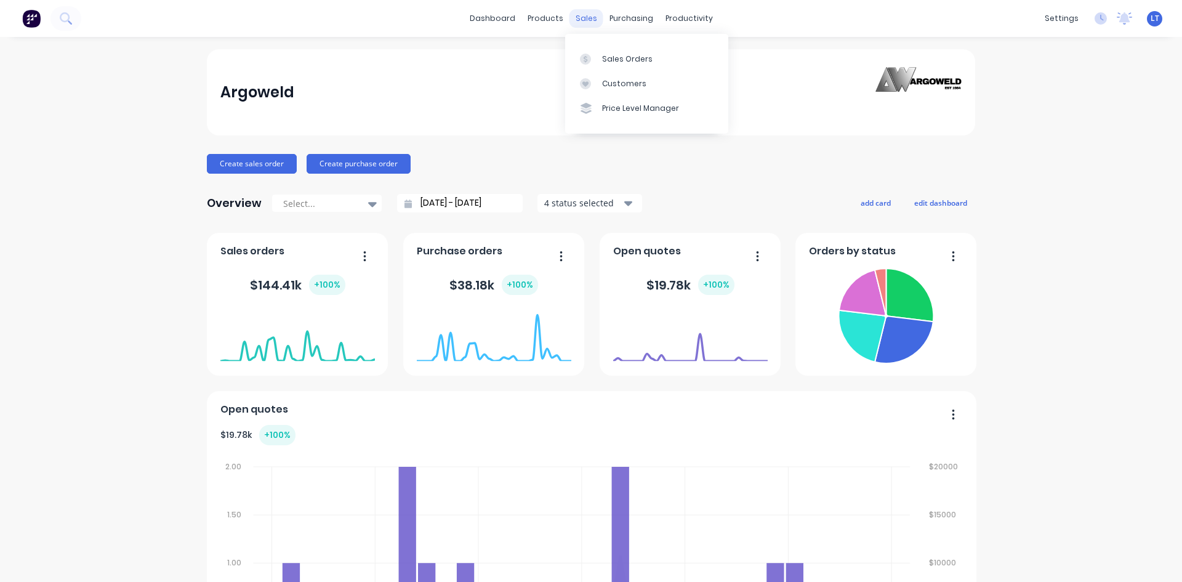
click at [572, 21] on div "sales" at bounding box center [586, 18] width 34 height 18
click at [643, 60] on div "Sales Orders" at bounding box center [627, 59] width 50 height 11
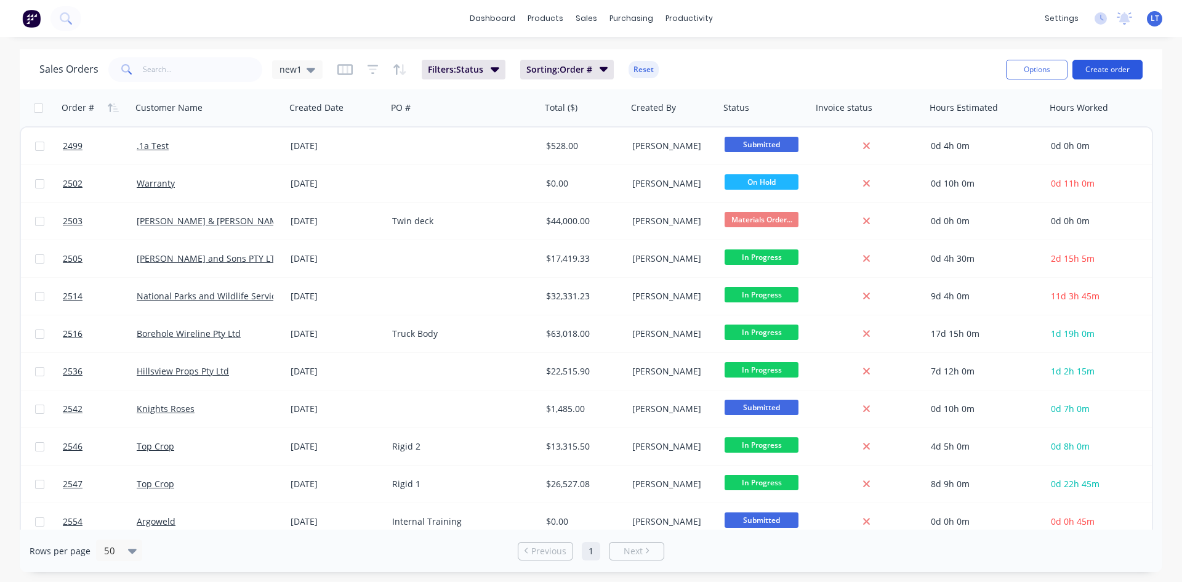
click at [1096, 65] on button "Create order" at bounding box center [1107, 70] width 70 height 20
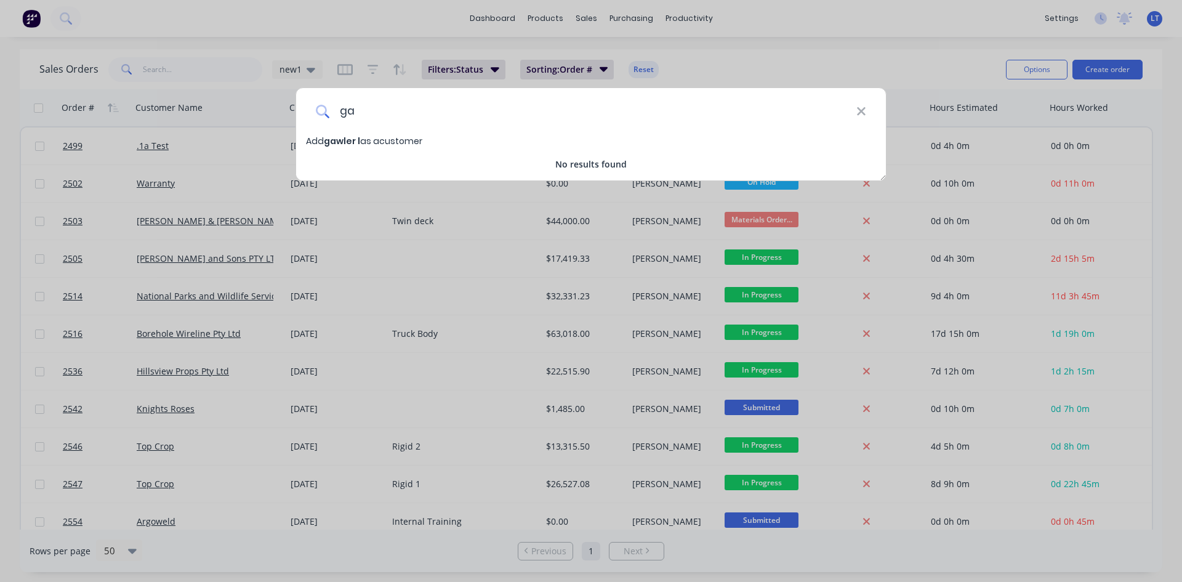
type input "g"
type input "Gawler Lock and Key"
click at [391, 142] on span "Gawler Lock and Key" at bounding box center [371, 141] width 95 height 12
select select "AU"
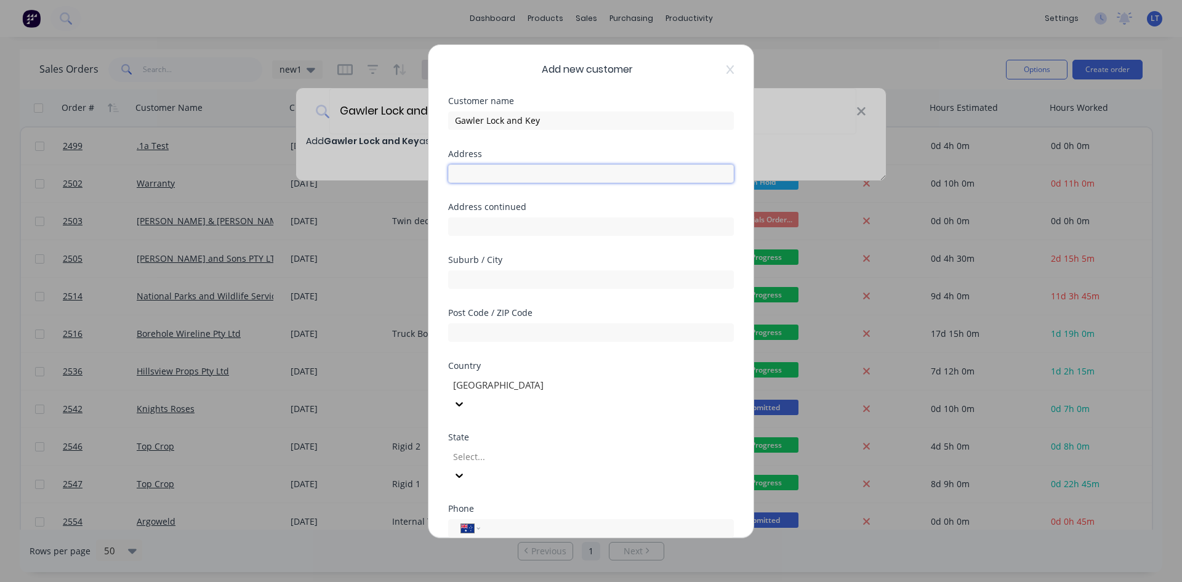
click at [497, 180] on input "text" at bounding box center [591, 173] width 286 height 18
type input "[STREET_ADDRESS][PERSON_NAME]"
drag, startPoint x: 497, startPoint y: 282, endPoint x: 503, endPoint y: 278, distance: 7.5
click at [497, 282] on input "text" at bounding box center [591, 279] width 286 height 18
click at [486, 273] on input "Gawler SA" at bounding box center [591, 279] width 286 height 18
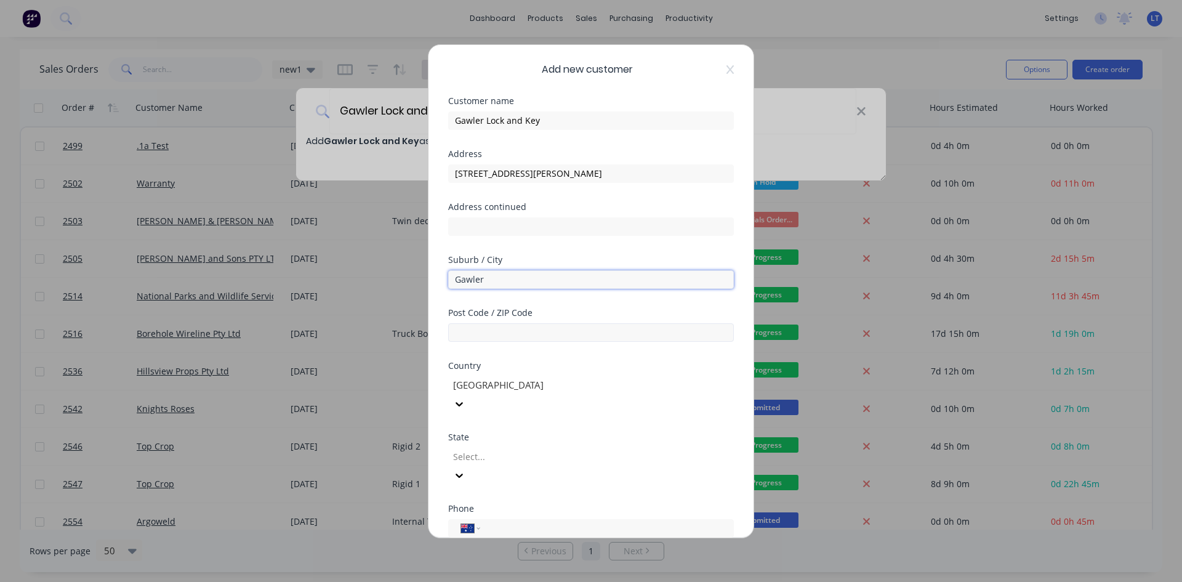
type input "Gawler"
click at [480, 324] on input "text" at bounding box center [591, 332] width 286 height 18
type input "5118"
click at [629, 449] on div at bounding box center [540, 456] width 177 height 15
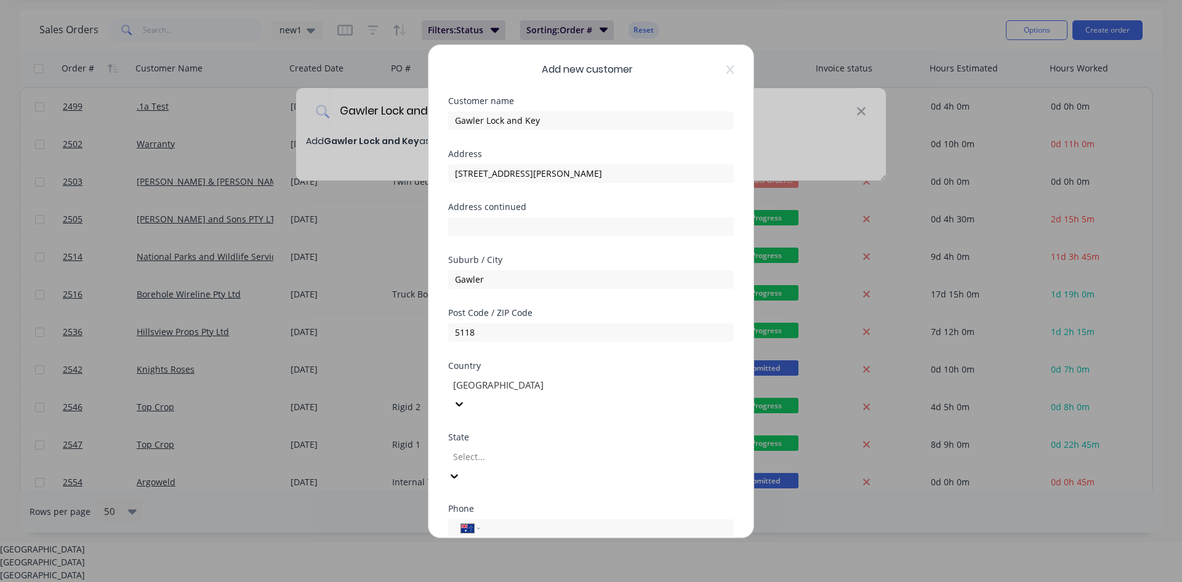
scroll to position [42, 0]
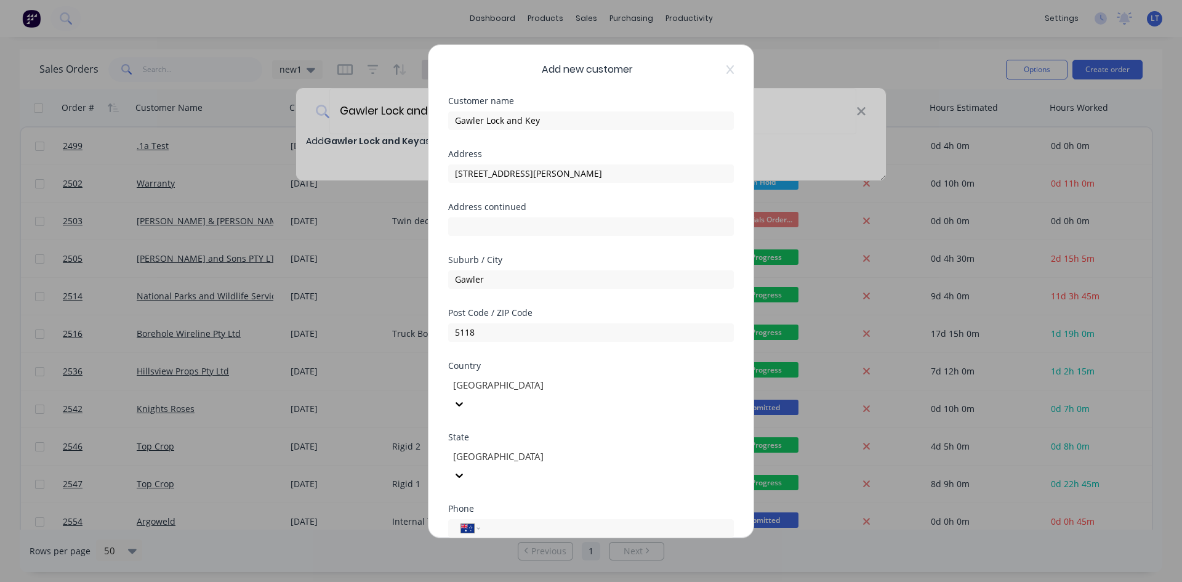
scroll to position [0, 0]
click at [505, 521] on input "tel" at bounding box center [605, 528] width 232 height 14
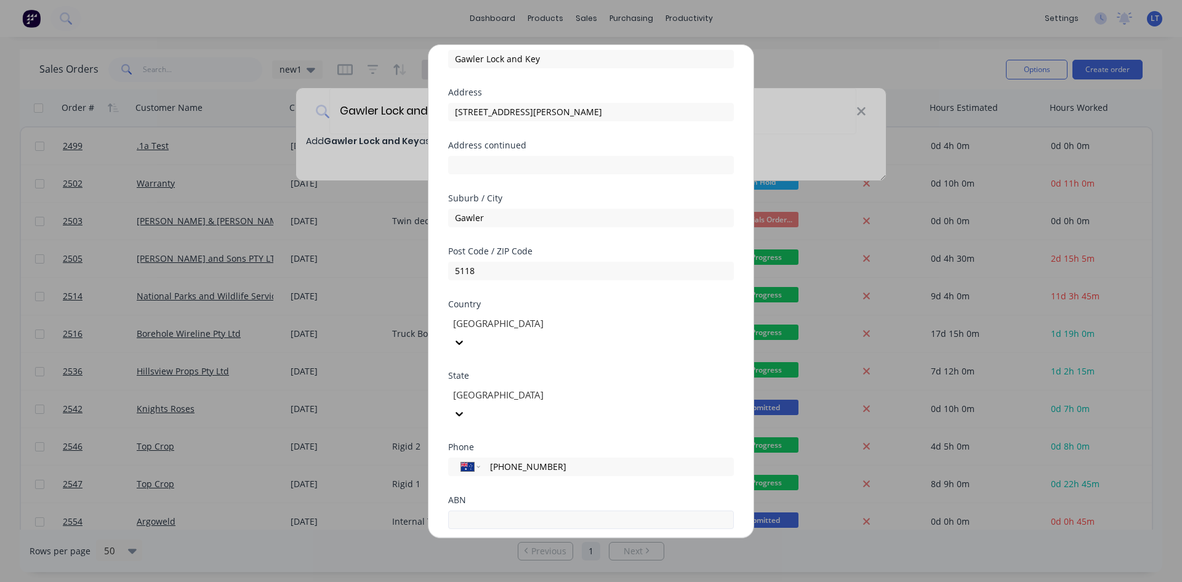
type input "[PHONE_NUMBER]"
click at [472, 510] on input "text" at bounding box center [591, 519] width 286 height 18
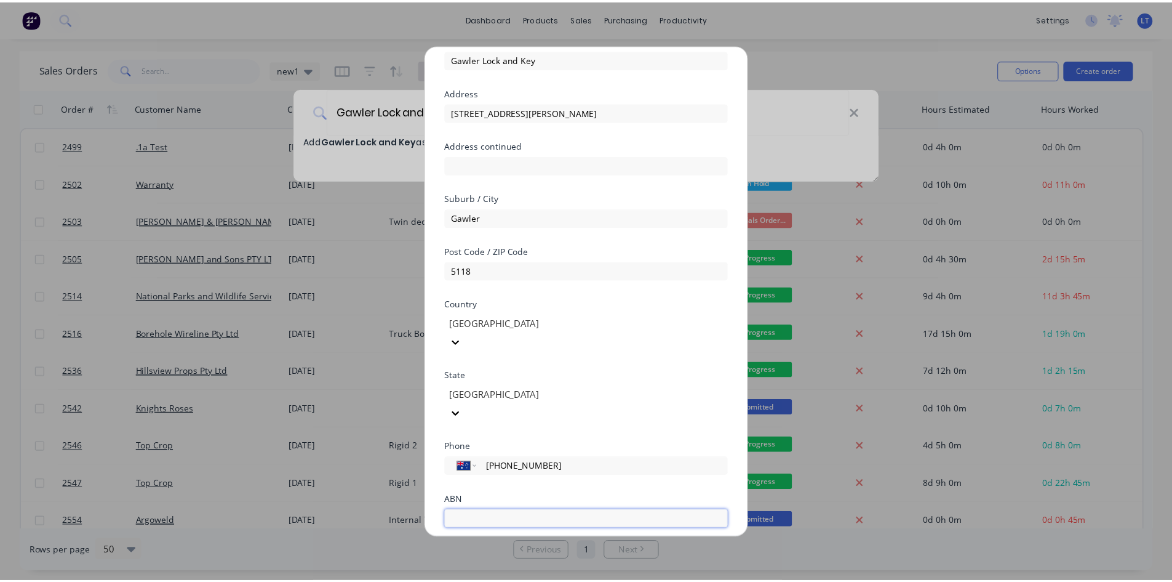
scroll to position [108, 0]
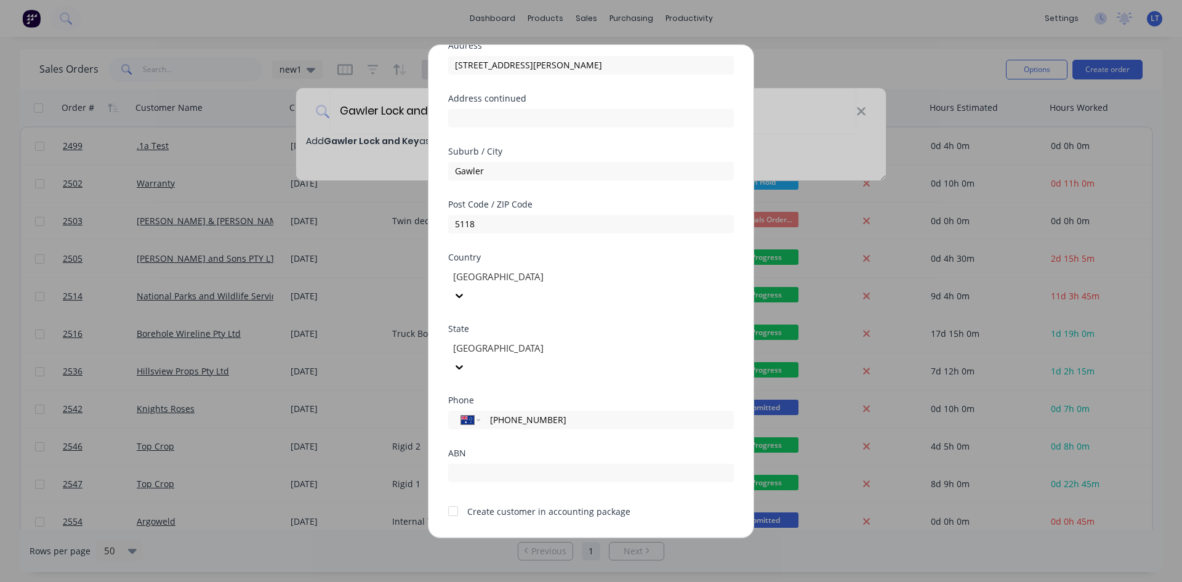
click at [453, 498] on div at bounding box center [453, 510] width 25 height 25
click at [556, 537] on button "Save" at bounding box center [552, 547] width 68 height 20
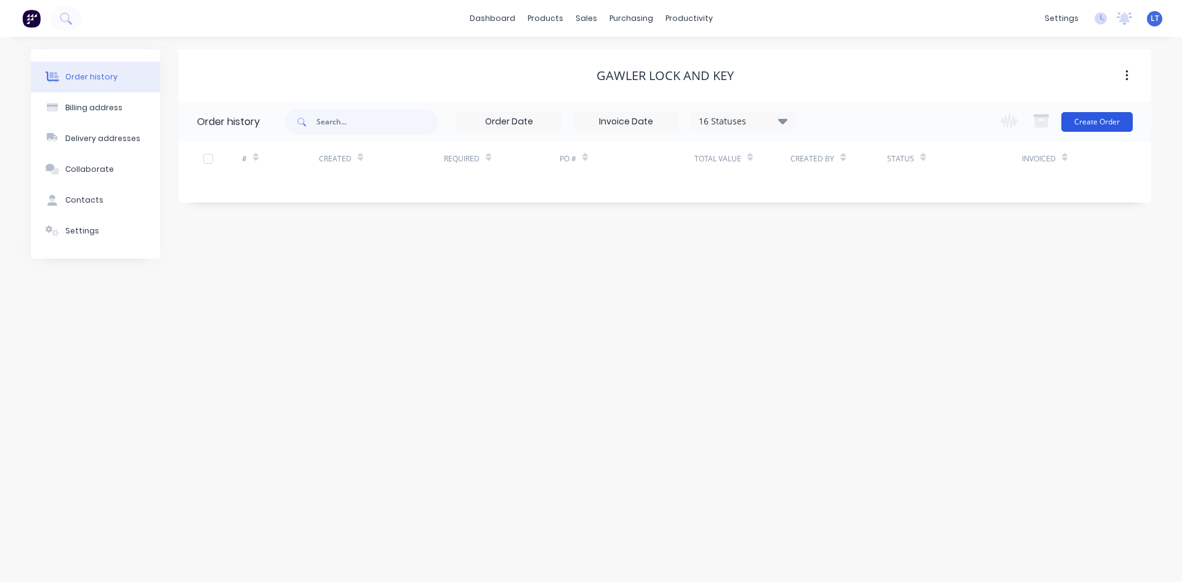
click at [1084, 118] on button "Create Order" at bounding box center [1096, 122] width 71 height 20
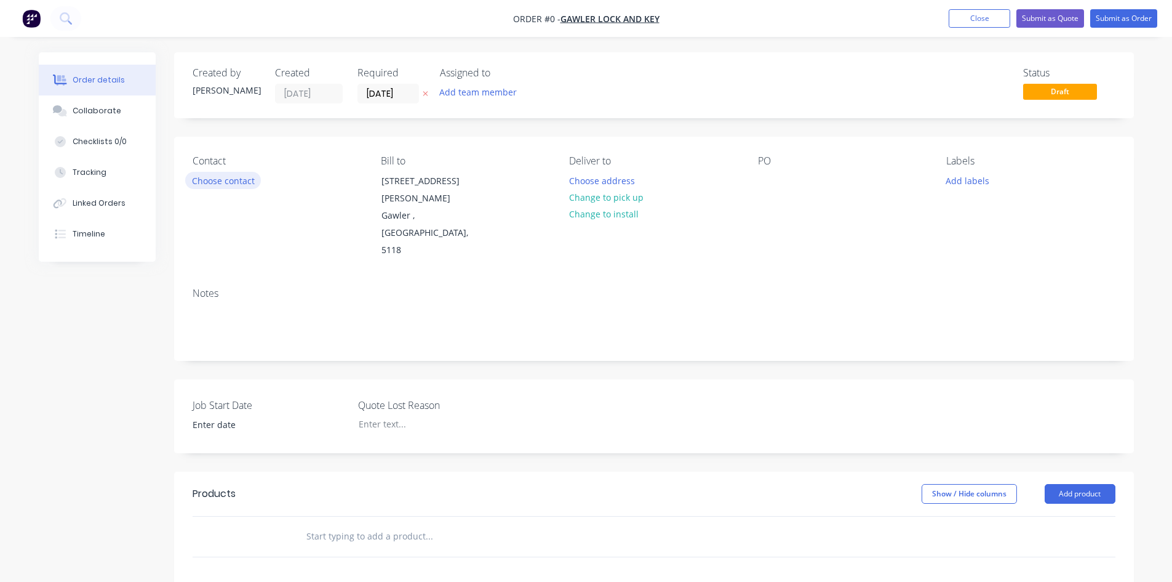
click at [231, 184] on button "Choose contact" at bounding box center [223, 180] width 76 height 17
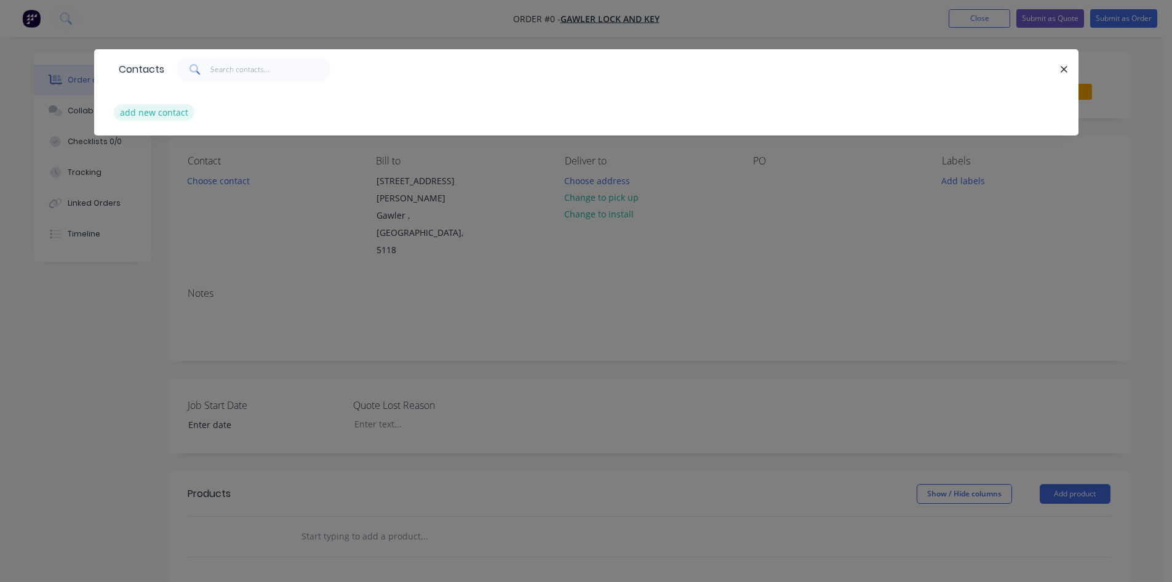
click at [162, 114] on button "add new contact" at bounding box center [154, 112] width 81 height 17
select select "AU"
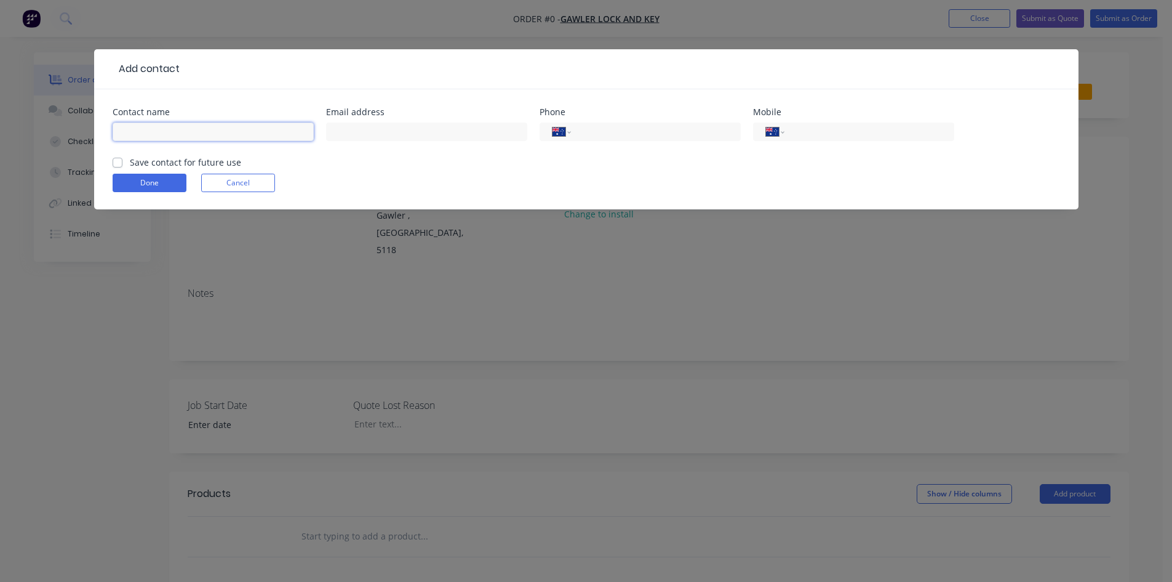
click at [166, 126] on input "text" at bounding box center [213, 131] width 201 height 18
type input "[PERSON_NAME]"
click at [410, 128] on input "text" at bounding box center [426, 131] width 201 height 18
type input "[EMAIL_ADDRESS][DOMAIN_NAME]"
click at [798, 127] on input "tel" at bounding box center [867, 132] width 148 height 14
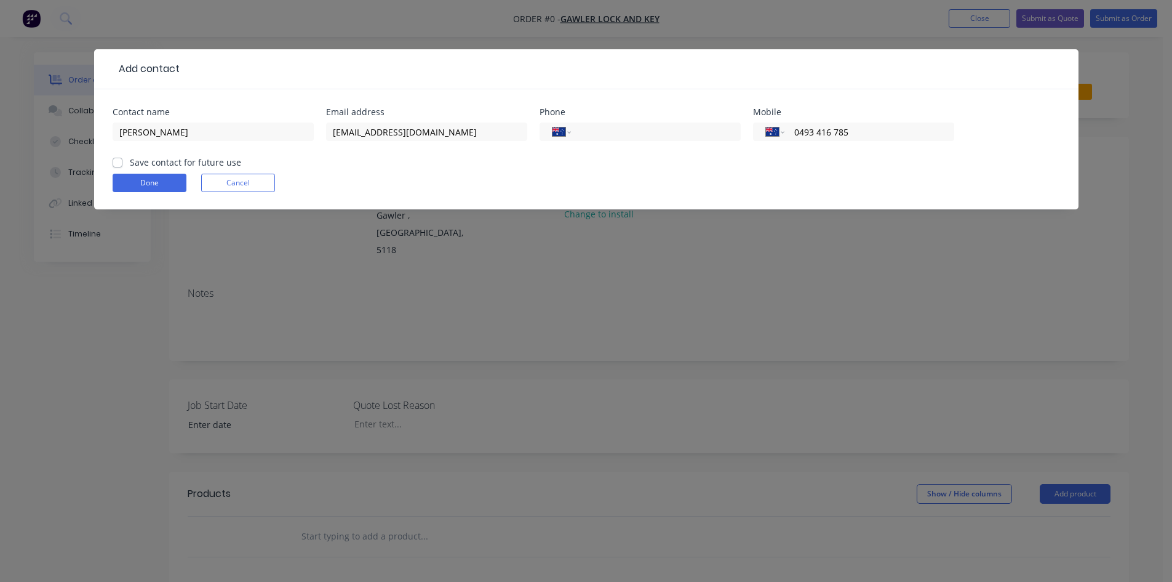
type input "0493 416 785"
click at [130, 160] on label "Save contact for future use" at bounding box center [185, 162] width 111 height 13
click at [119, 160] on input "Save contact for future use" at bounding box center [118, 162] width 10 height 12
checkbox input "true"
click at [131, 177] on button "Done" at bounding box center [150, 183] width 74 height 18
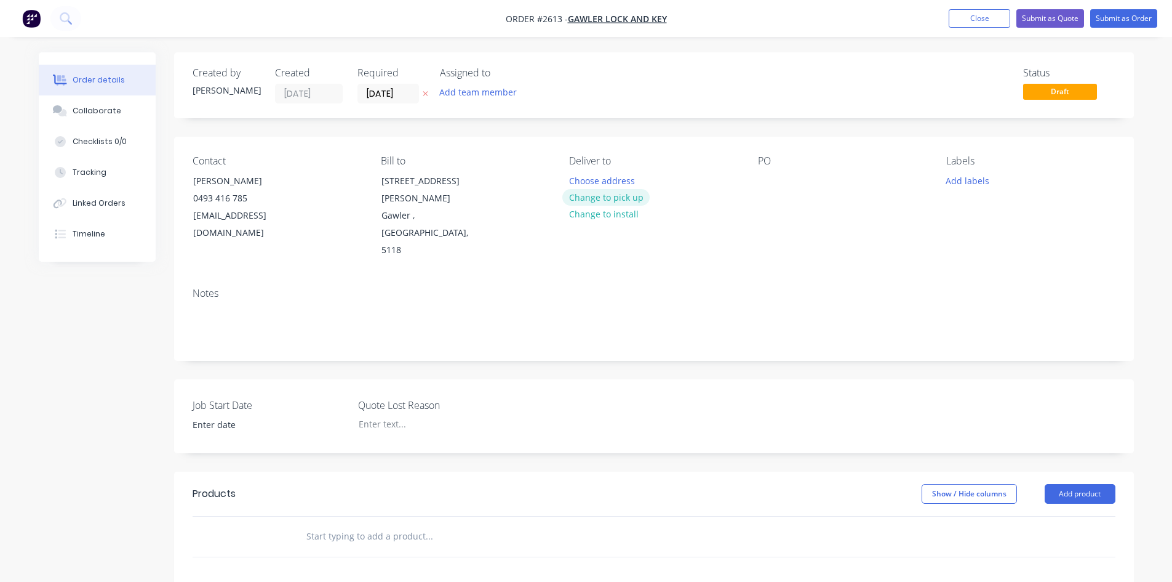
click at [617, 198] on button "Change to pick up" at bounding box center [605, 197] width 87 height 17
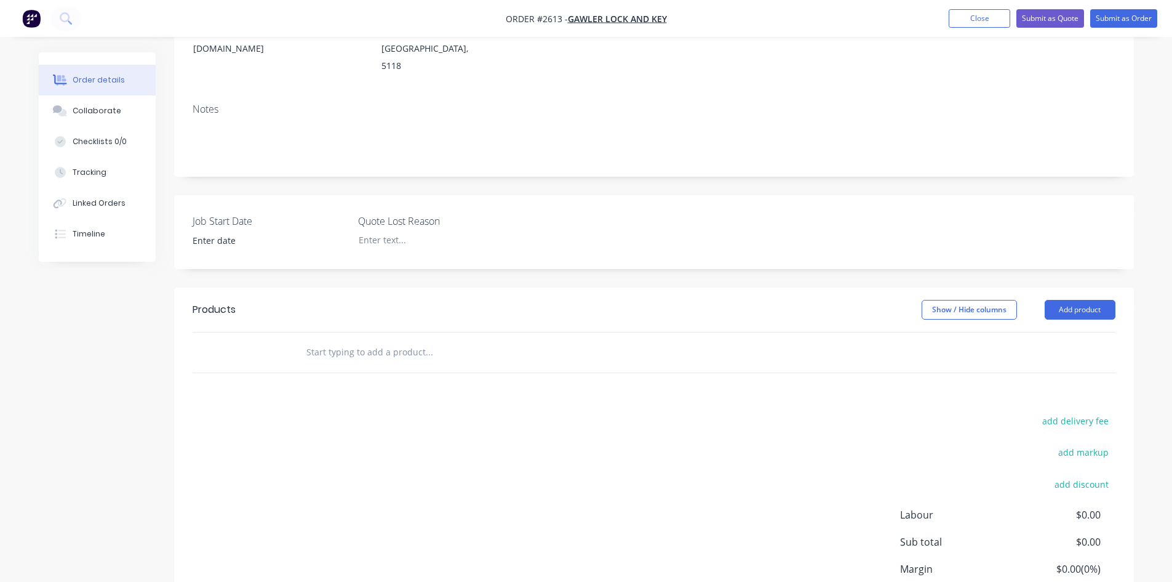
scroll to position [185, 0]
click at [384, 339] on input "text" at bounding box center [429, 351] width 246 height 25
